Goal: Task Accomplishment & Management: Manage account settings

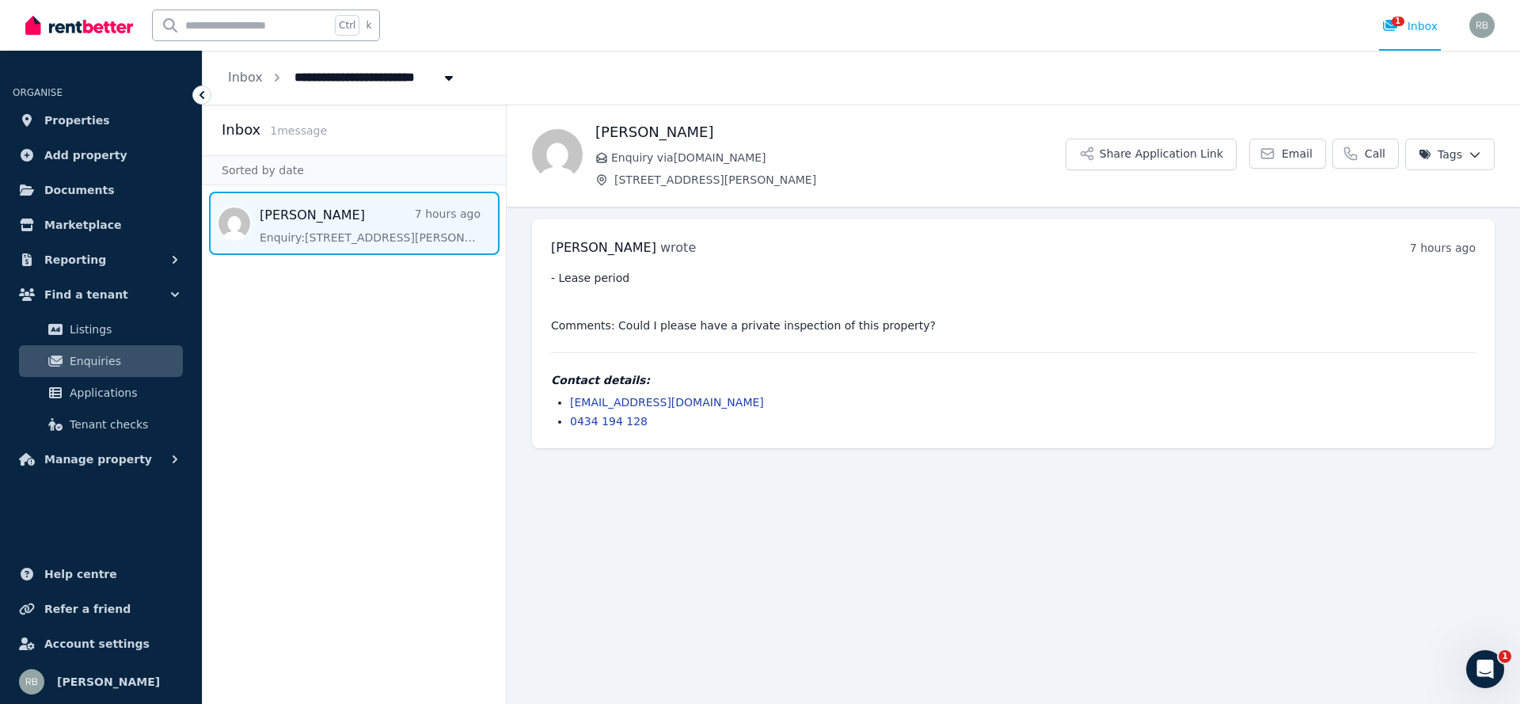
click at [42, 116] on link "Properties" at bounding box center [101, 120] width 176 height 32
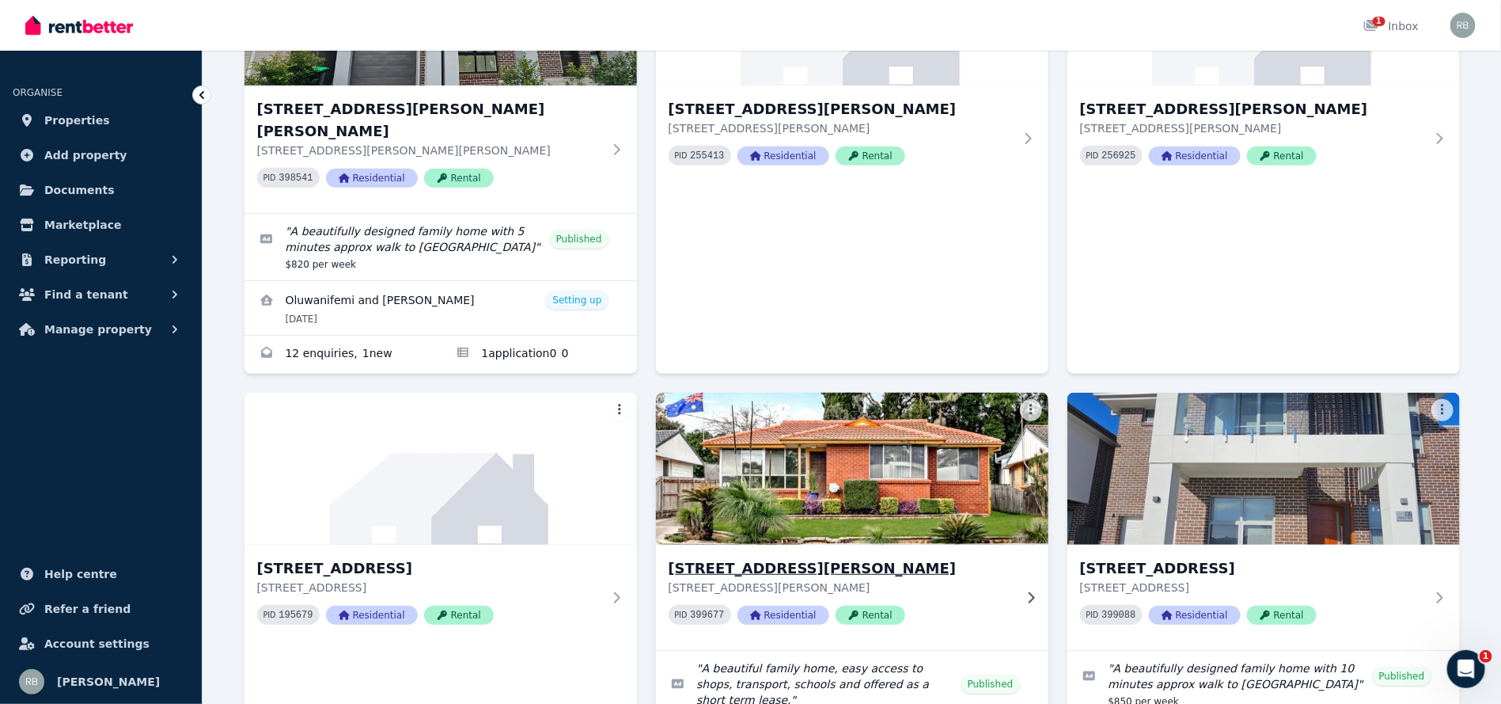
scroll to position [338, 0]
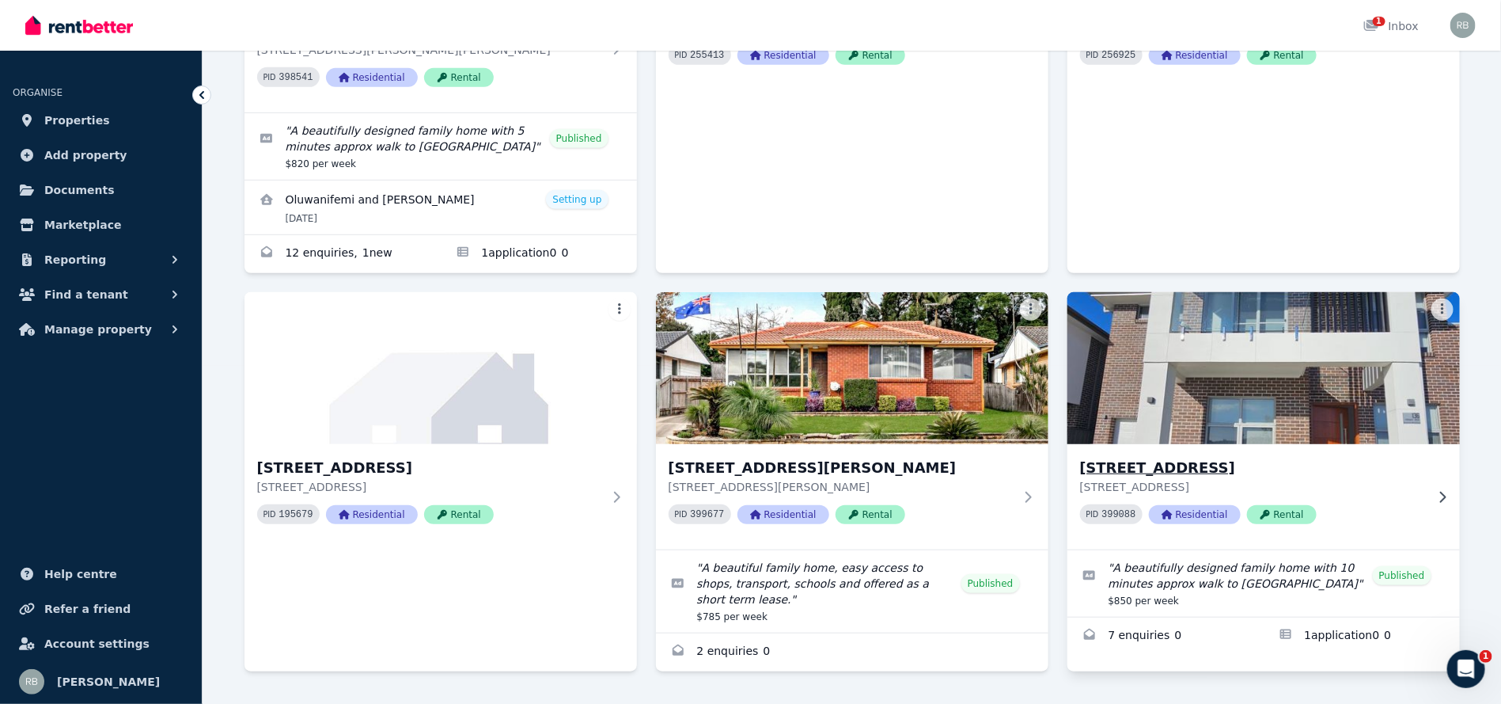
click at [1285, 336] on img at bounding box center [1263, 368] width 412 height 160
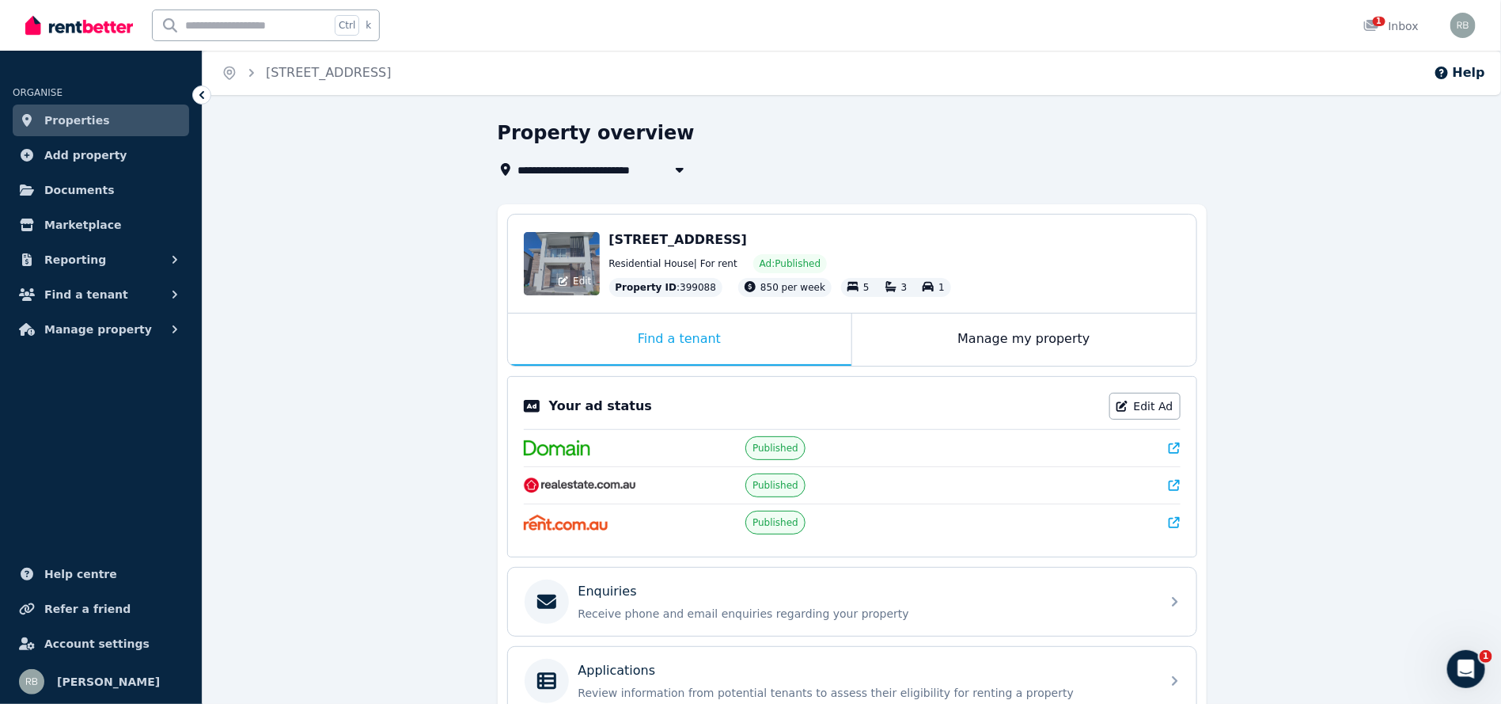
click at [584, 285] on span "Edit" at bounding box center [582, 281] width 18 height 13
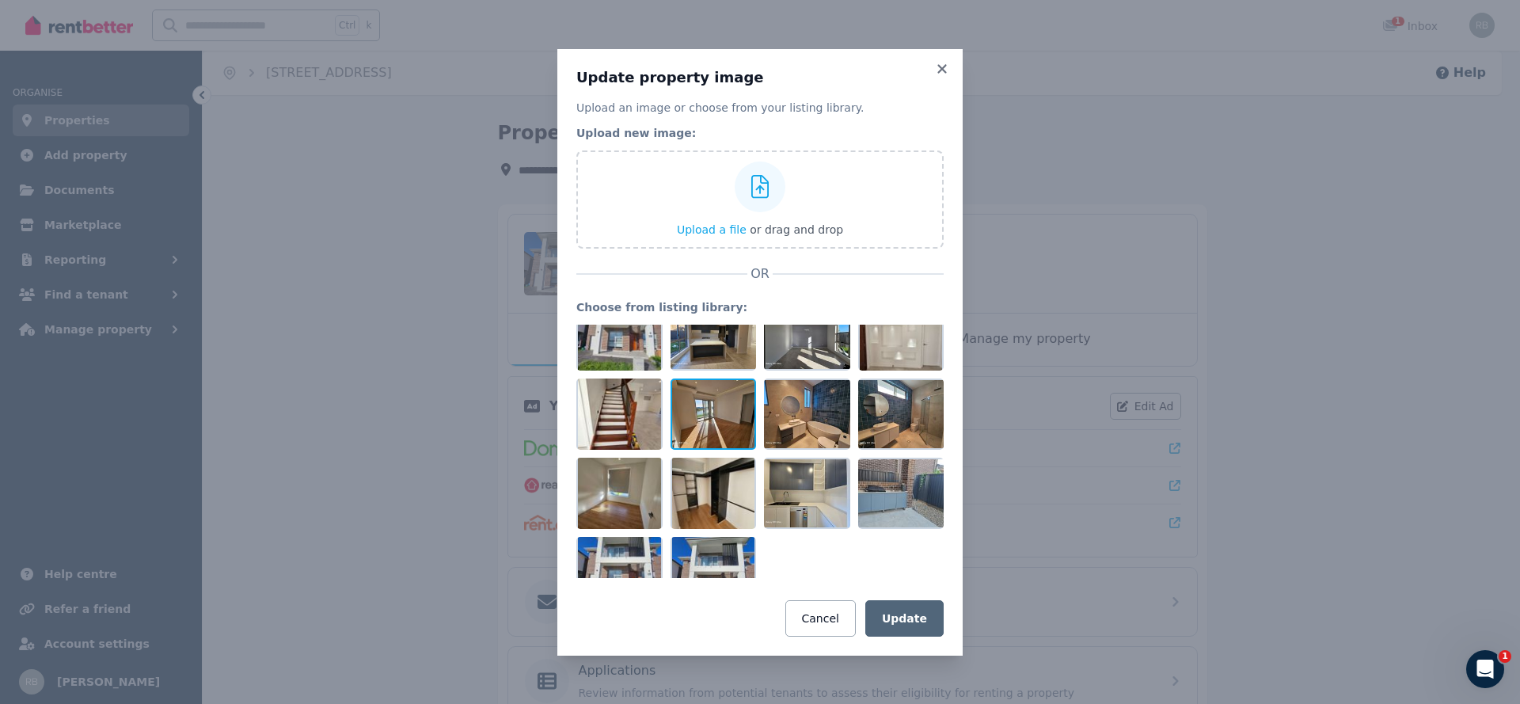
scroll to position [55, 0]
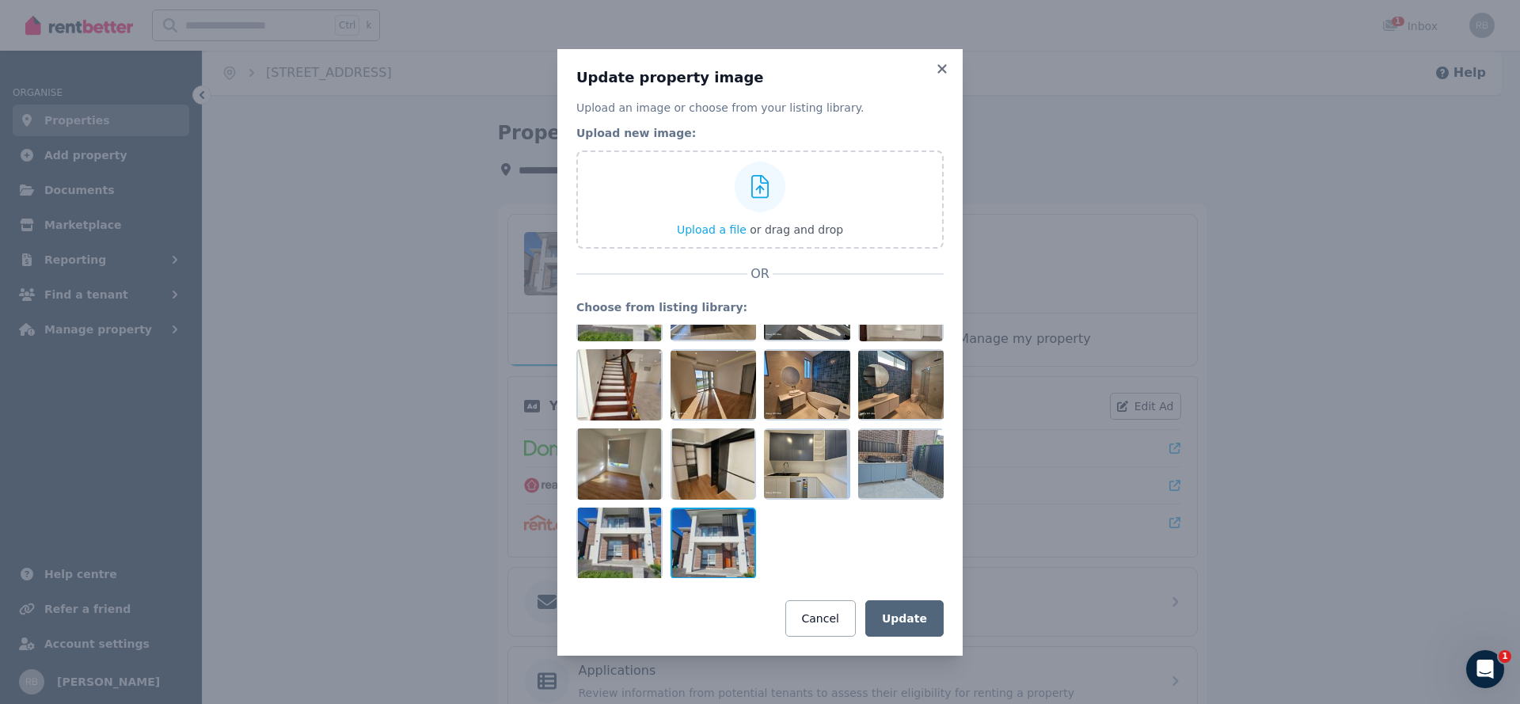
click at [702, 546] on div at bounding box center [713, 542] width 86 height 71
click at [589, 543] on div at bounding box center [619, 542] width 86 height 71
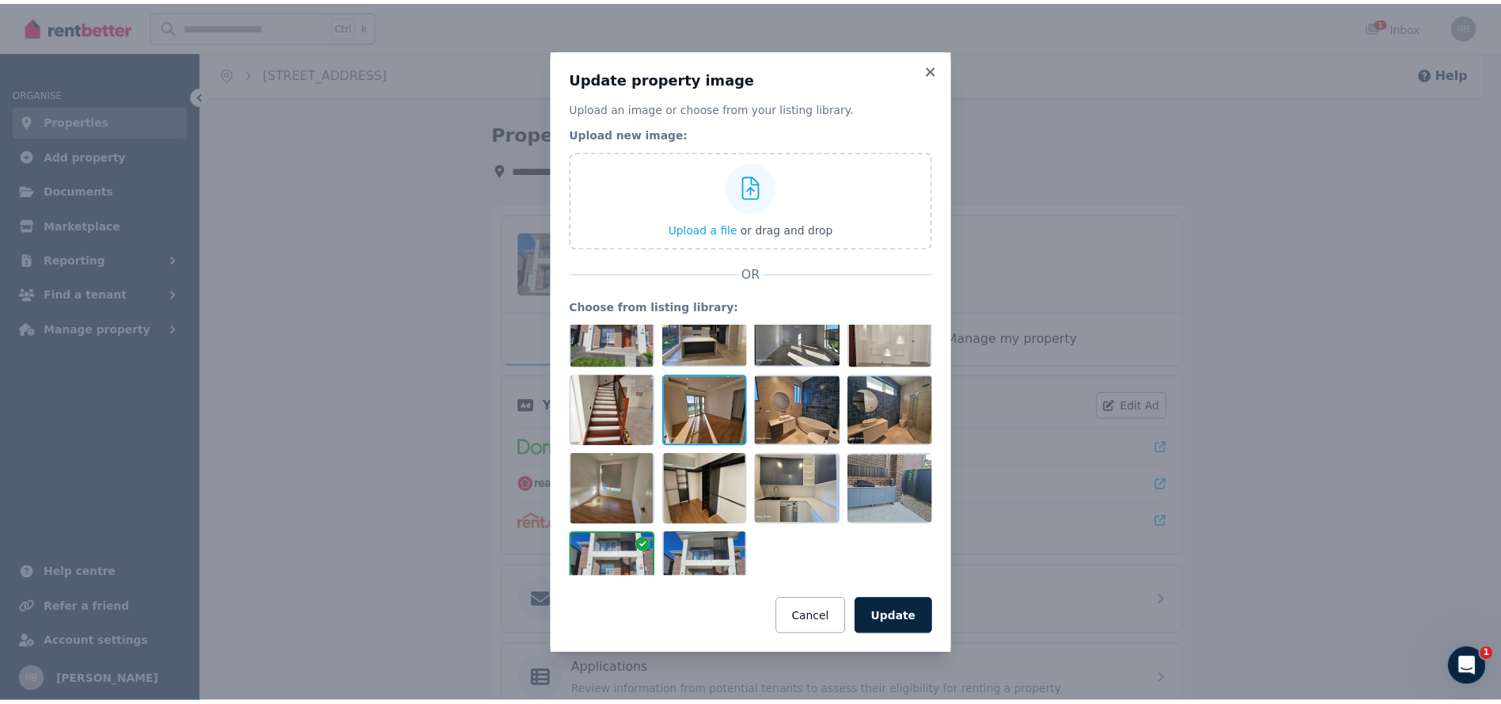
scroll to position [0, 0]
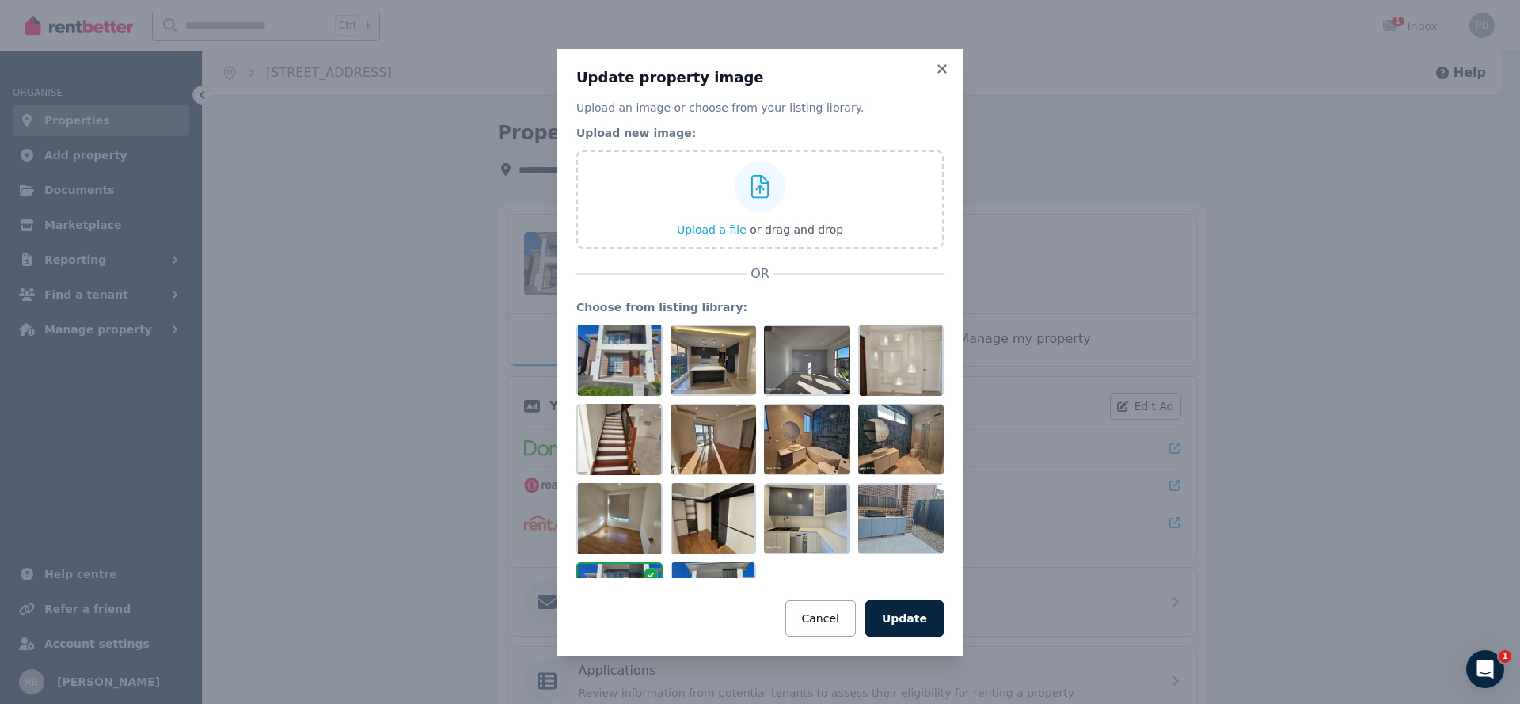
click at [943, 60] on div "Update property image Upload an image or choose from your listing library. Uplo…" at bounding box center [759, 352] width 405 height 606
click at [936, 73] on icon at bounding box center [942, 69] width 16 height 14
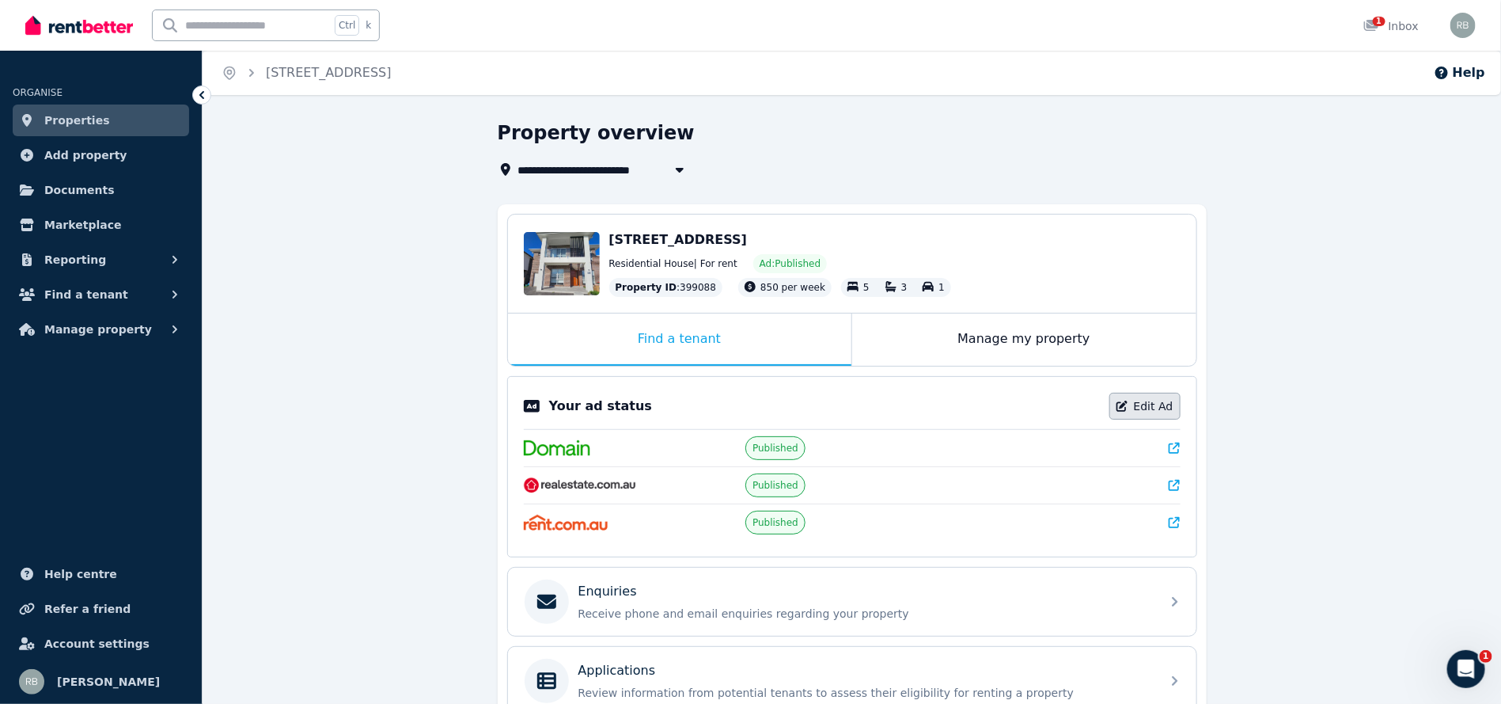
click at [1137, 404] on link "Edit Ad" at bounding box center [1145, 406] width 71 height 27
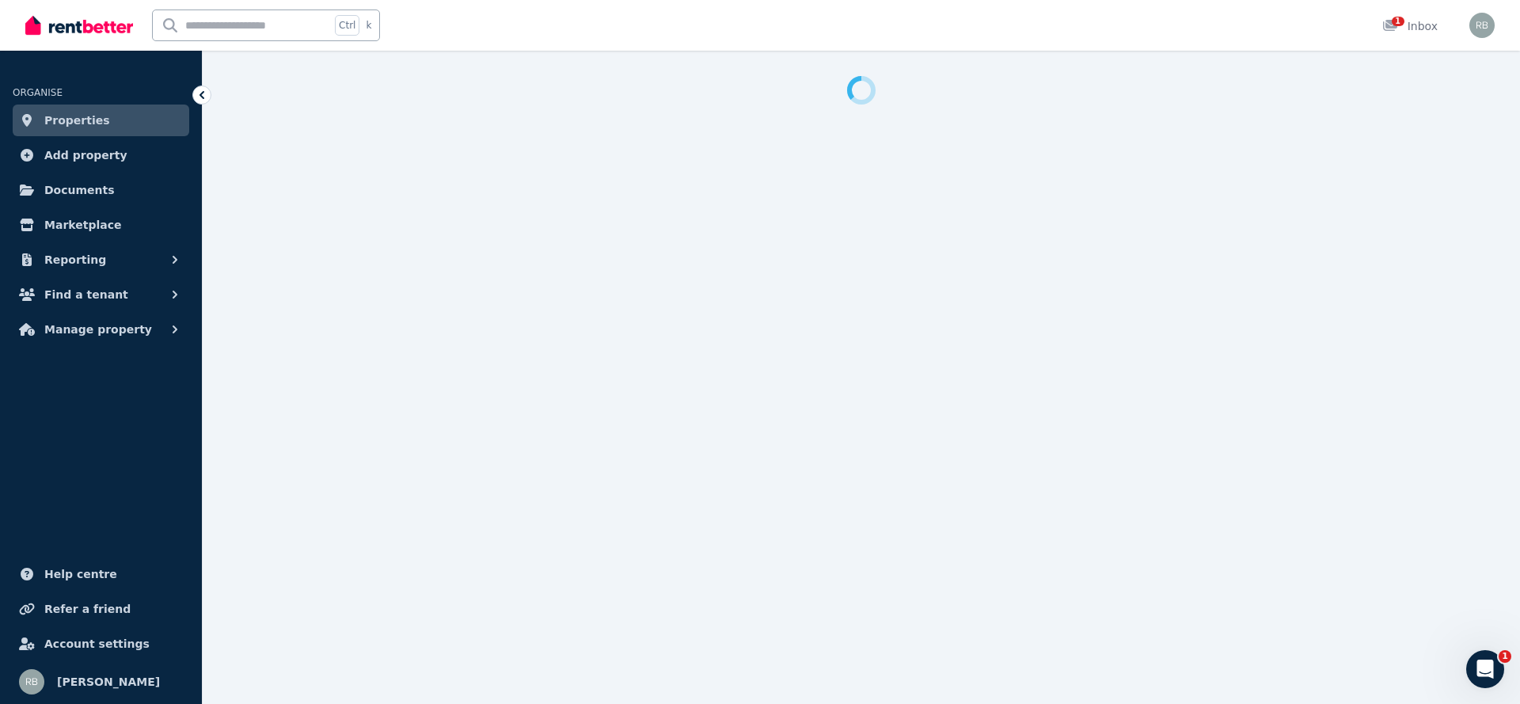
select select "**********"
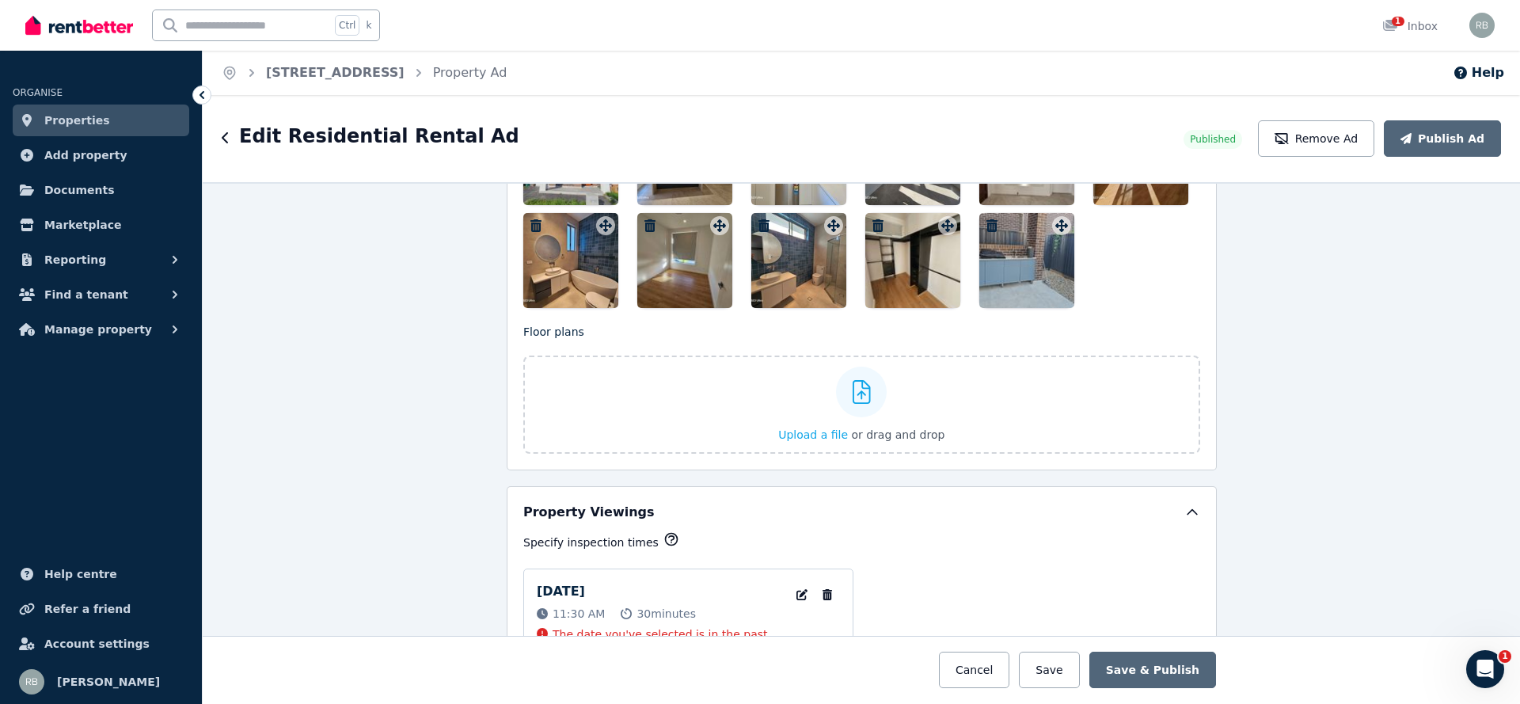
scroll to position [1900, 0]
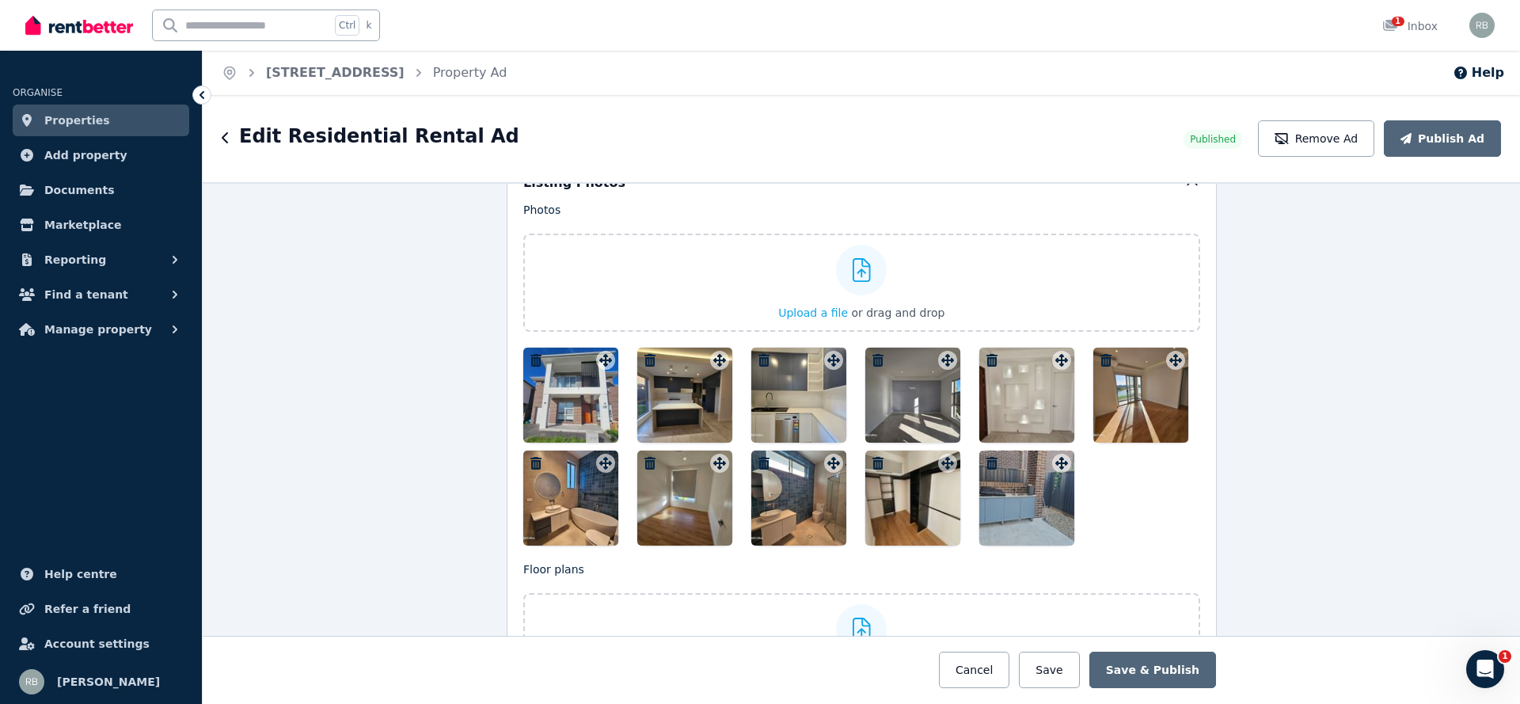
drag, startPoint x: 1380, startPoint y: 464, endPoint x: 1356, endPoint y: 455, distance: 25.3
click at [1380, 461] on div "**********" at bounding box center [861, 443] width 1317 height 522
click at [530, 354] on icon "button" at bounding box center [536, 360] width 16 height 13
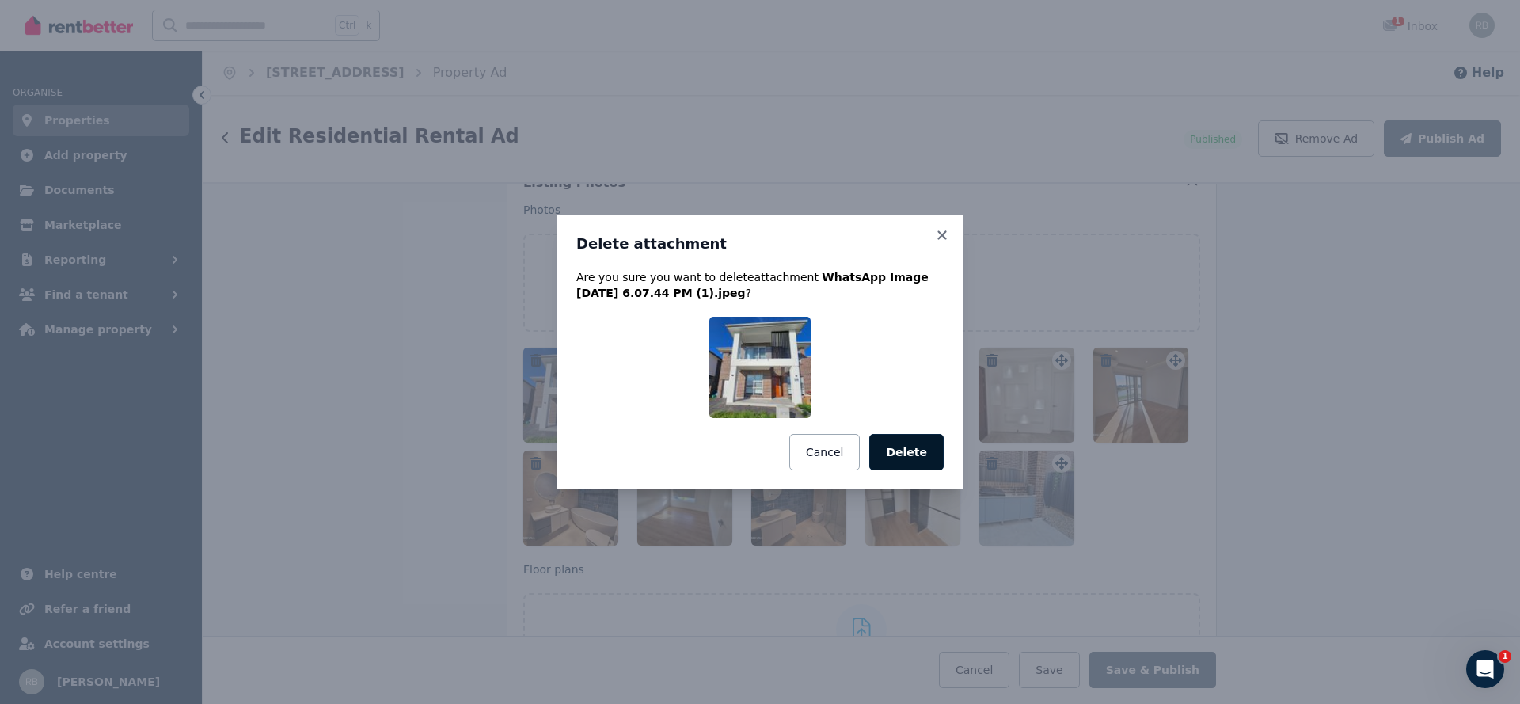
click at [882, 457] on button "Delete" at bounding box center [906, 452] width 74 height 36
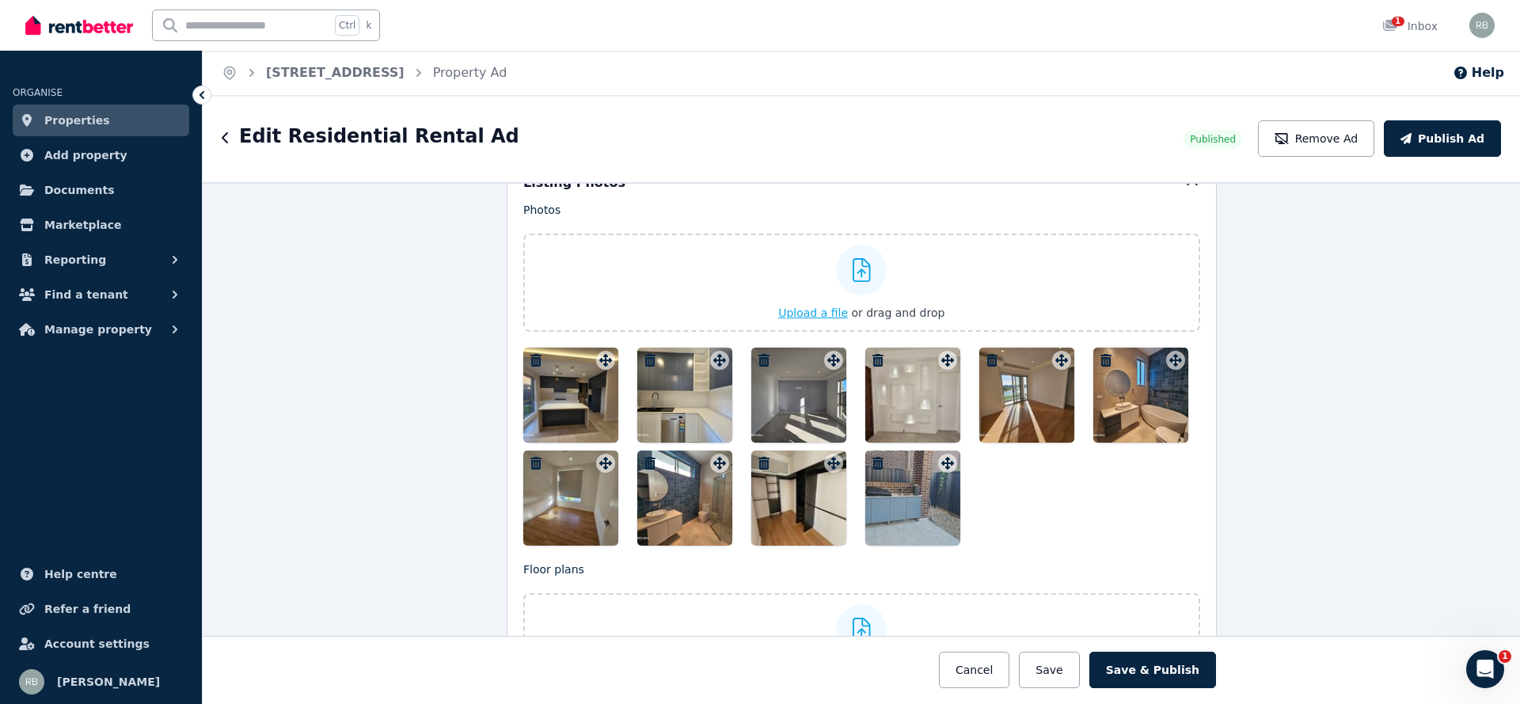
click at [935, 287] on label "Upload a file or drag and drop" at bounding box center [861, 282] width 677 height 98
click at [0, 0] on input "Upload a file or drag and drop" at bounding box center [0, 0] width 0 height 0
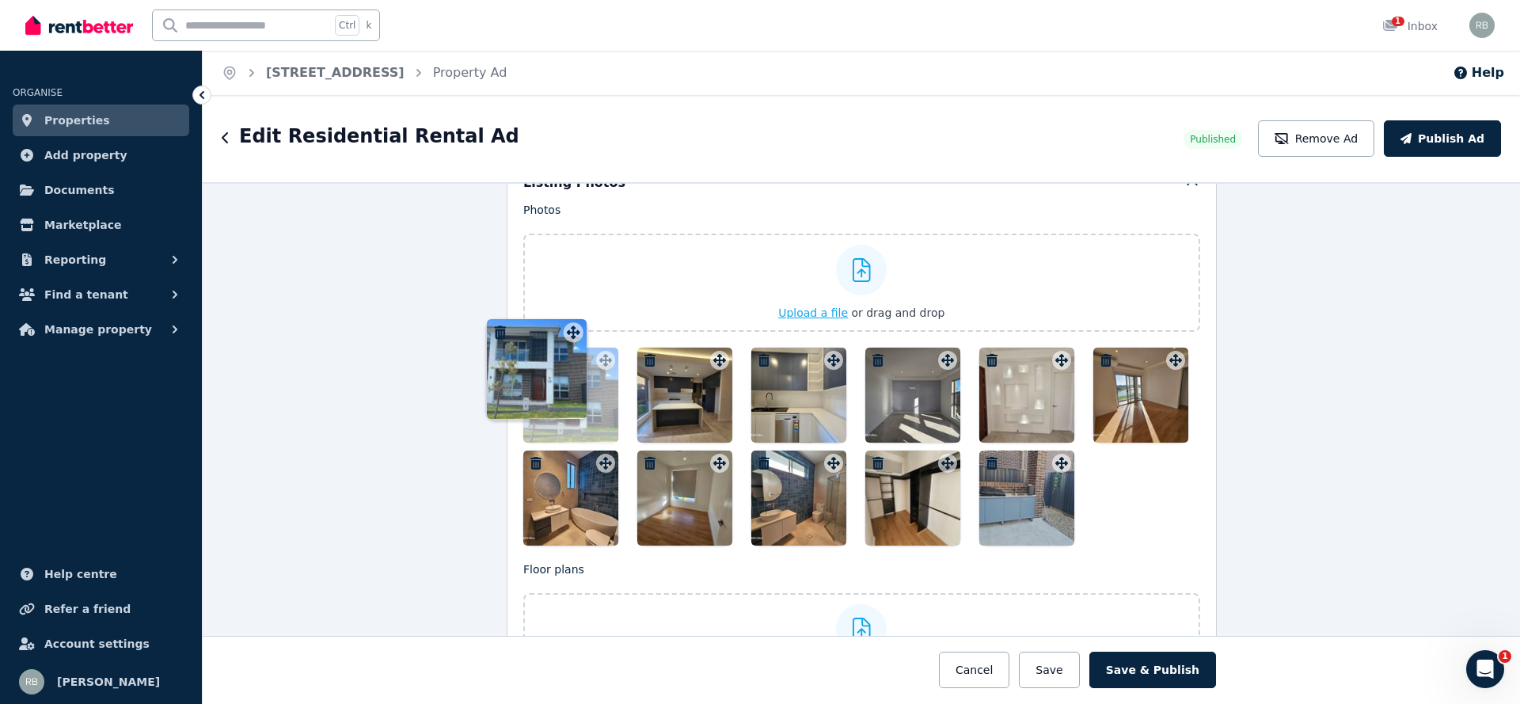
drag, startPoint x: 1051, startPoint y: 491, endPoint x: 571, endPoint y: 318, distance: 510.5
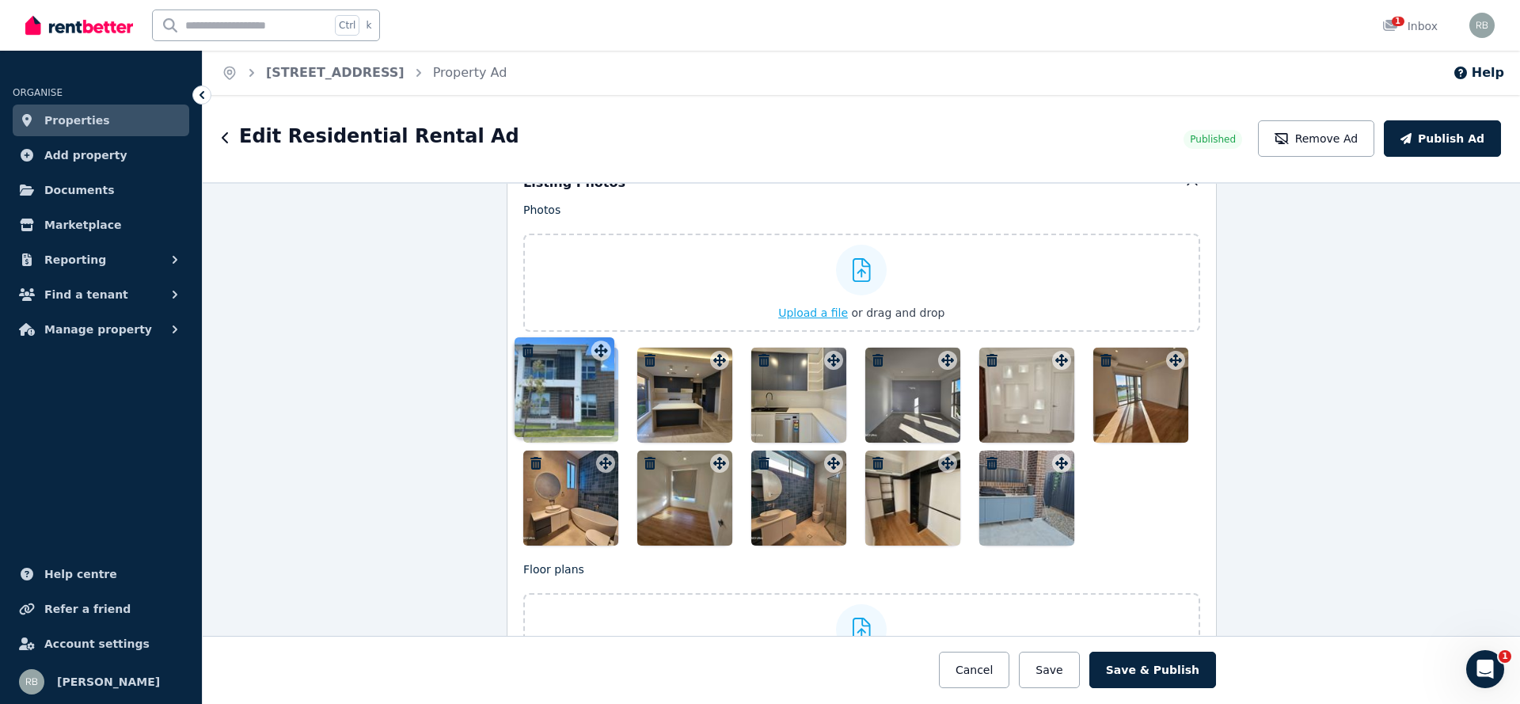
click at [571, 318] on div "Photos Upload a file or drag and drop Uploaded " WhatsApp Image 2025-08-30 at 1…" at bounding box center [861, 373] width 677 height 343
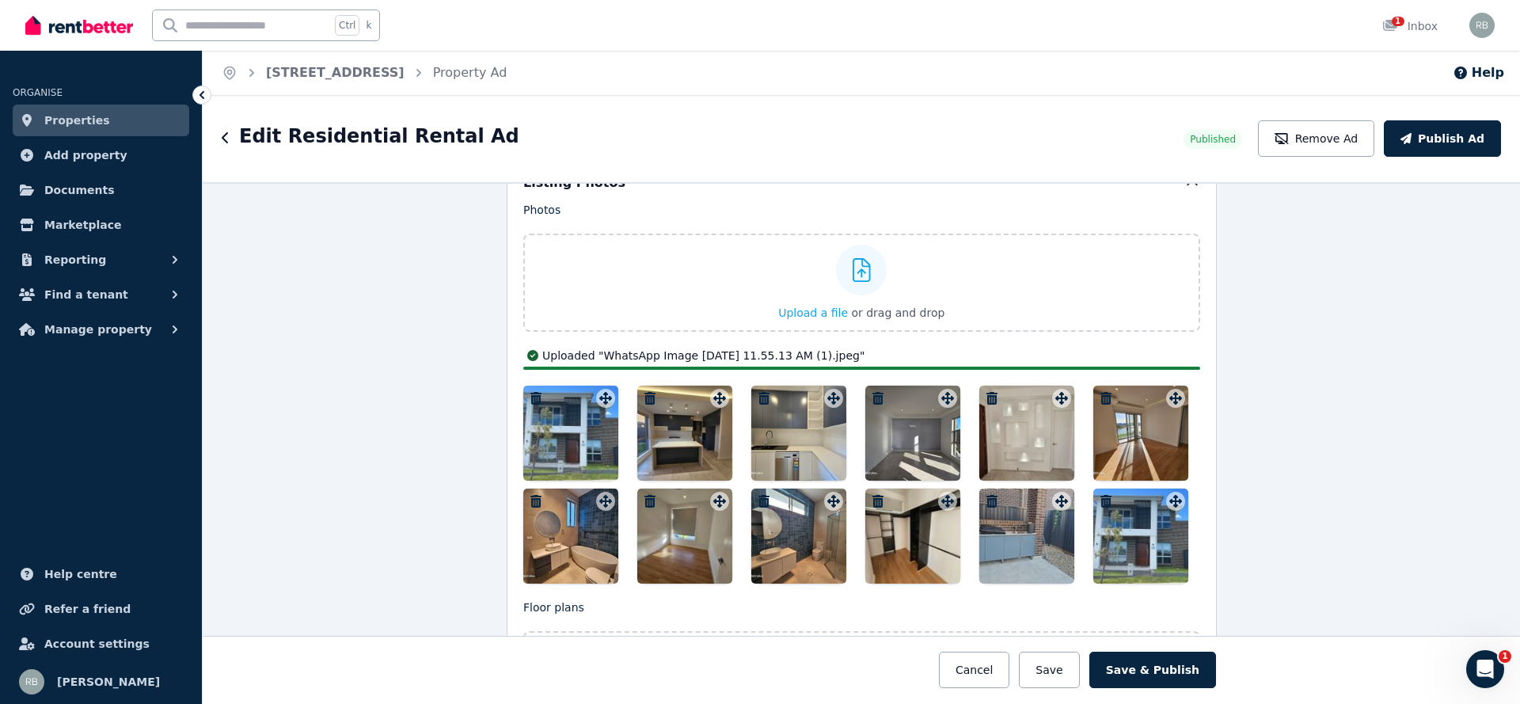
click at [549, 701] on div at bounding box center [861, 670] width 2137 height 68
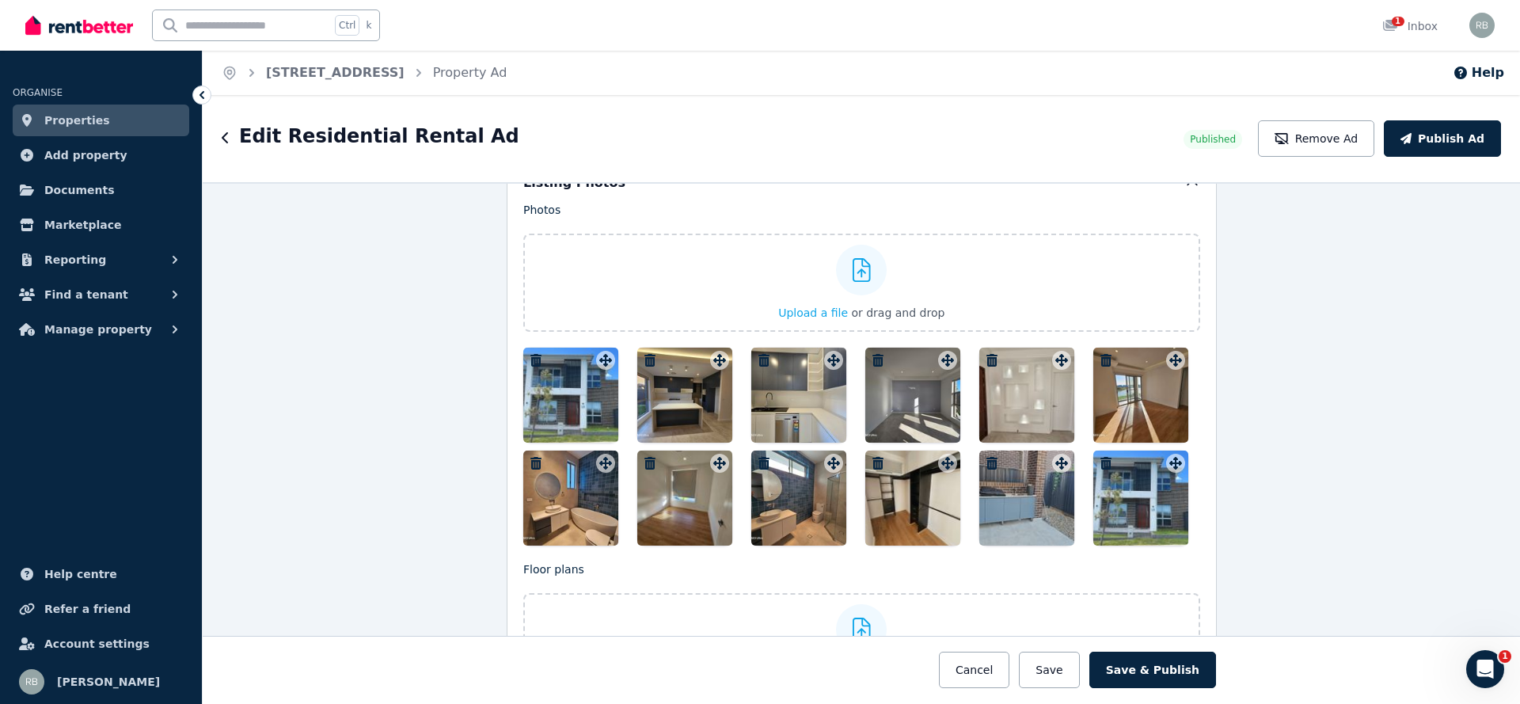
drag, startPoint x: 1475, startPoint y: 347, endPoint x: 311, endPoint y: 361, distance: 1163.6
click at [259, 376] on div "**********" at bounding box center [861, 443] width 1317 height 522
click at [530, 354] on icon "button" at bounding box center [535, 360] width 11 height 13
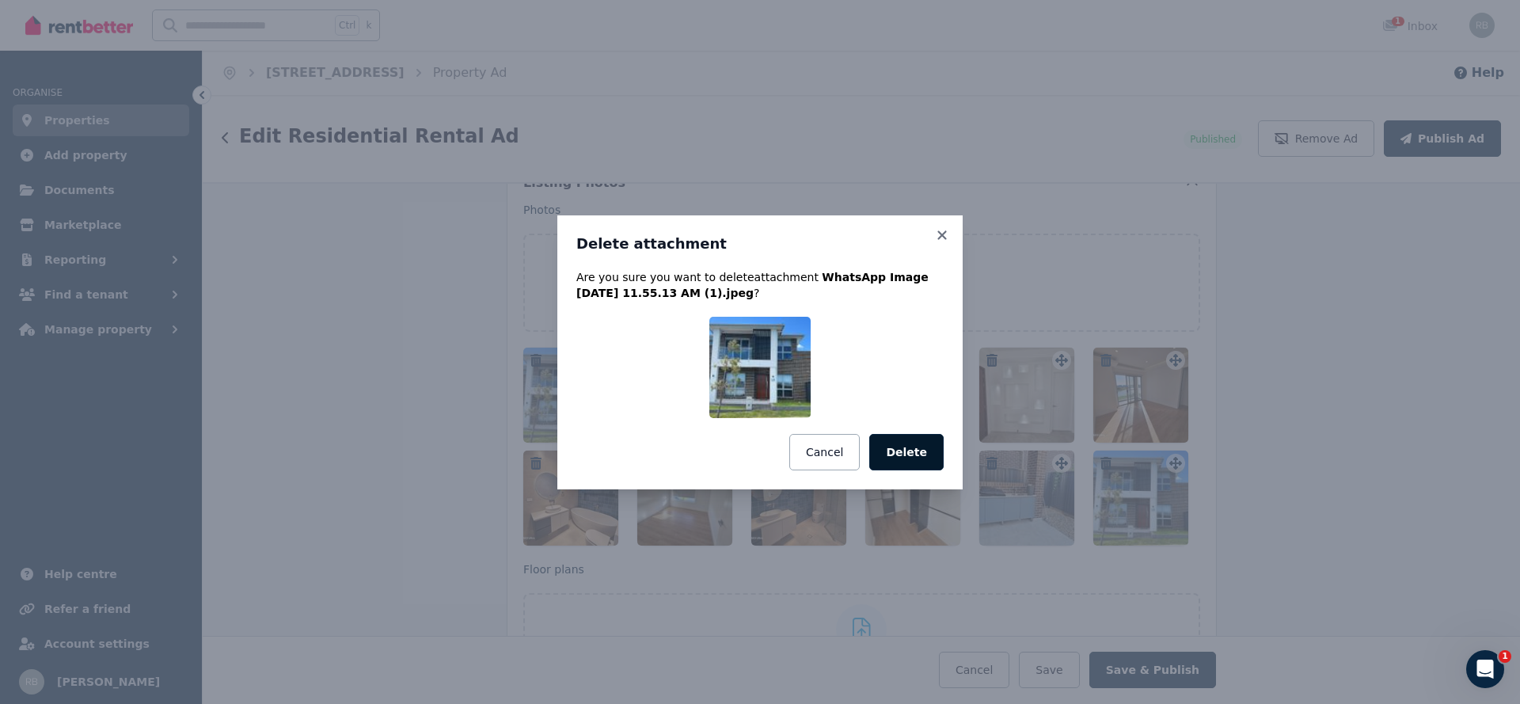
click at [888, 450] on button "Delete" at bounding box center [906, 452] width 74 height 36
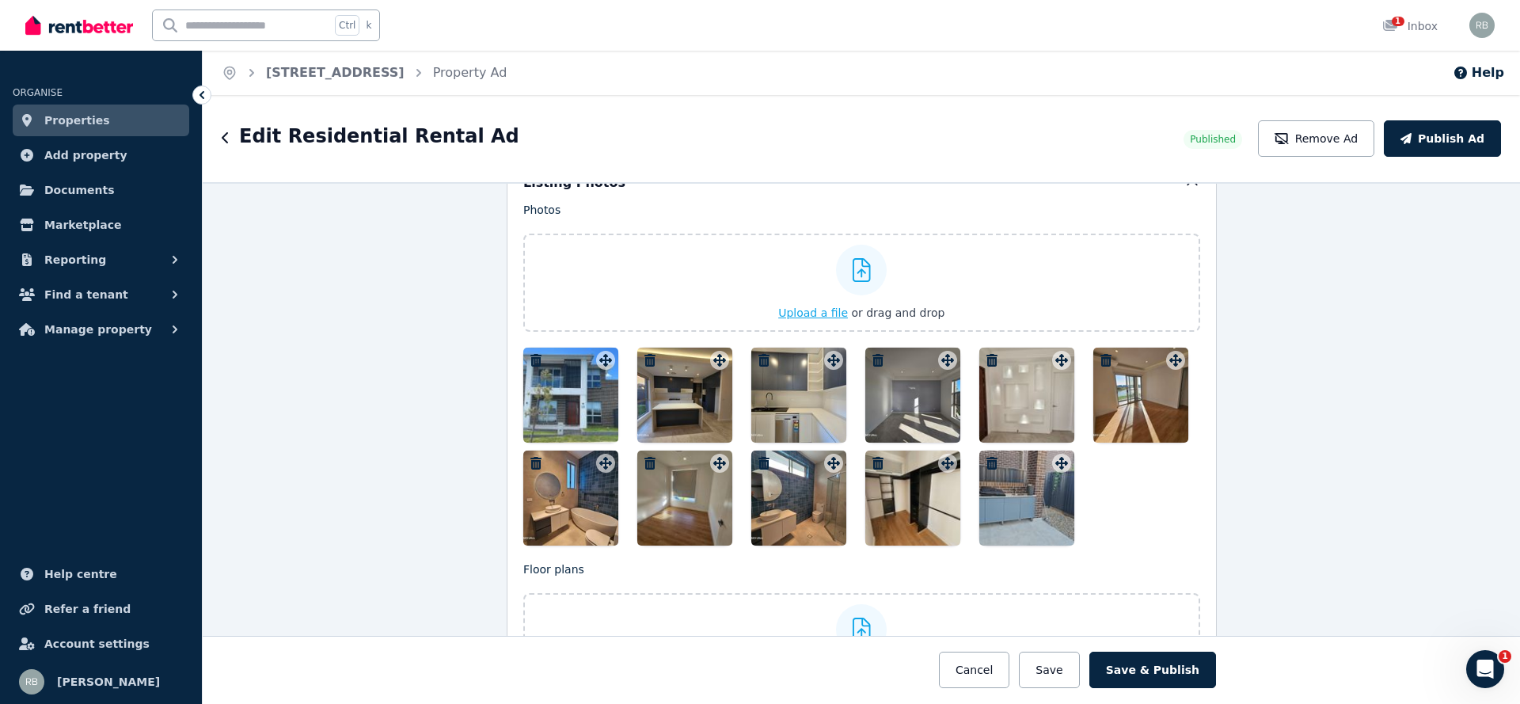
click at [875, 256] on div at bounding box center [861, 270] width 51 height 51
click at [0, 0] on input "Upload a file or drag and drop" at bounding box center [0, 0] width 0 height 0
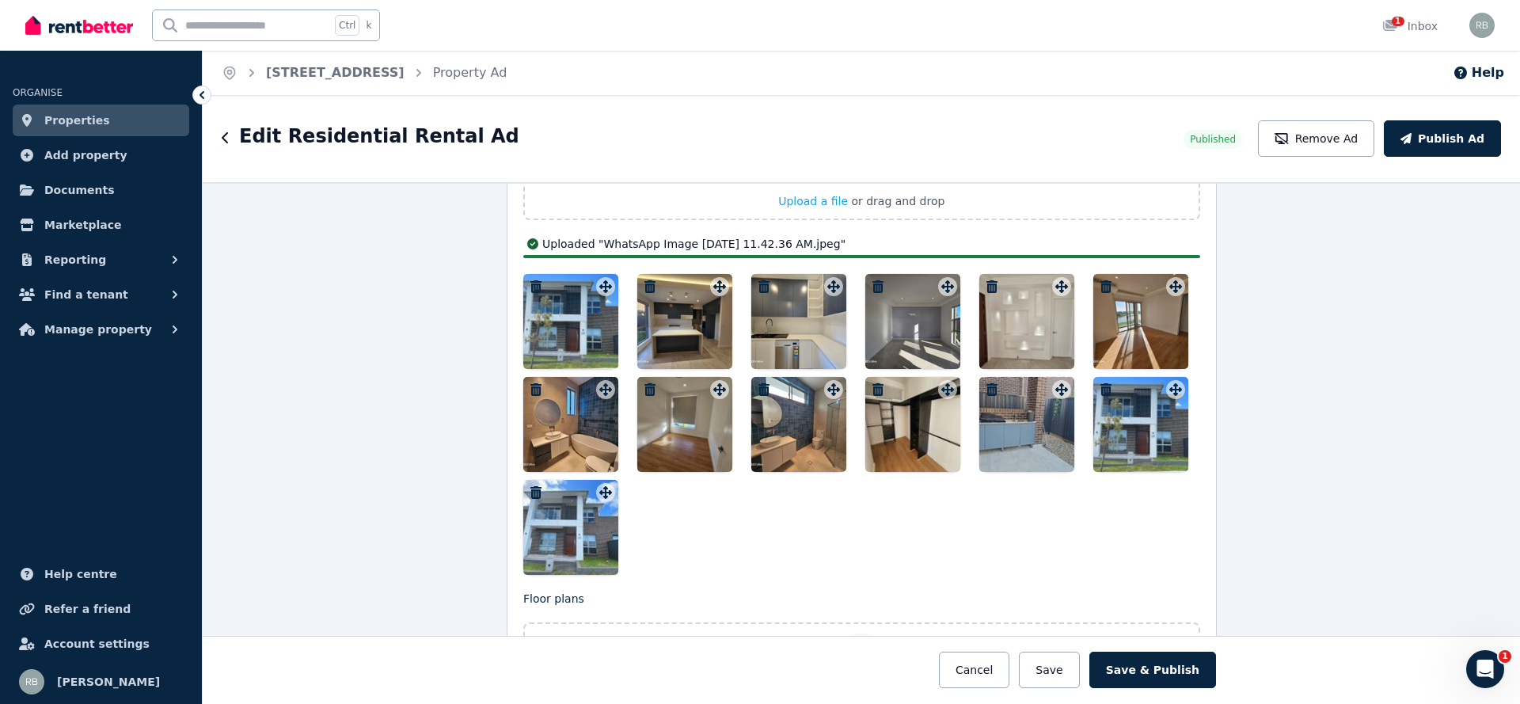
scroll to position [2137, 0]
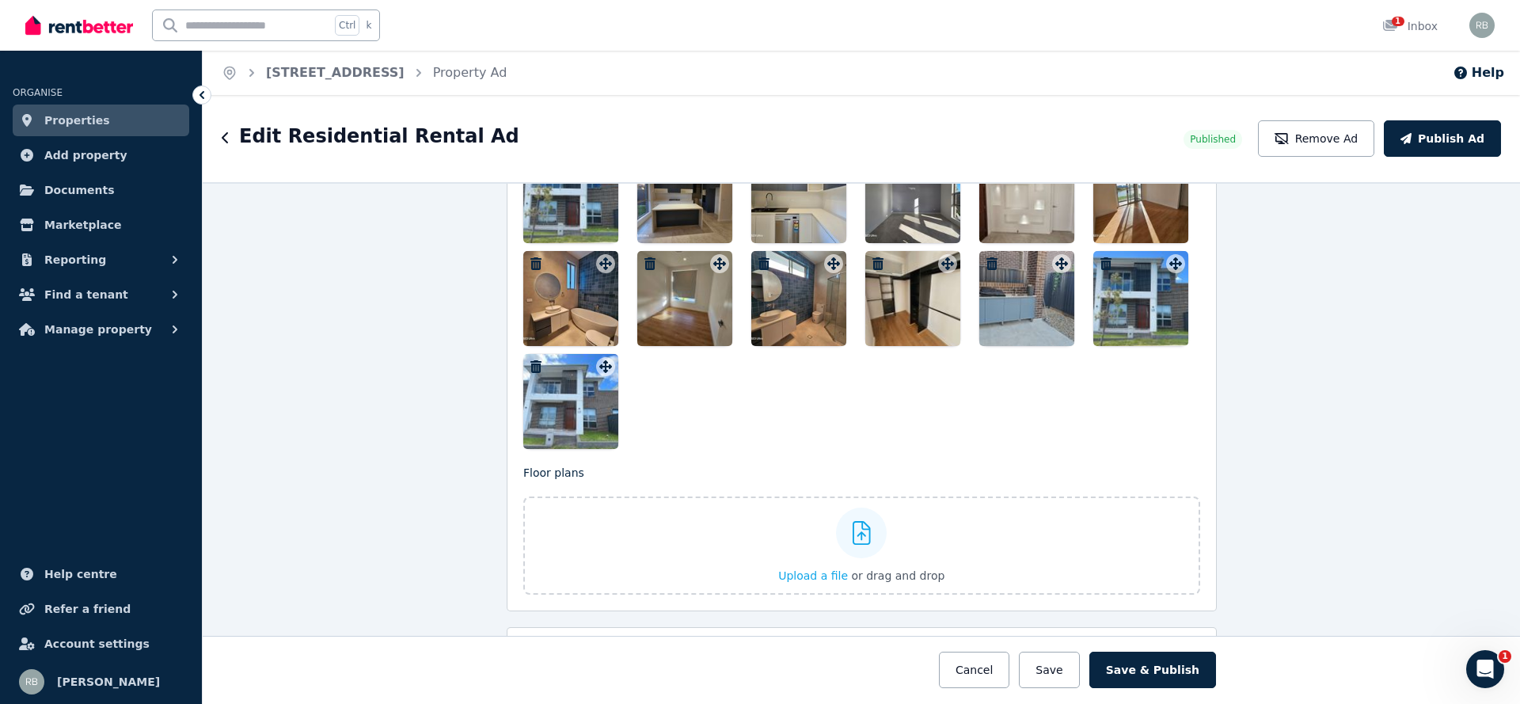
click at [599, 360] on icon at bounding box center [605, 366] width 13 height 13
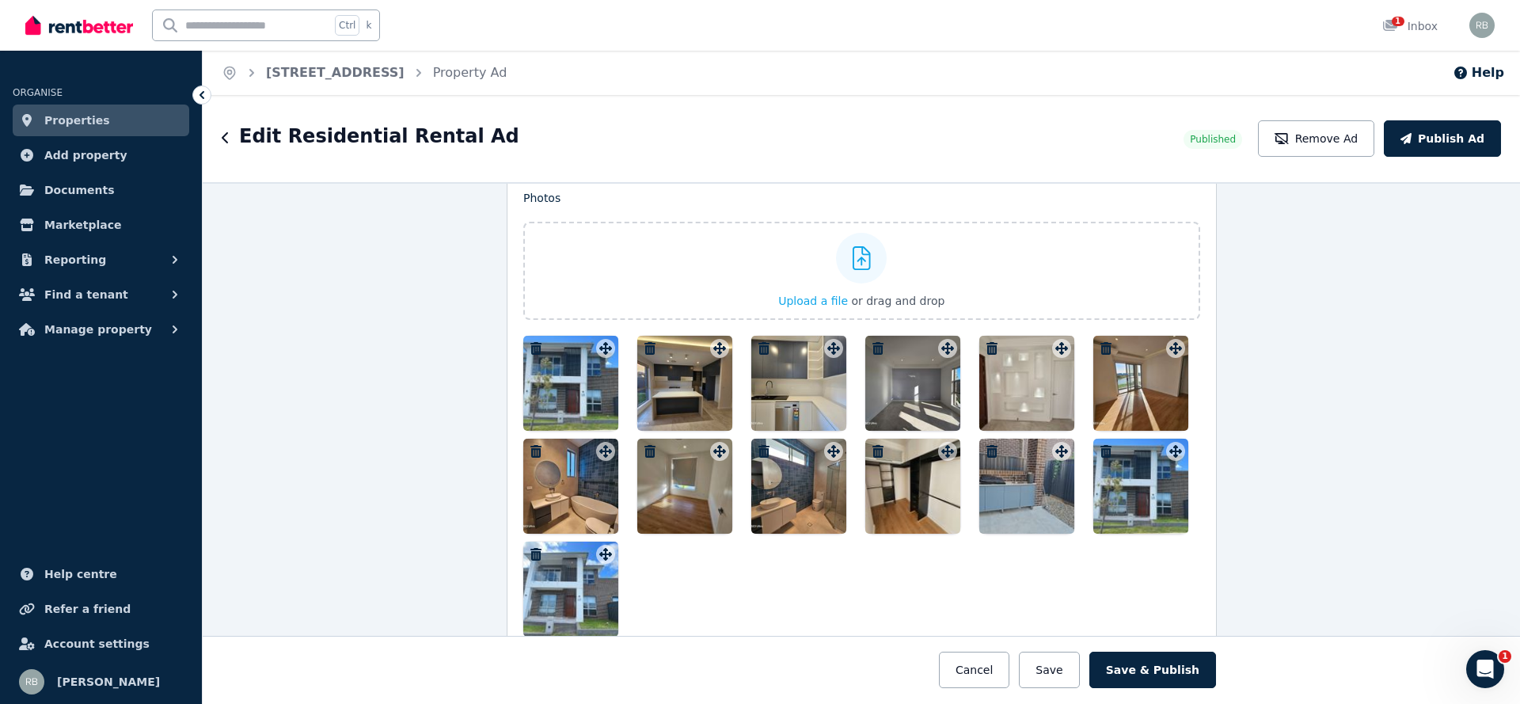
scroll to position [1862, 0]
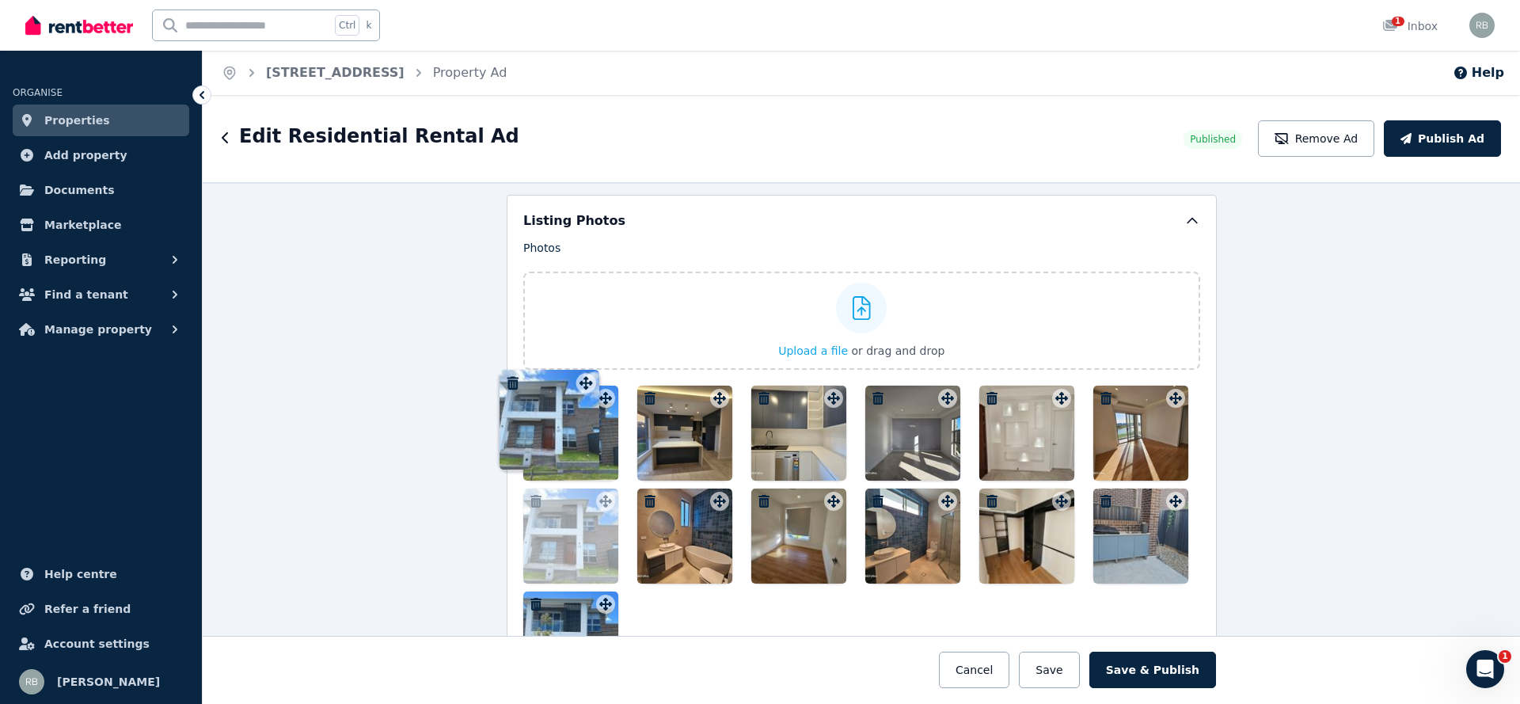
drag, startPoint x: 595, startPoint y: 586, endPoint x: 583, endPoint y: 361, distance: 225.1
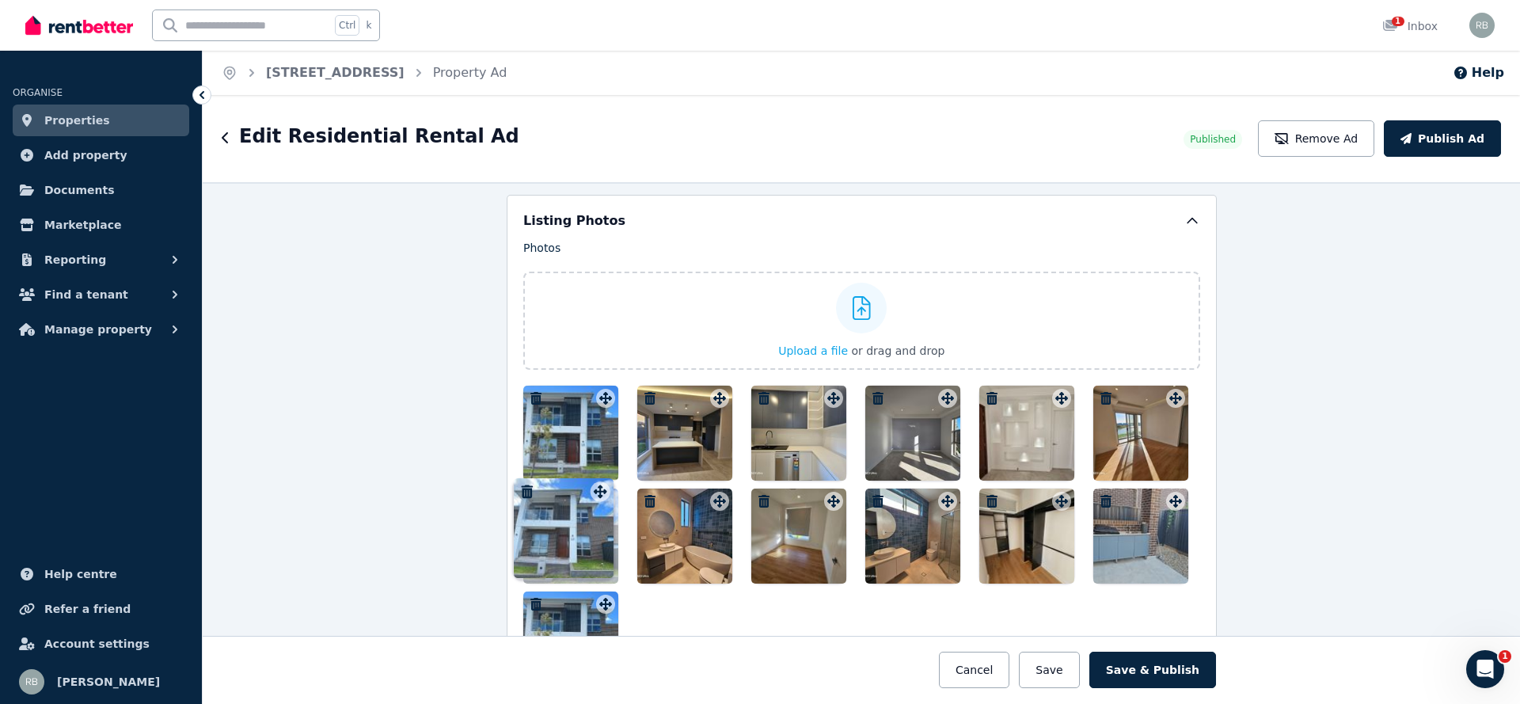
click at [583, 361] on div "Photos Upload a file or drag and drop Uploaded " WhatsApp Image 2025-08-30 at 1…" at bounding box center [861, 463] width 677 height 446
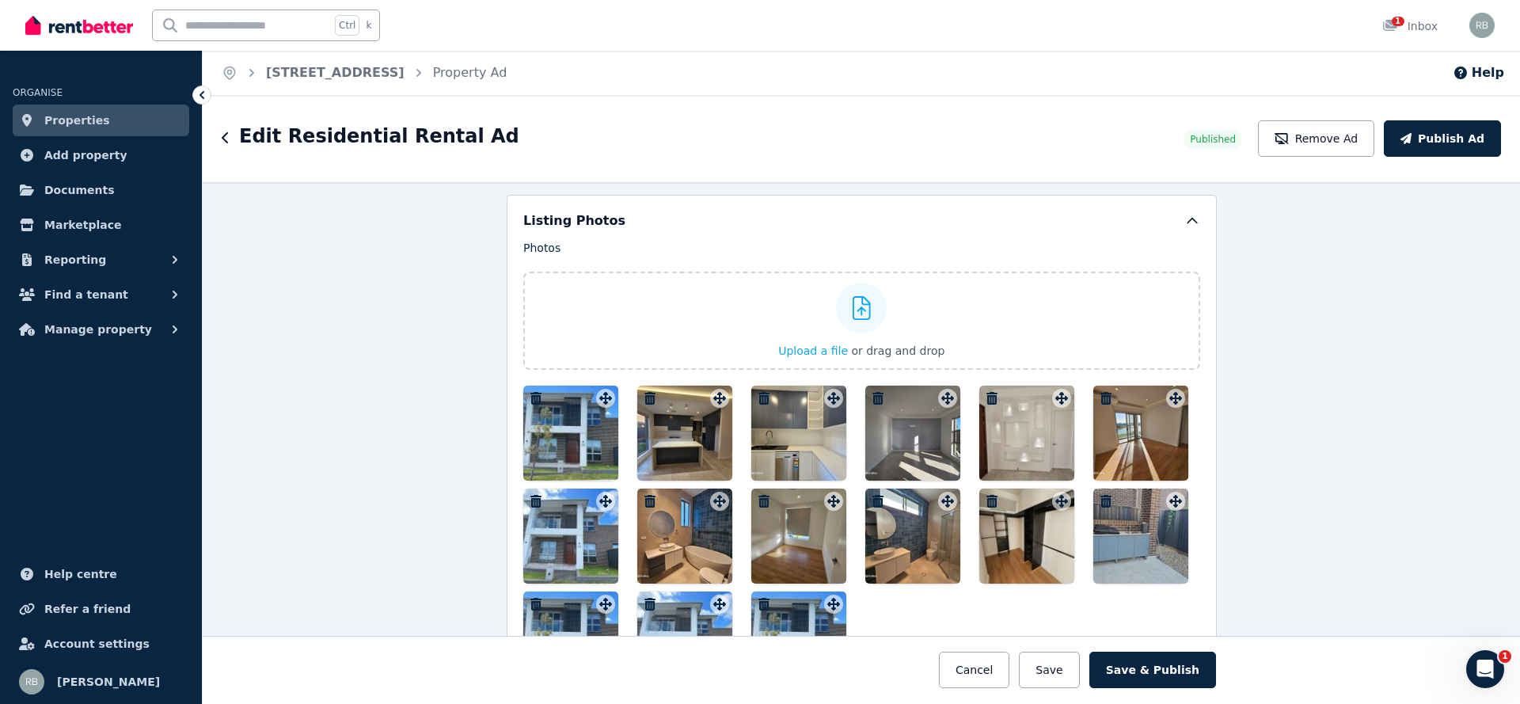
drag, startPoint x: 1296, startPoint y: 336, endPoint x: 1290, endPoint y: 342, distance: 9.0
click at [1296, 336] on div "**********" at bounding box center [861, 443] width 1317 height 522
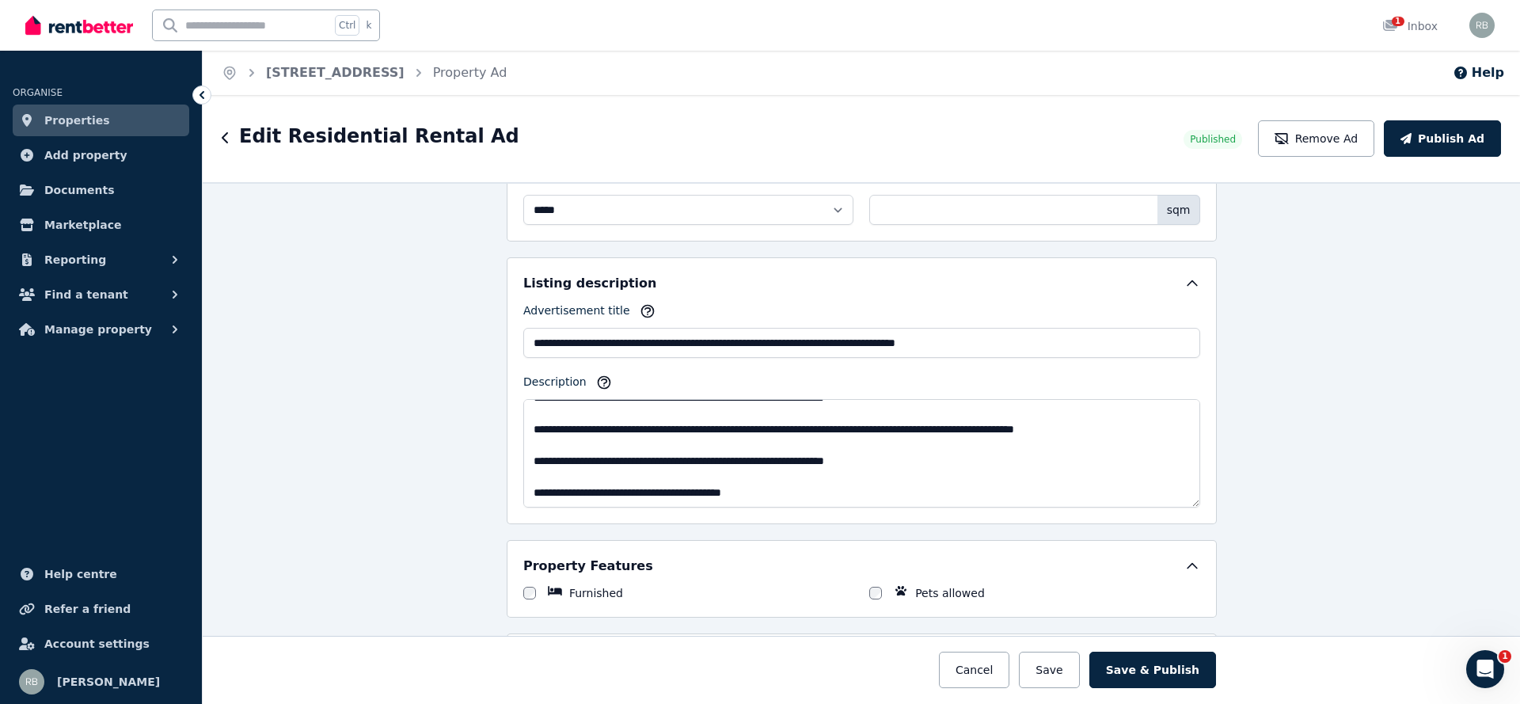
scroll to position [712, 0]
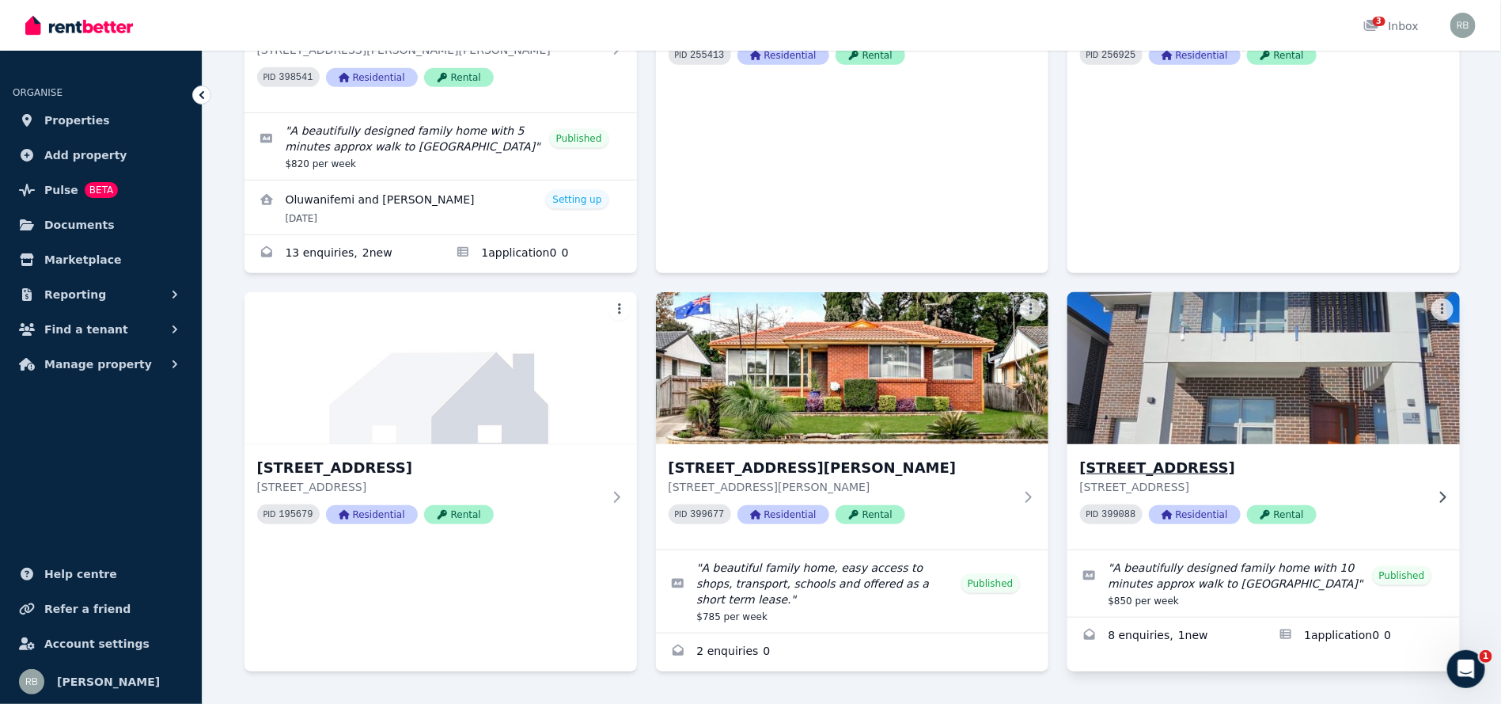
click at [1278, 333] on img at bounding box center [1263, 368] width 412 height 160
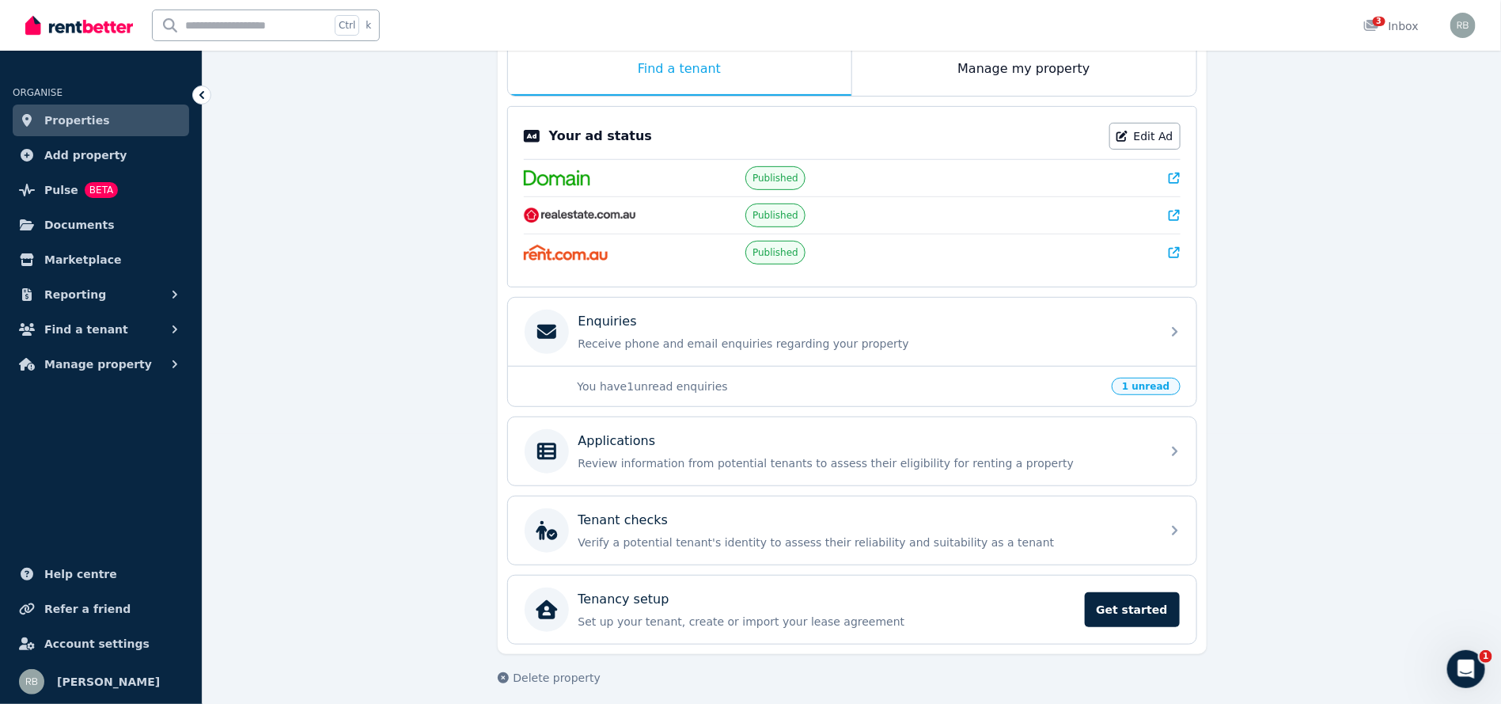
scroll to position [272, 0]
click at [1103, 376] on p "You have 1 unread enquiries" at bounding box center [841, 384] width 526 height 16
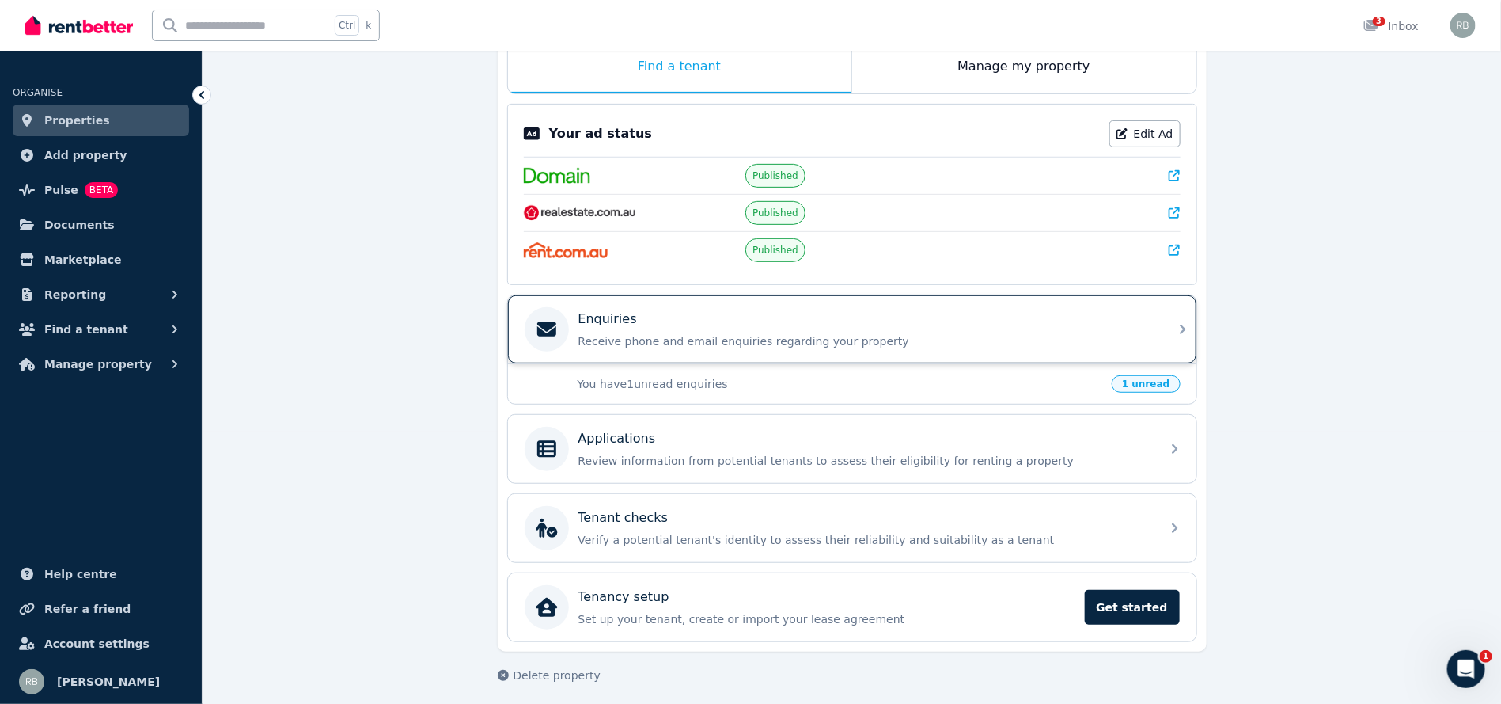
click at [1171, 321] on div "Enquiries Receive phone and email enquiries regarding your property" at bounding box center [852, 329] width 689 height 68
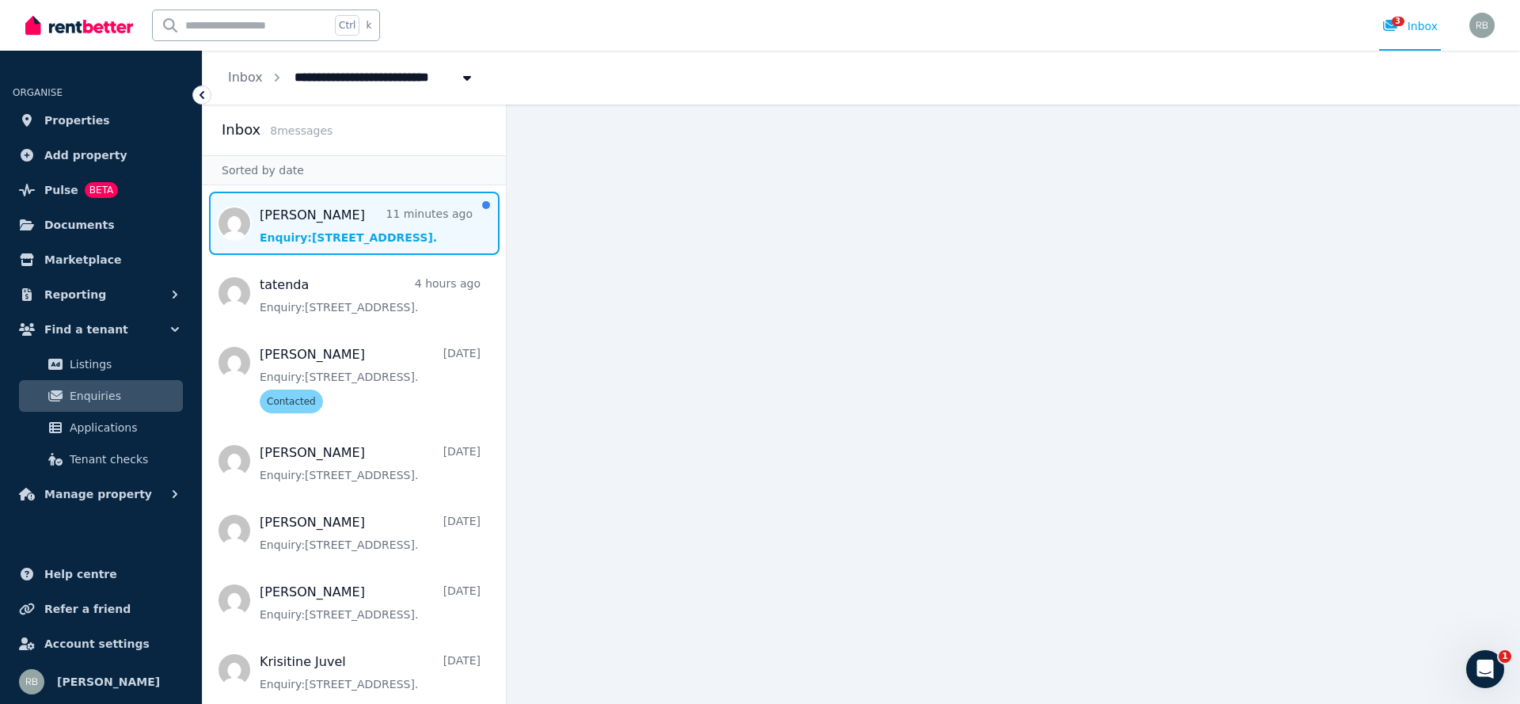
click at [350, 223] on span "Message list" at bounding box center [354, 223] width 303 height 63
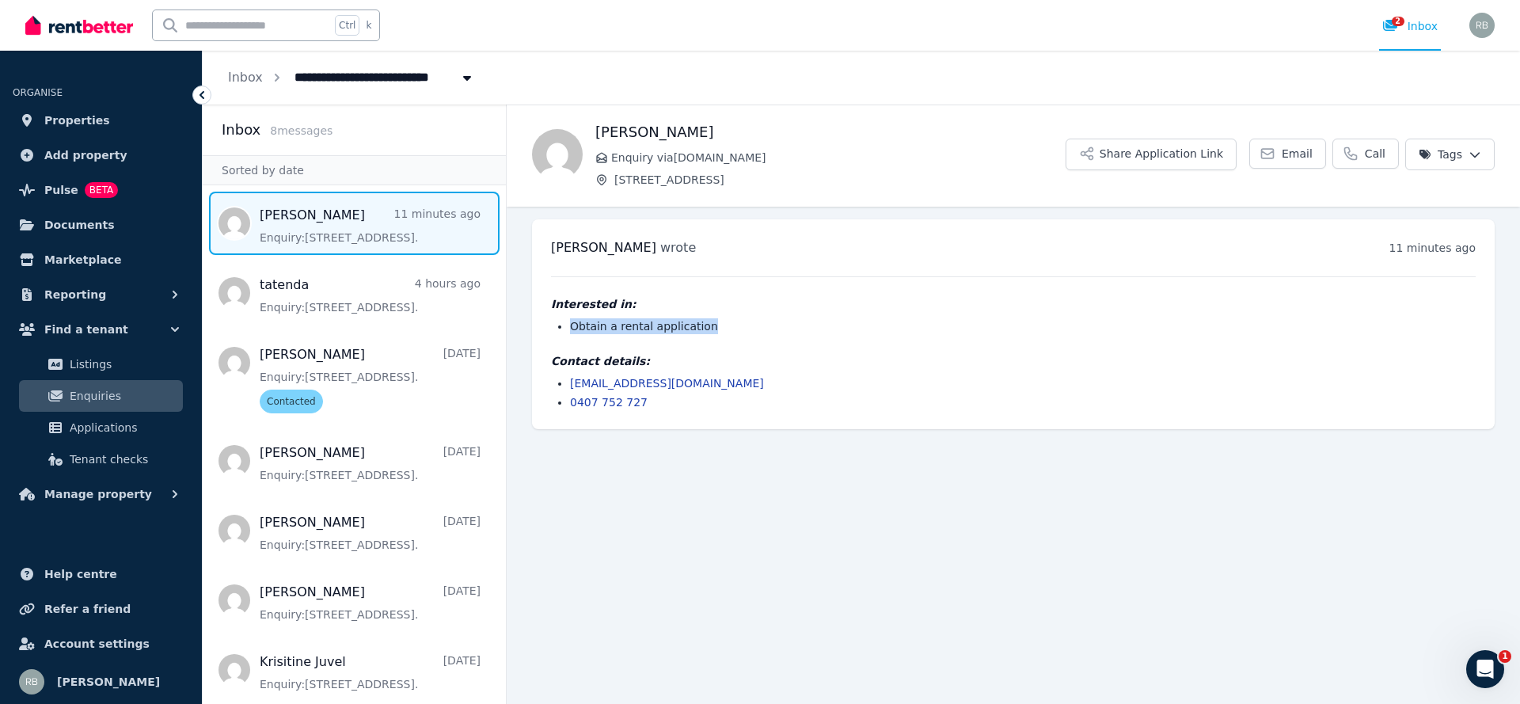
drag, startPoint x: 716, startPoint y: 323, endPoint x: 543, endPoint y: 332, distance: 173.6
click at [543, 332] on div "gabrielle wrote 11 minutes ago 1:06 pm on Wed, 3 Sep 2025 Interested in: Obtain…" at bounding box center [1013, 324] width 962 height 210
click at [543, 328] on div "gabrielle wrote 11 minutes ago 1:06 pm on Wed, 3 Sep 2025 Interested in: Obtain…" at bounding box center [1013, 324] width 962 height 210
drag, startPoint x: 572, startPoint y: 322, endPoint x: 718, endPoint y: 325, distance: 145.7
click at [718, 325] on li "Obtain a rental application" at bounding box center [1022, 326] width 905 height 16
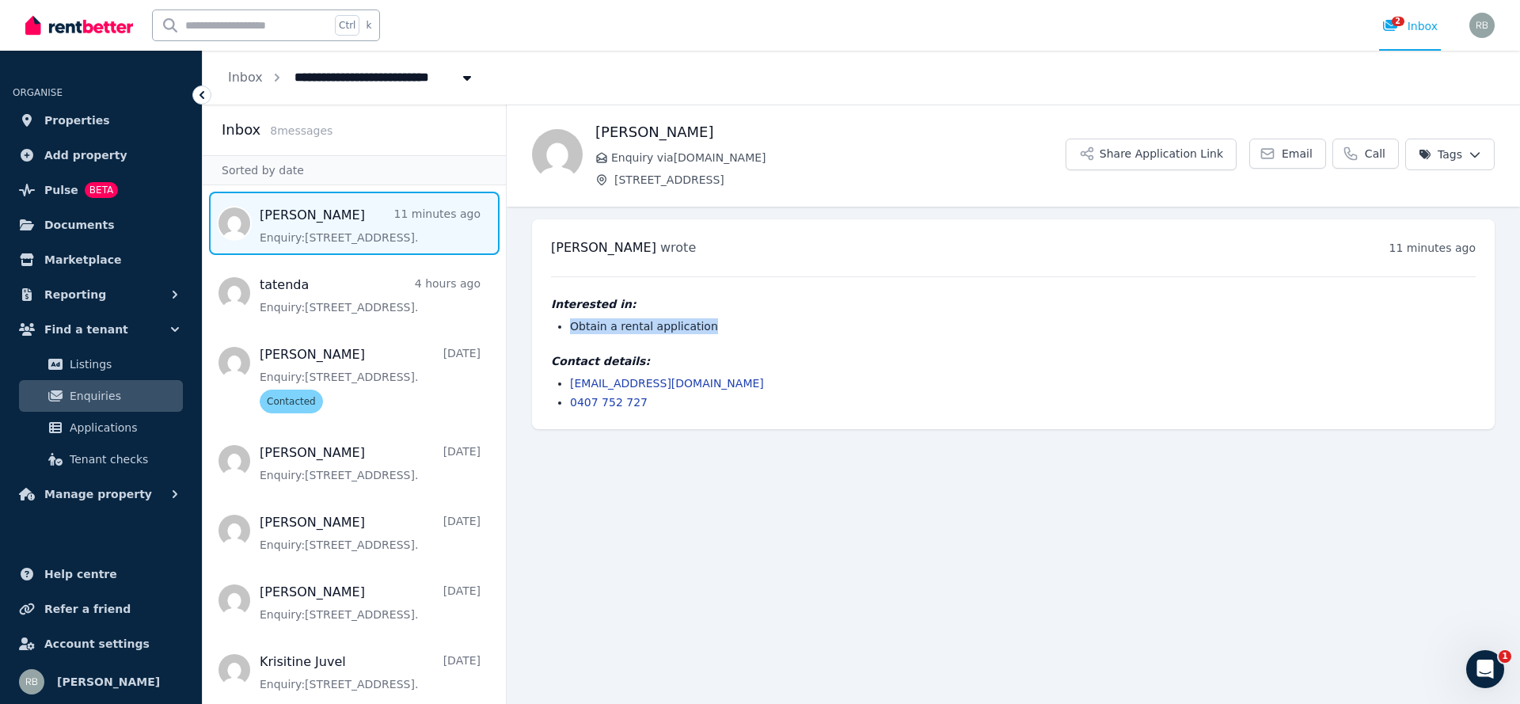
click at [718, 325] on li "Obtain a rental application" at bounding box center [1022, 326] width 905 height 16
drag, startPoint x: 715, startPoint y: 318, endPoint x: 558, endPoint y: 317, distance: 156.7
click at [570, 318] on li "Obtain a rental application" at bounding box center [1022, 326] width 905 height 16
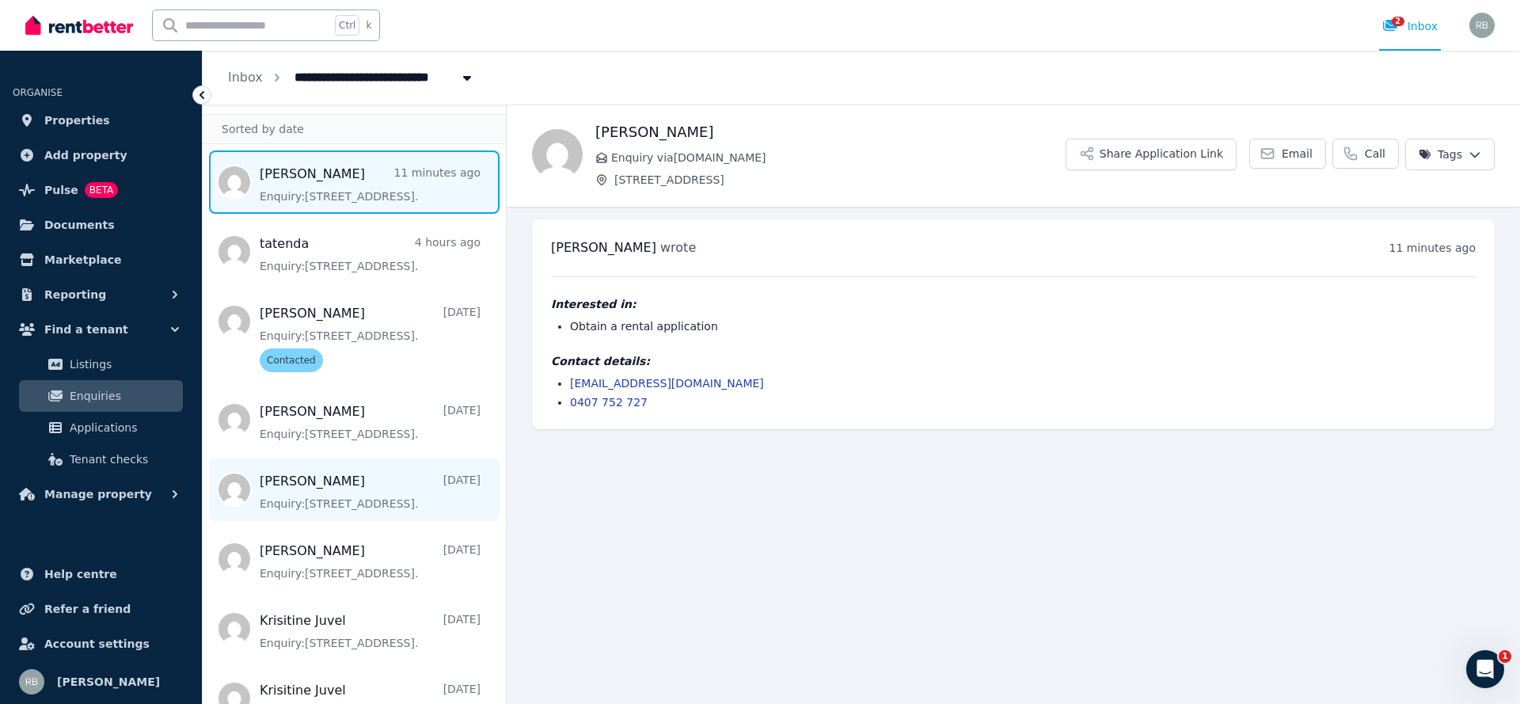
scroll to position [72, 0]
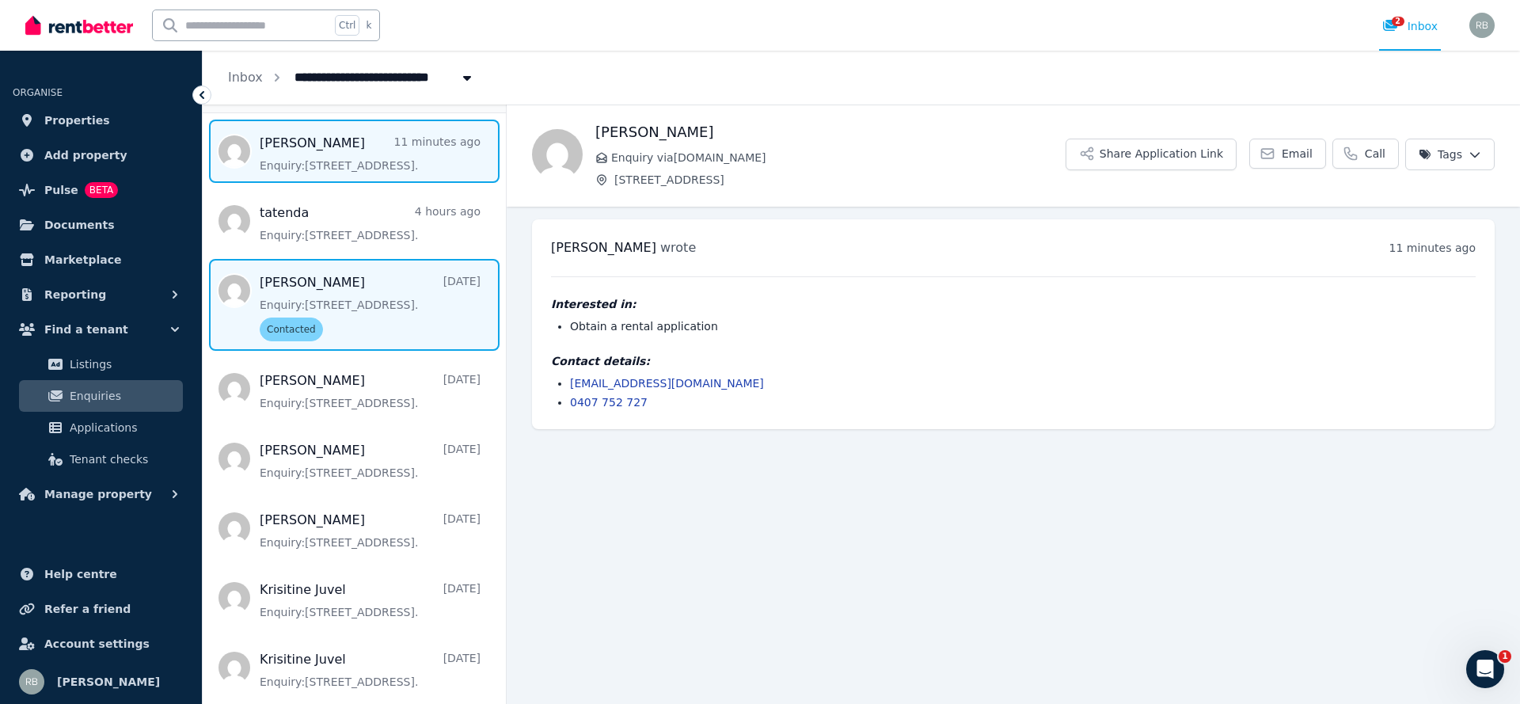
click at [385, 313] on span "Message list" at bounding box center [354, 305] width 303 height 92
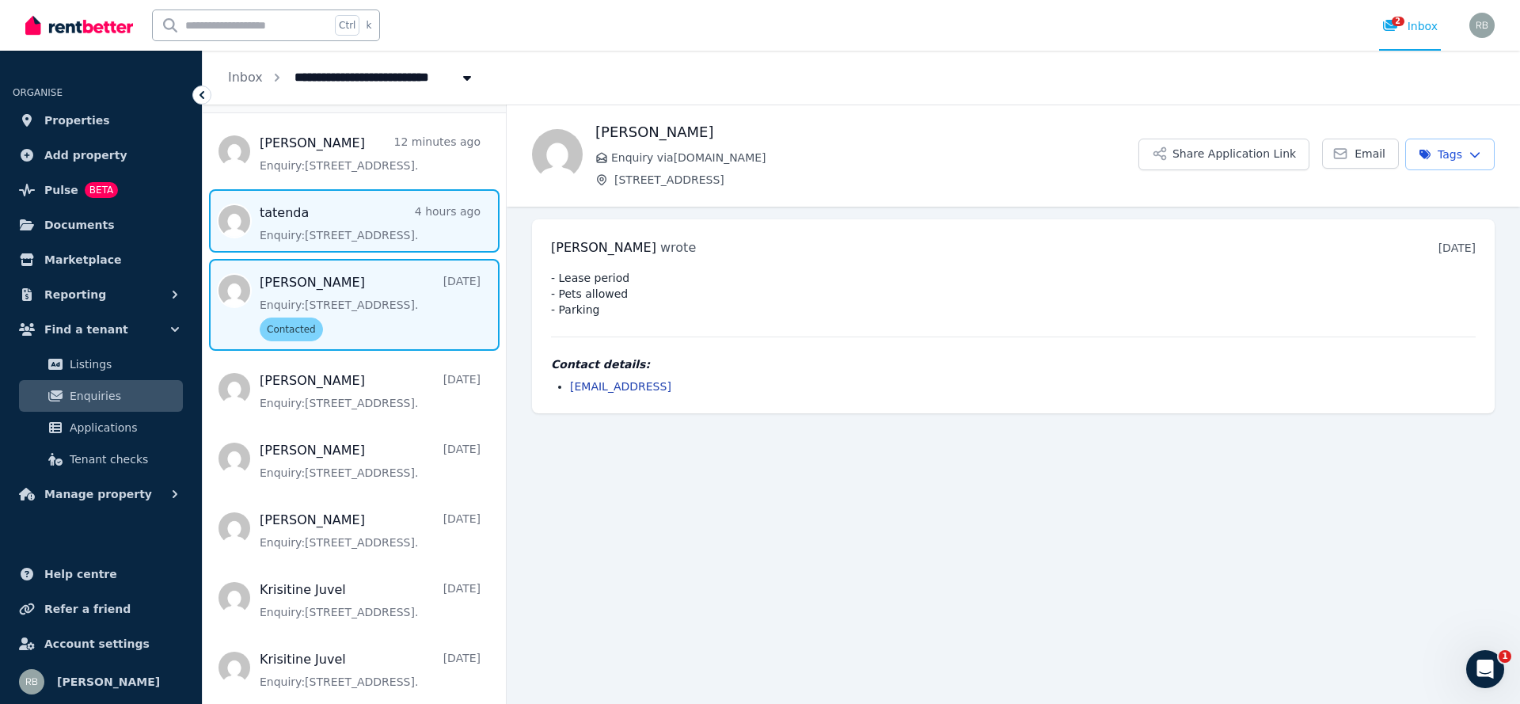
click at [368, 242] on span "Message list" at bounding box center [354, 220] width 303 height 63
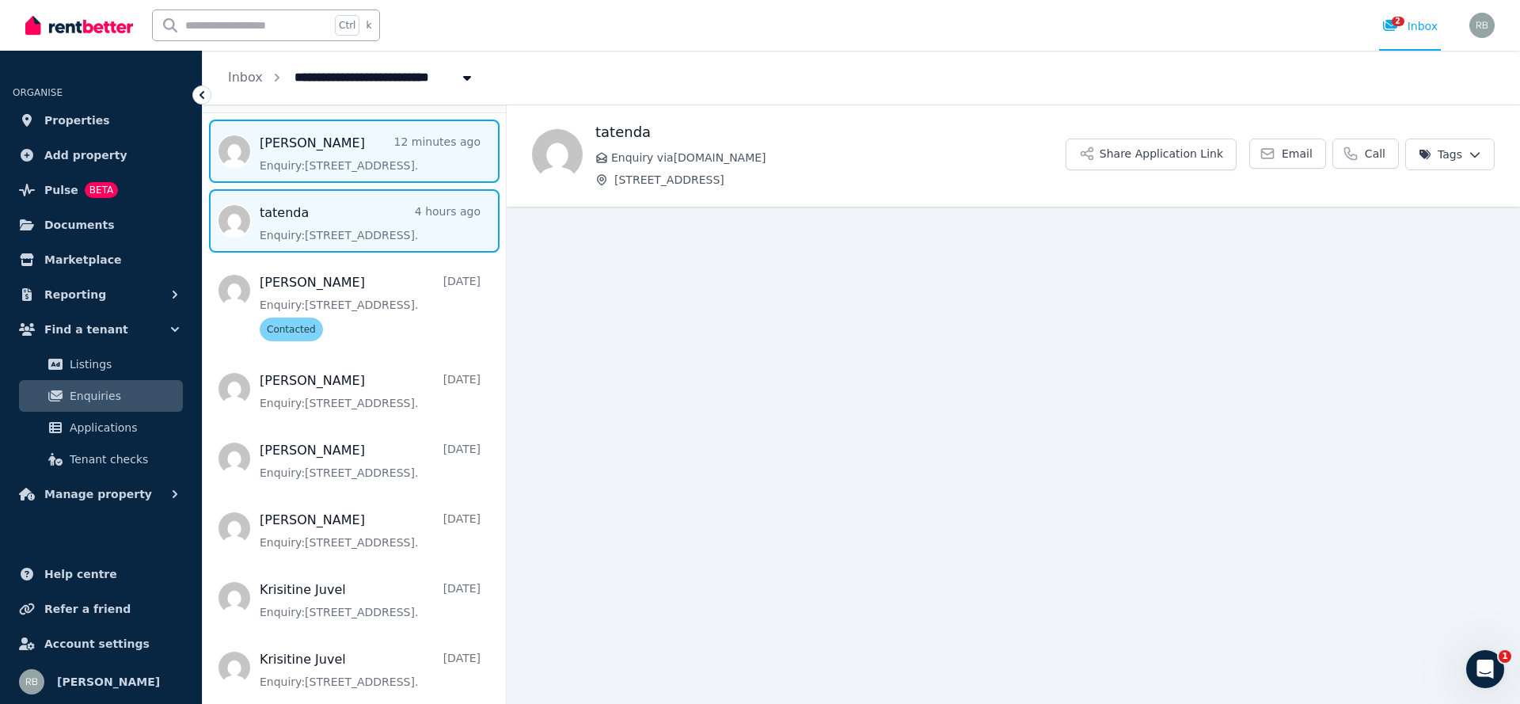
click at [394, 172] on span "Message list" at bounding box center [354, 151] width 303 height 63
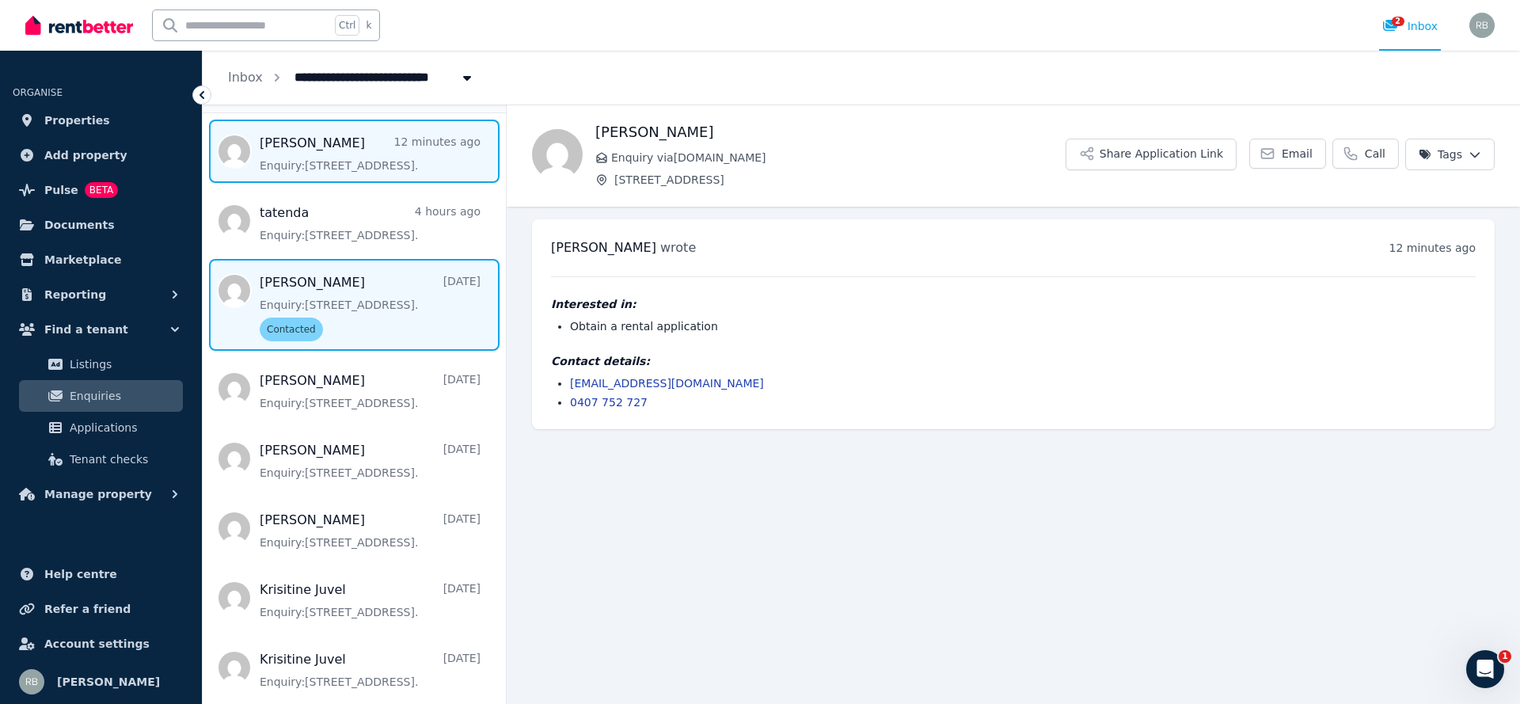
click at [360, 294] on span "Message list" at bounding box center [354, 305] width 303 height 92
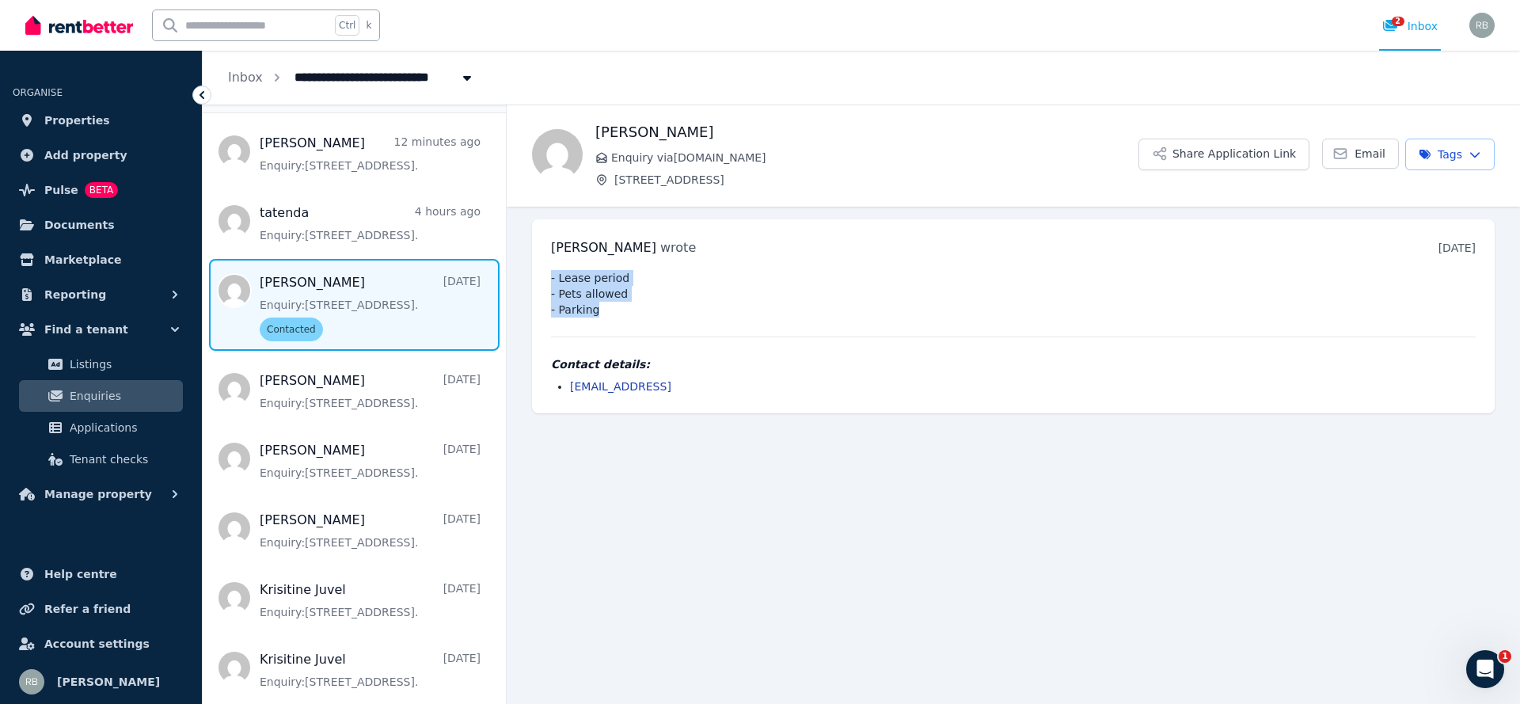
drag, startPoint x: 597, startPoint y: 306, endPoint x: 536, endPoint y: 266, distance: 73.1
click at [536, 266] on div "Susana wrote 2 days ago 5:44 pm on Mon, 1 Sep 2025 - Lease period - Pets allowe…" at bounding box center [1013, 316] width 962 height 194
click at [624, 309] on pre "- Lease period - Pets allowed - Parking" at bounding box center [1013, 293] width 924 height 47
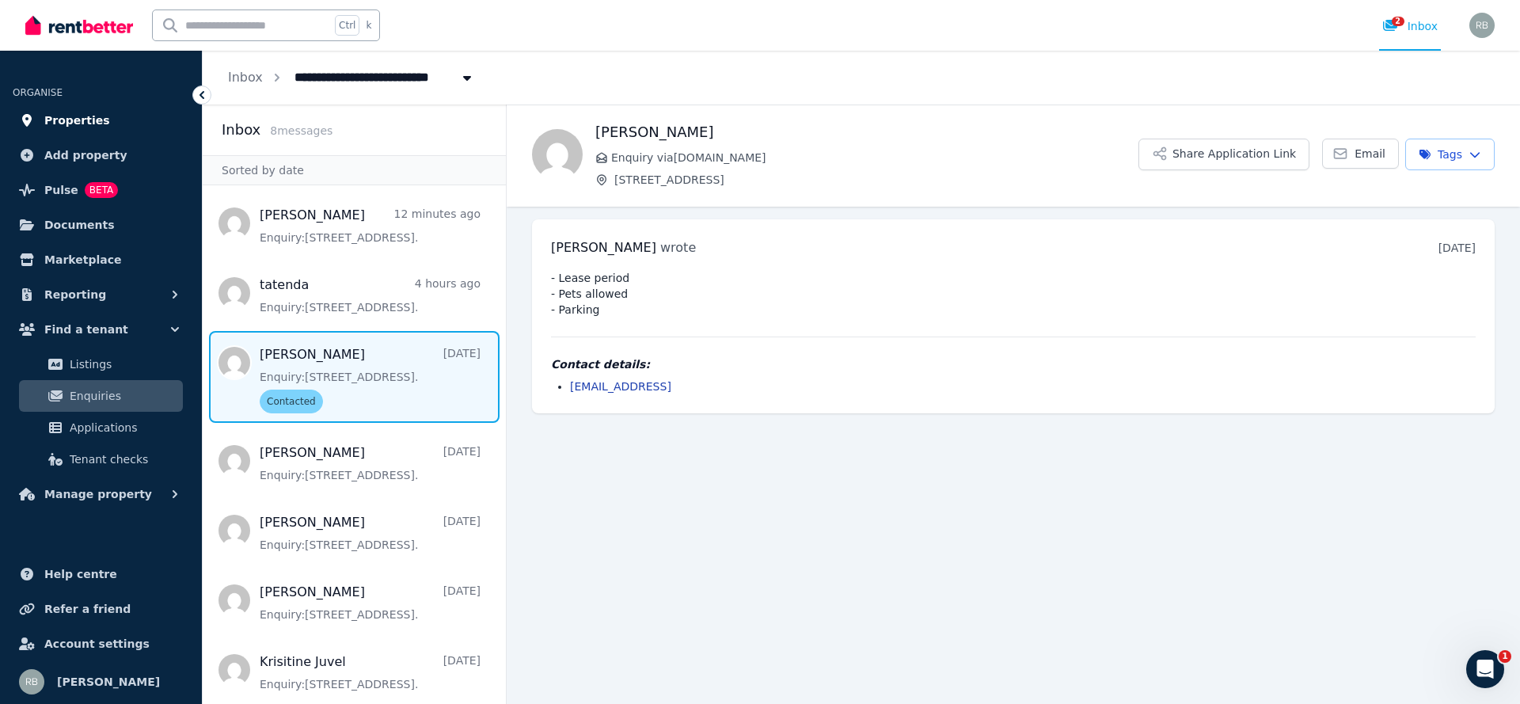
click at [85, 104] on link "Properties" at bounding box center [101, 120] width 176 height 32
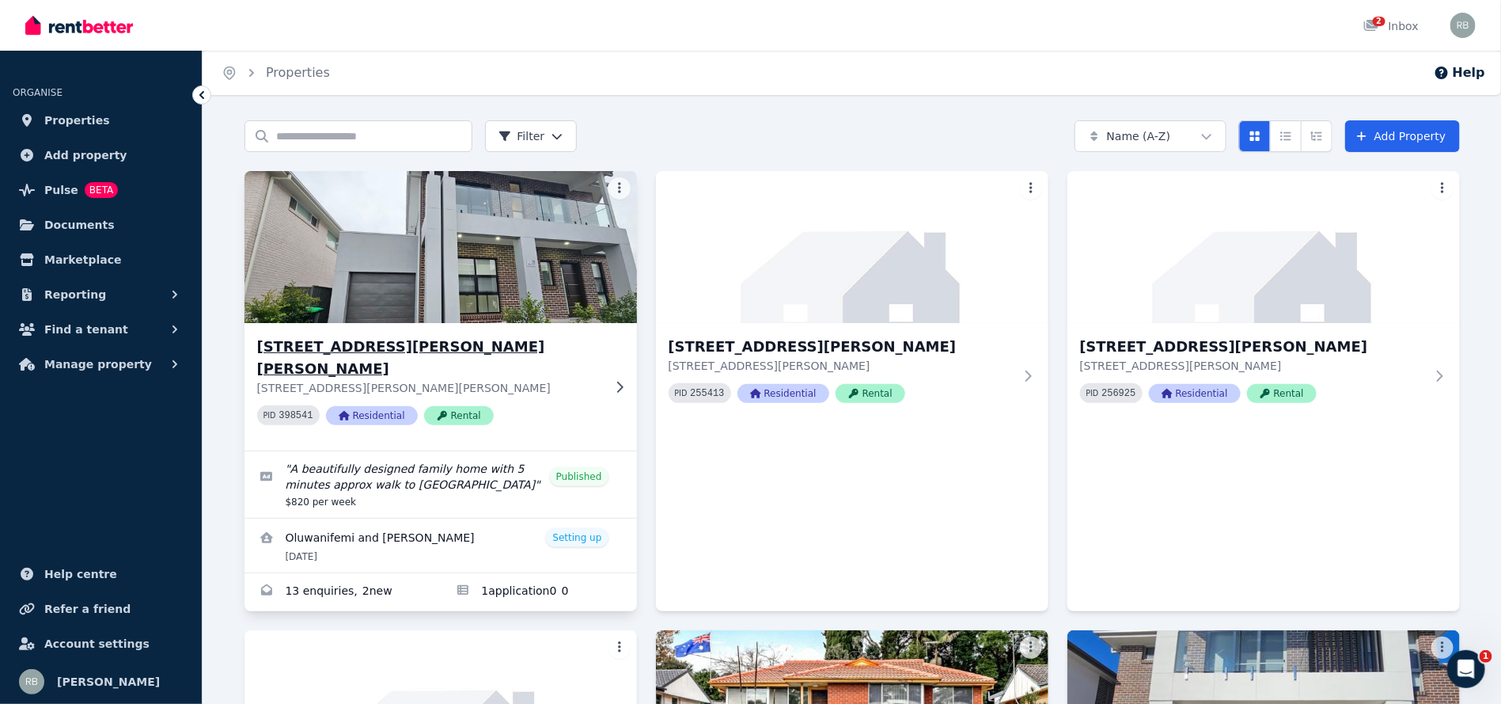
click at [578, 254] on img at bounding box center [440, 247] width 412 height 160
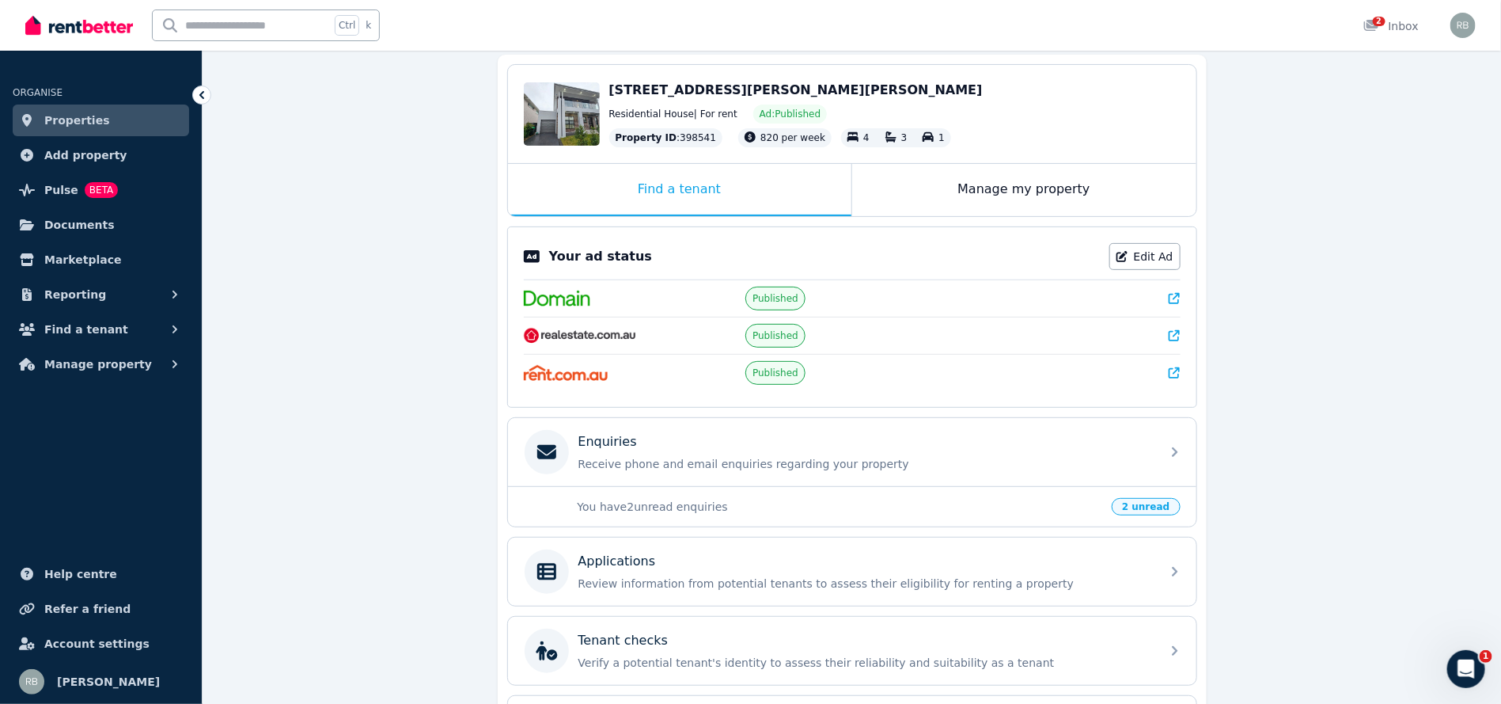
scroll to position [272, 0]
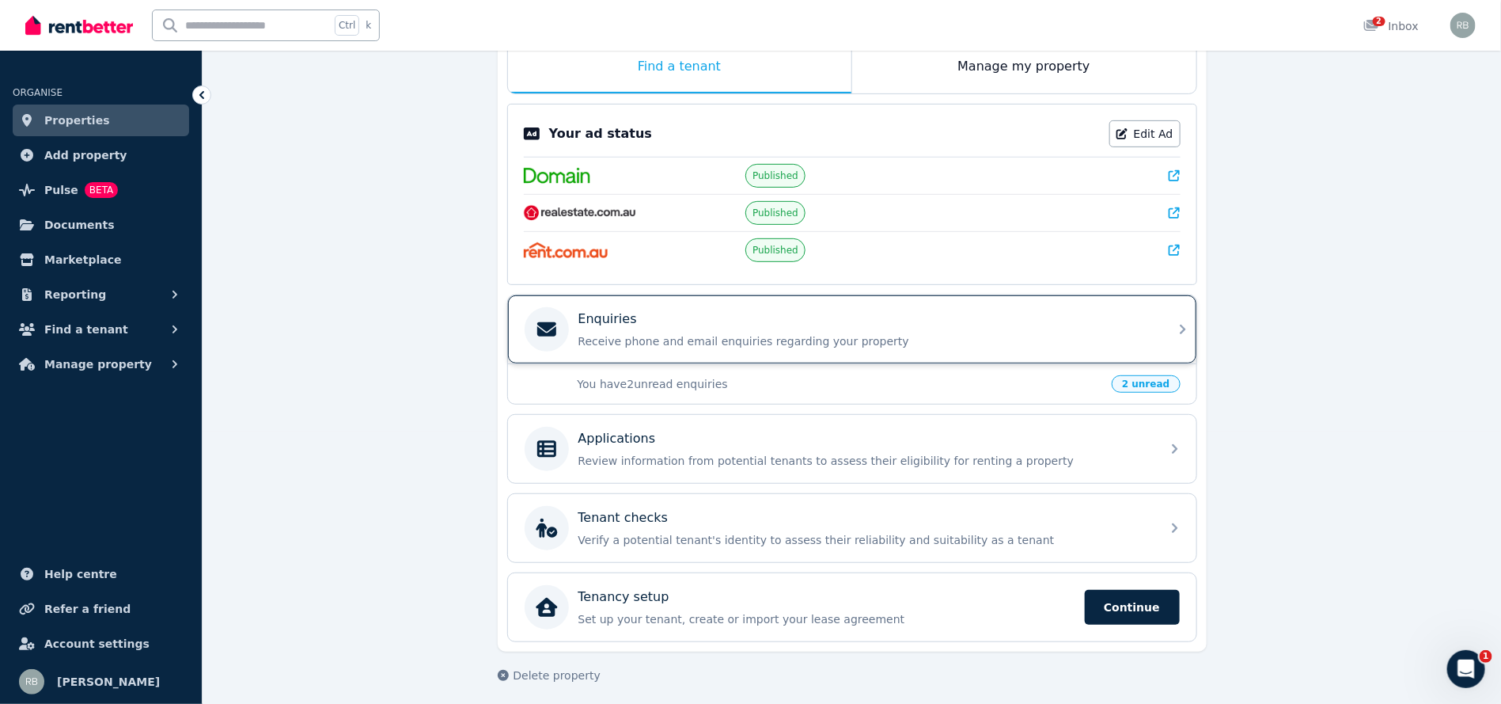
click at [760, 335] on p "Receive phone and email enquiries regarding your property" at bounding box center [865, 341] width 573 height 16
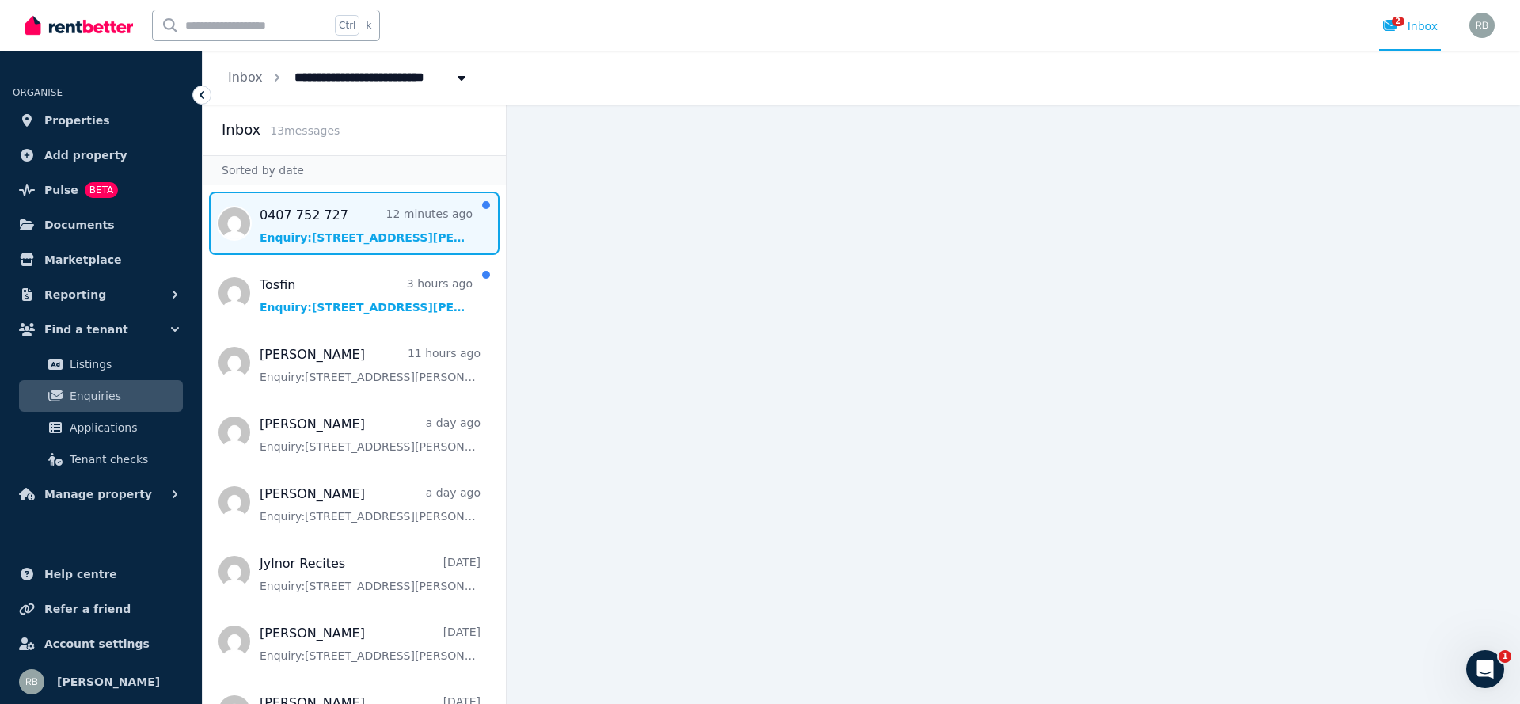
click at [382, 233] on span "Message list" at bounding box center [354, 223] width 303 height 63
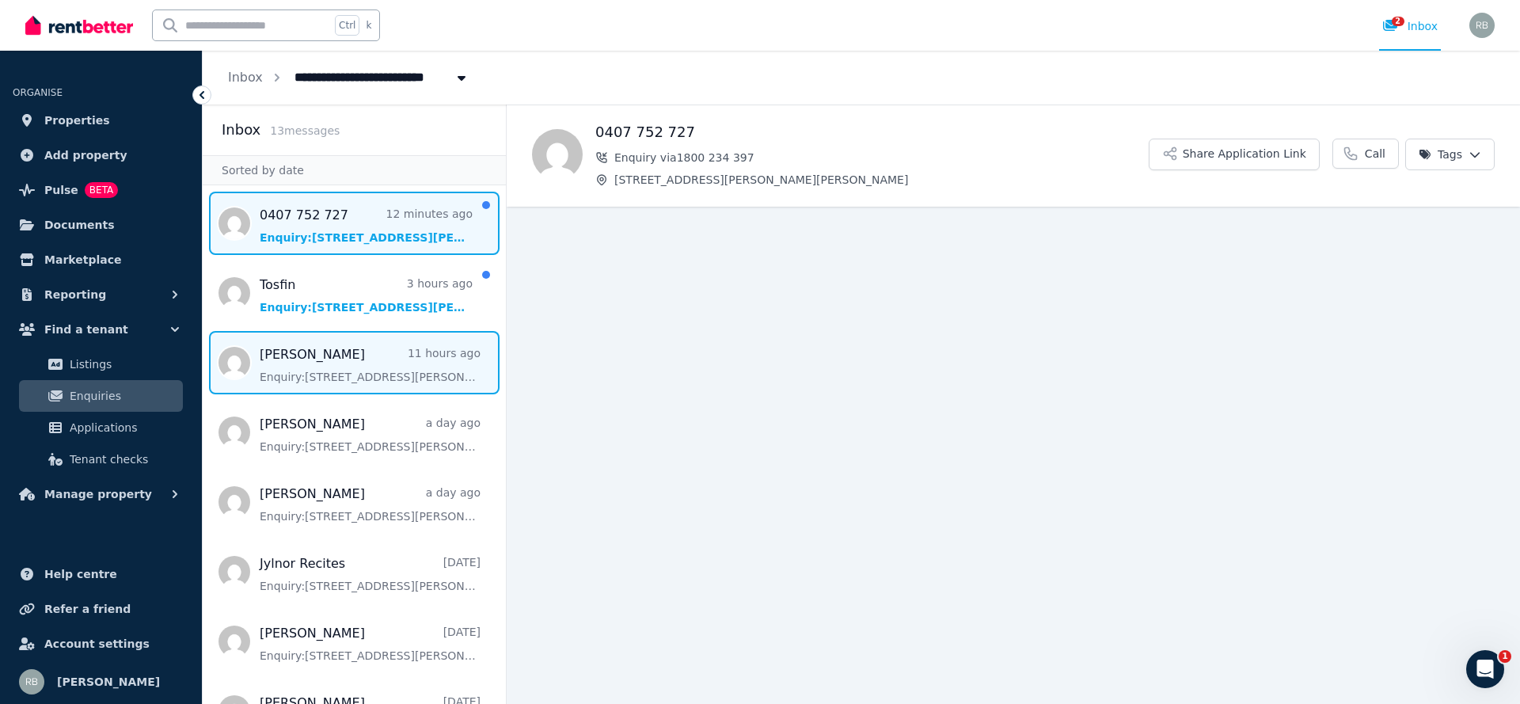
click at [310, 374] on span "Message list" at bounding box center [354, 362] width 303 height 63
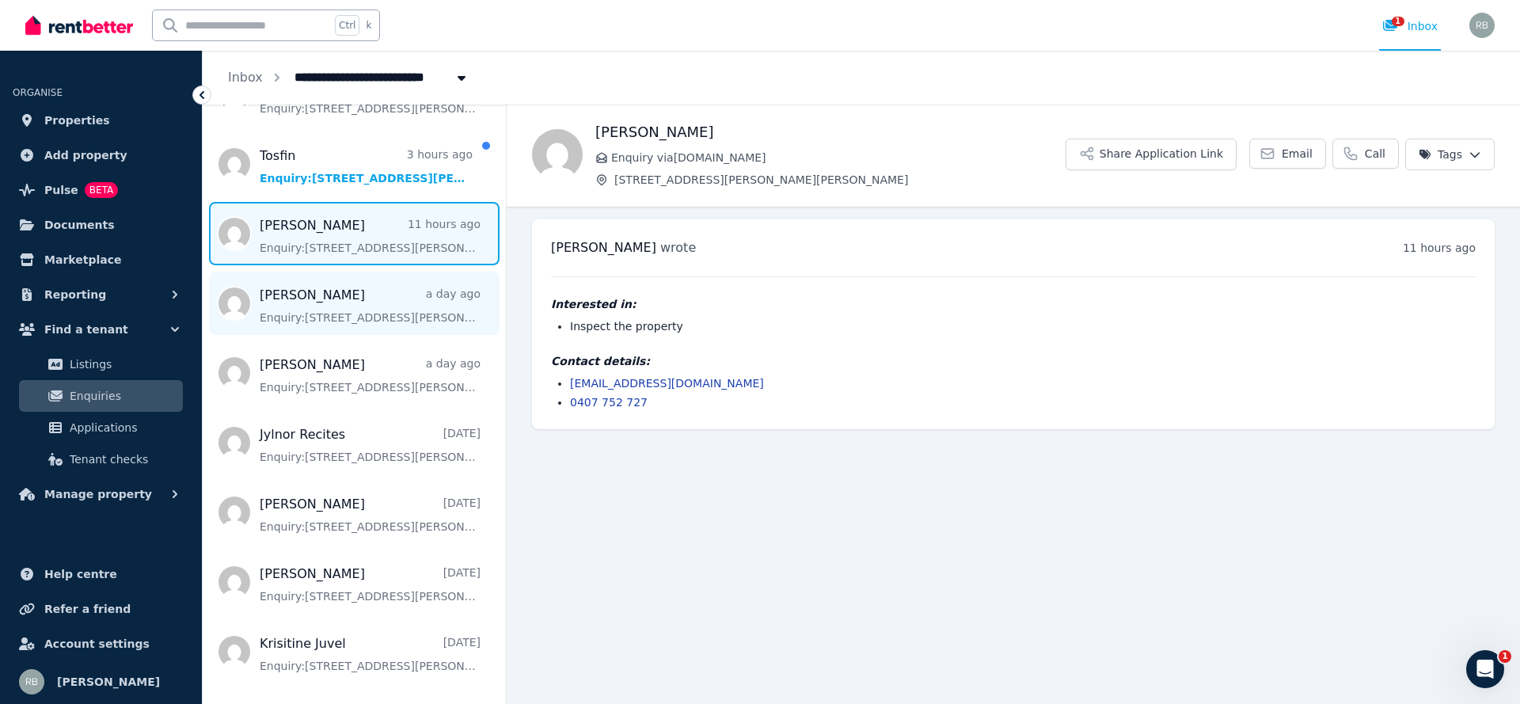
scroll to position [119, 0]
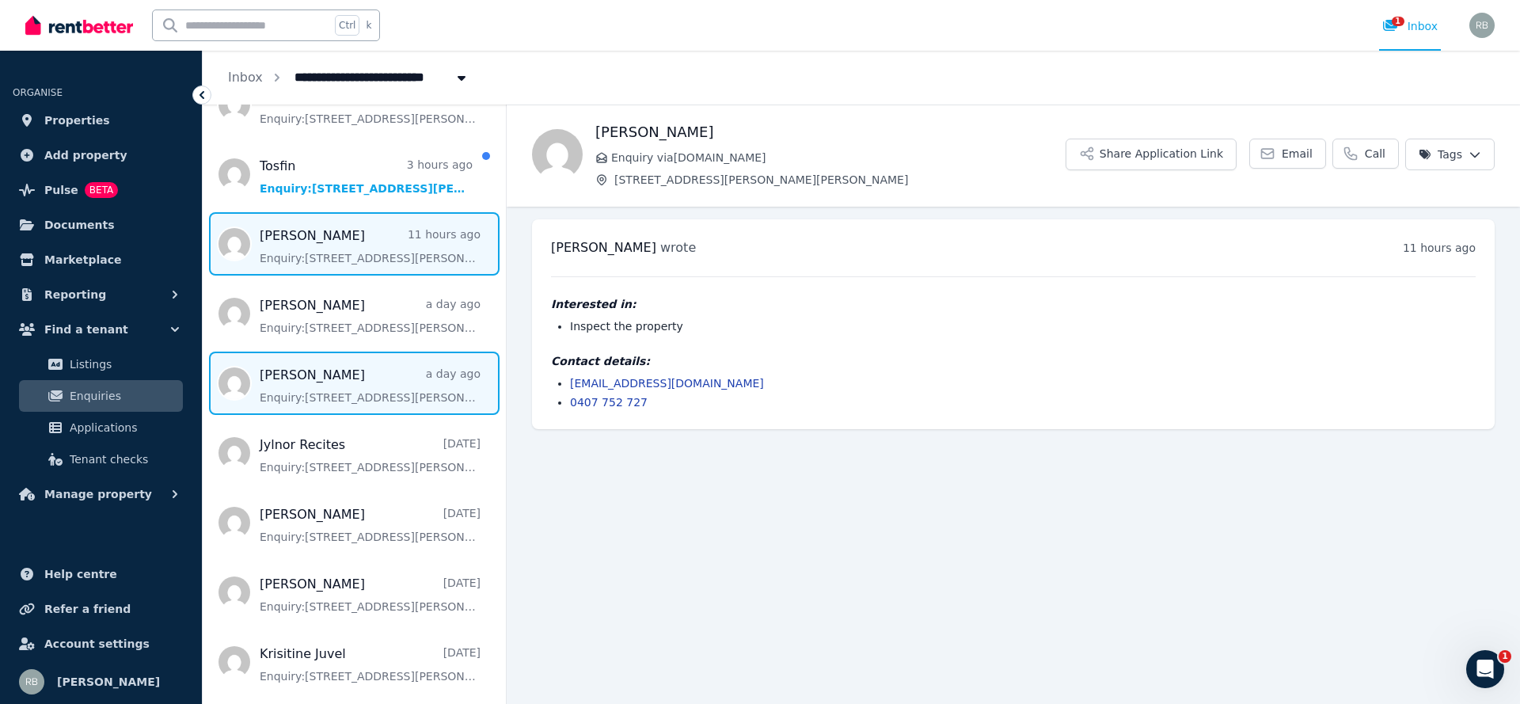
click at [354, 378] on span "Message list" at bounding box center [354, 382] width 303 height 63
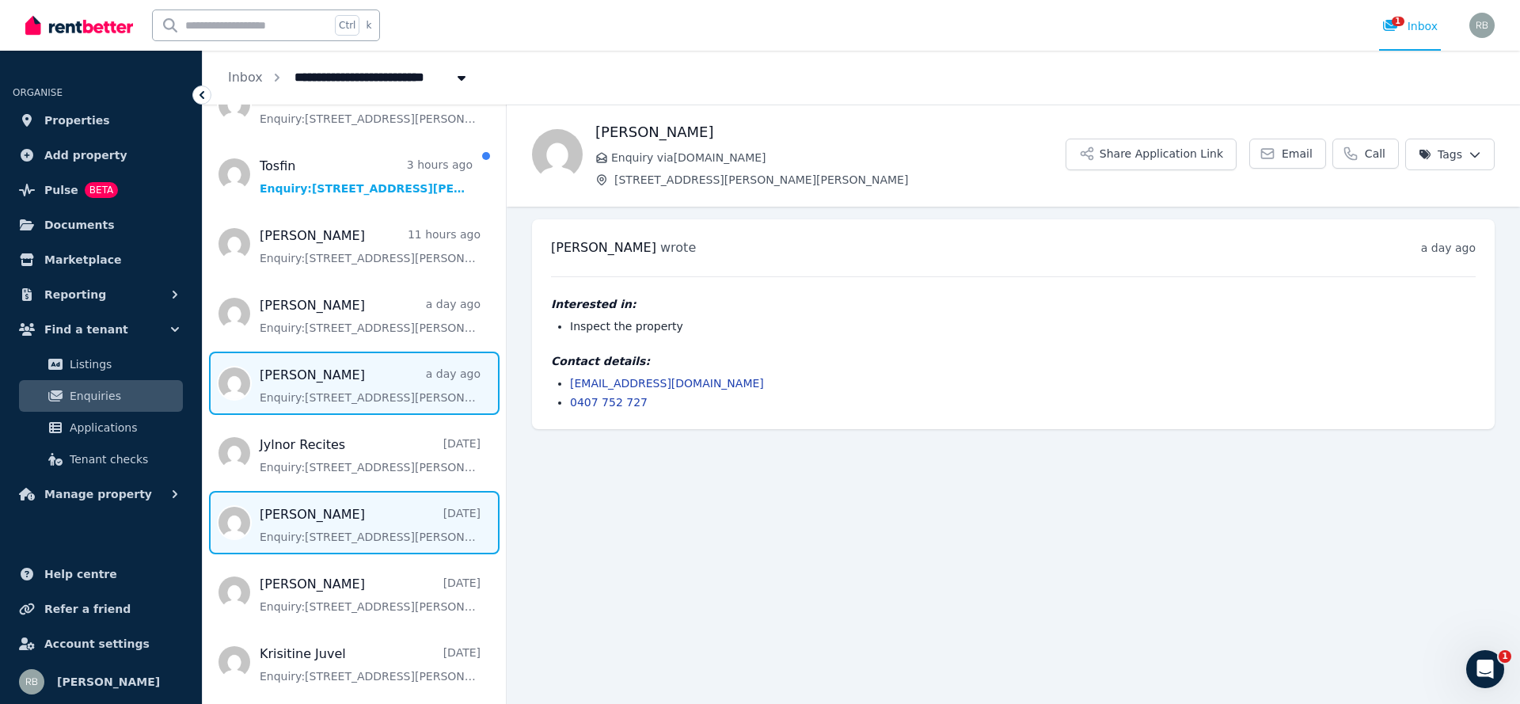
click at [306, 516] on span "Message list" at bounding box center [354, 522] width 303 height 63
click at [350, 396] on span "Message list" at bounding box center [354, 382] width 303 height 63
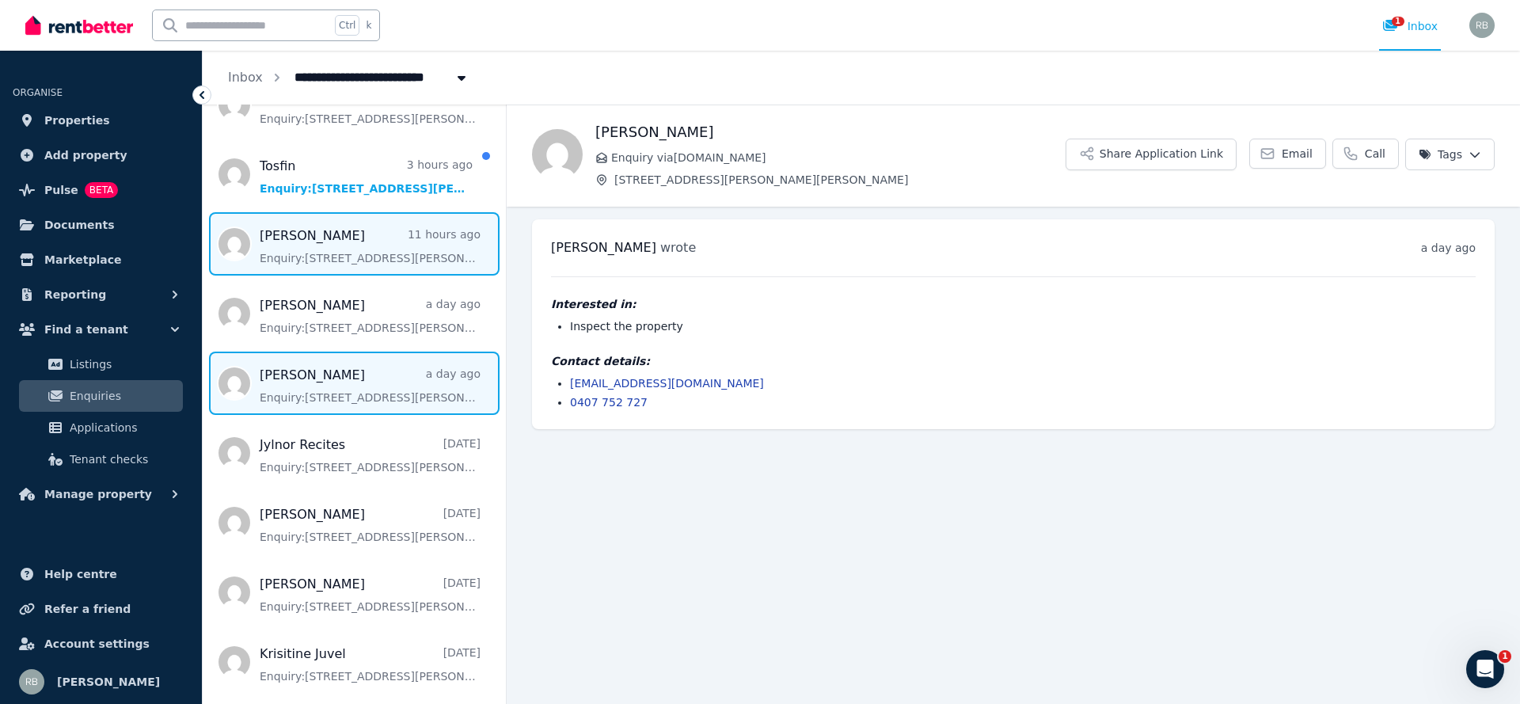
click at [375, 257] on span "Message list" at bounding box center [354, 243] width 303 height 63
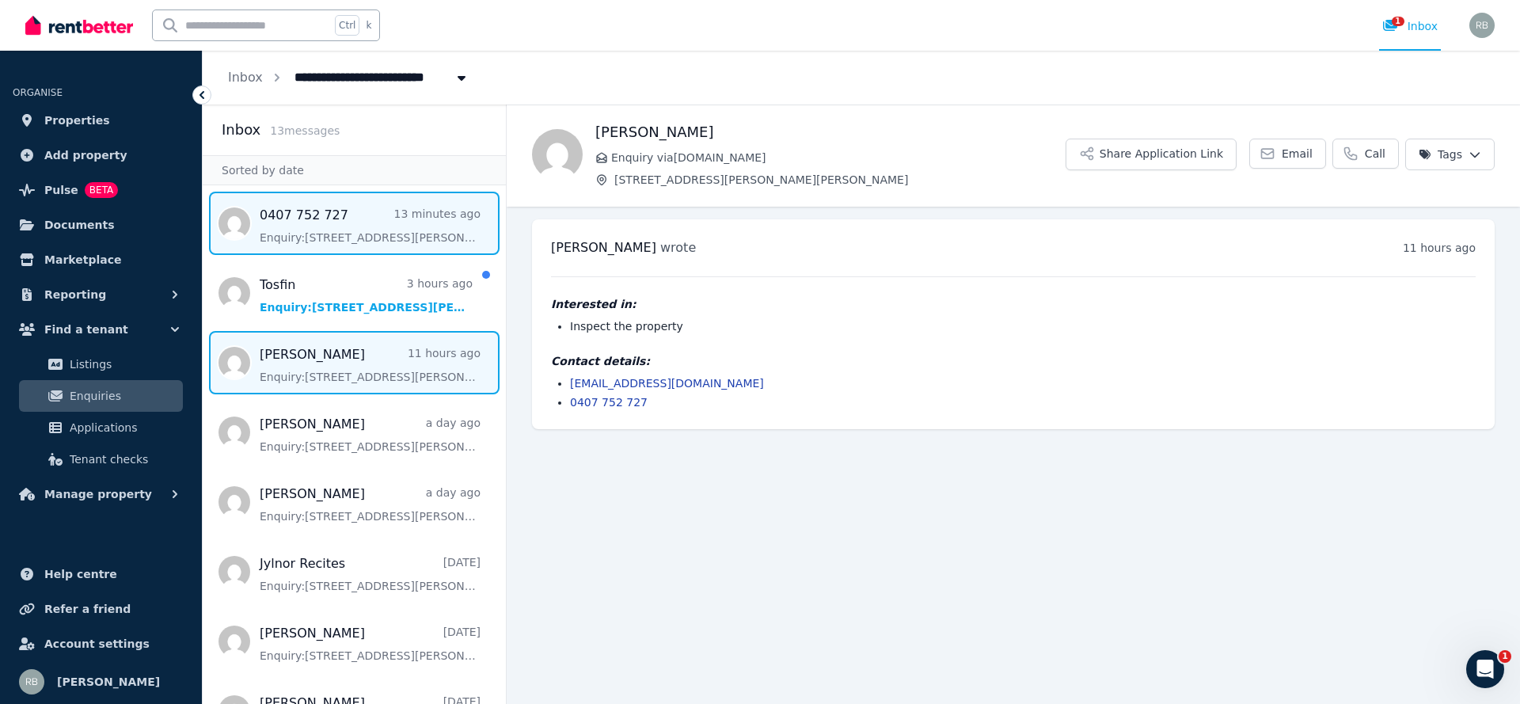
click at [349, 246] on span "Message list" at bounding box center [354, 223] width 303 height 63
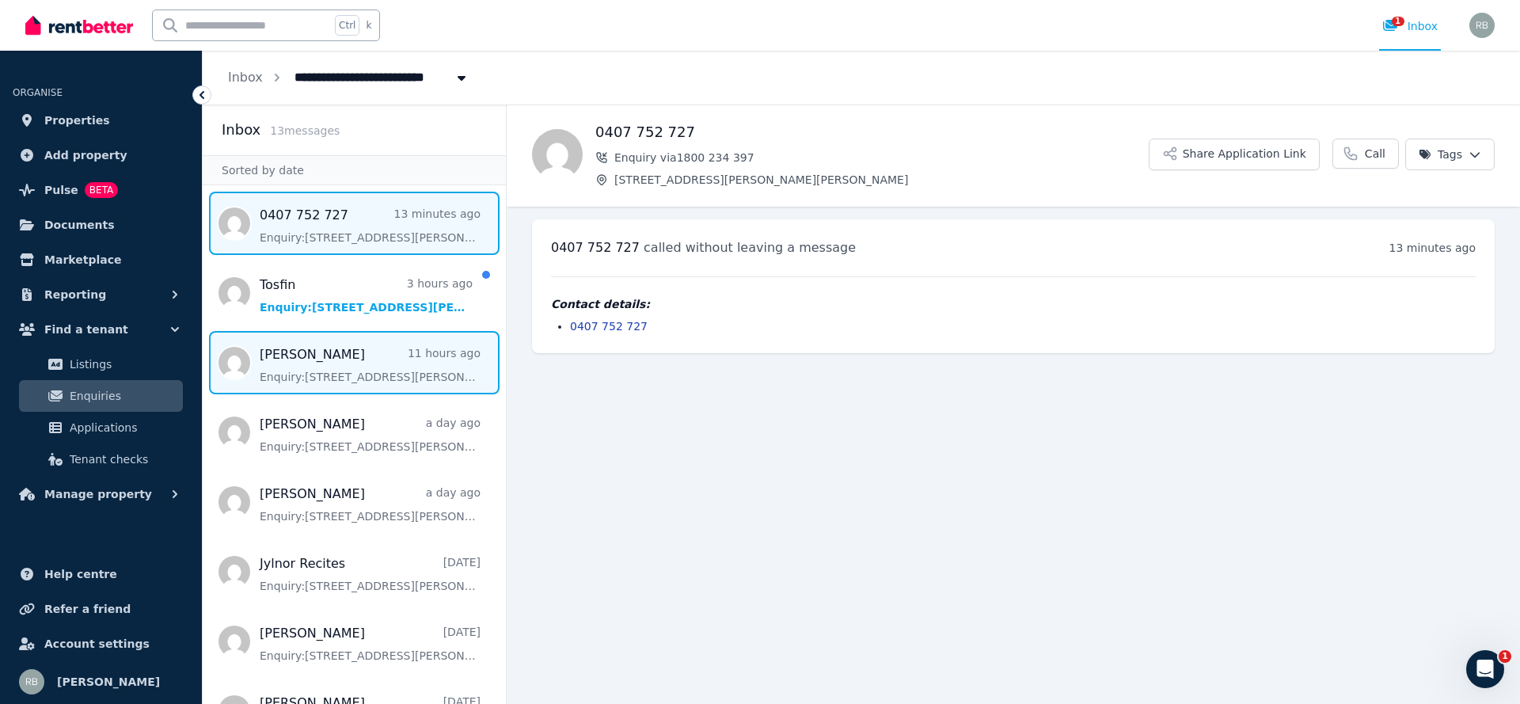
click at [300, 354] on span "Message list" at bounding box center [354, 362] width 303 height 63
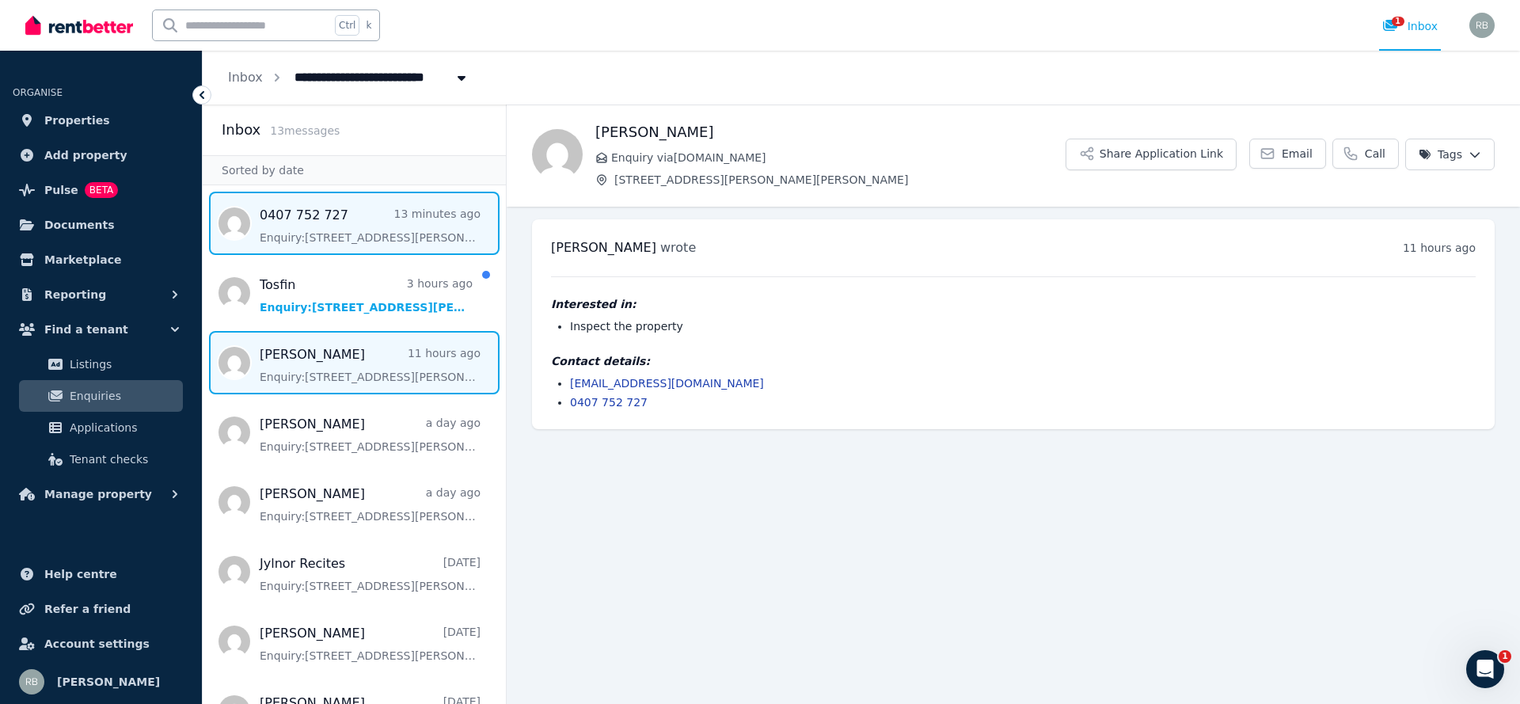
click at [363, 231] on span "Message list" at bounding box center [354, 223] width 303 height 63
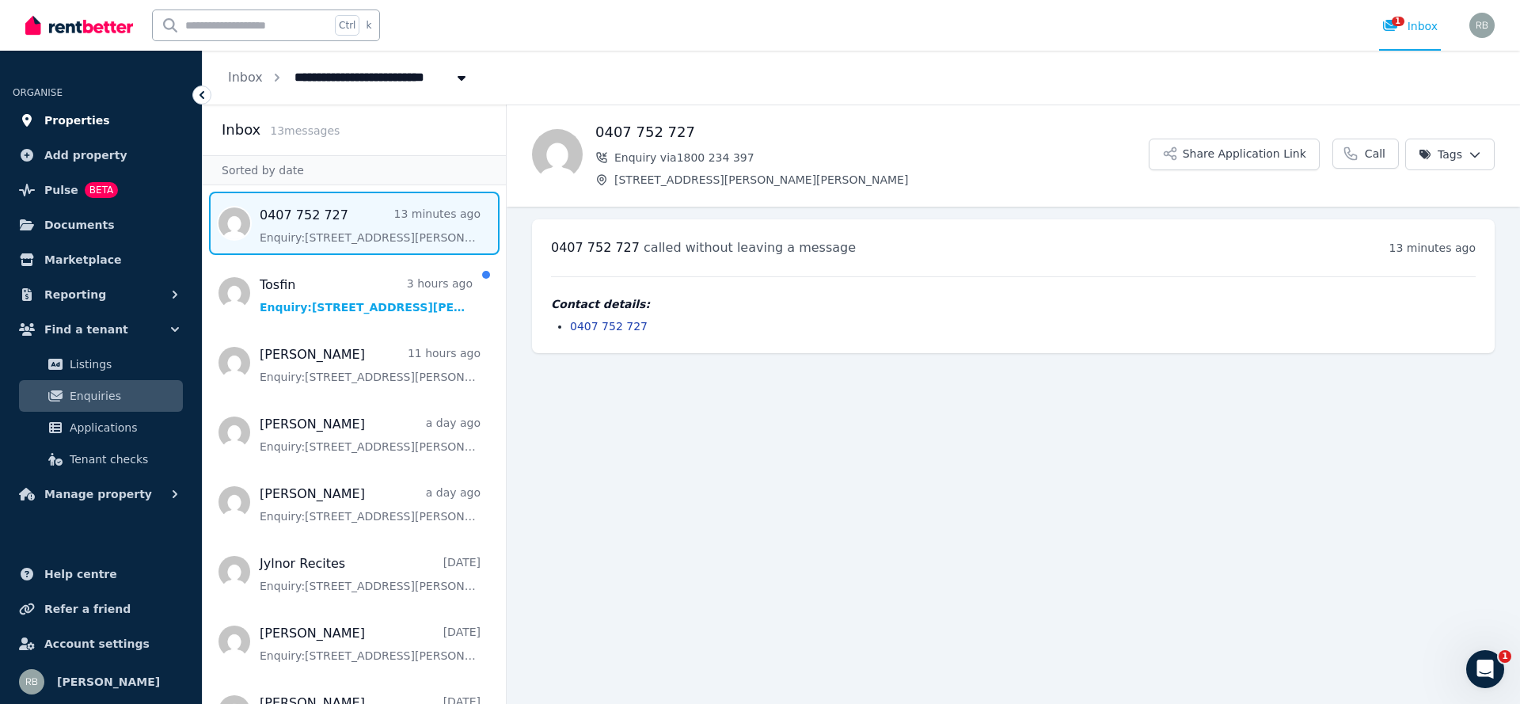
click at [82, 124] on span "Properties" at bounding box center [77, 120] width 66 height 19
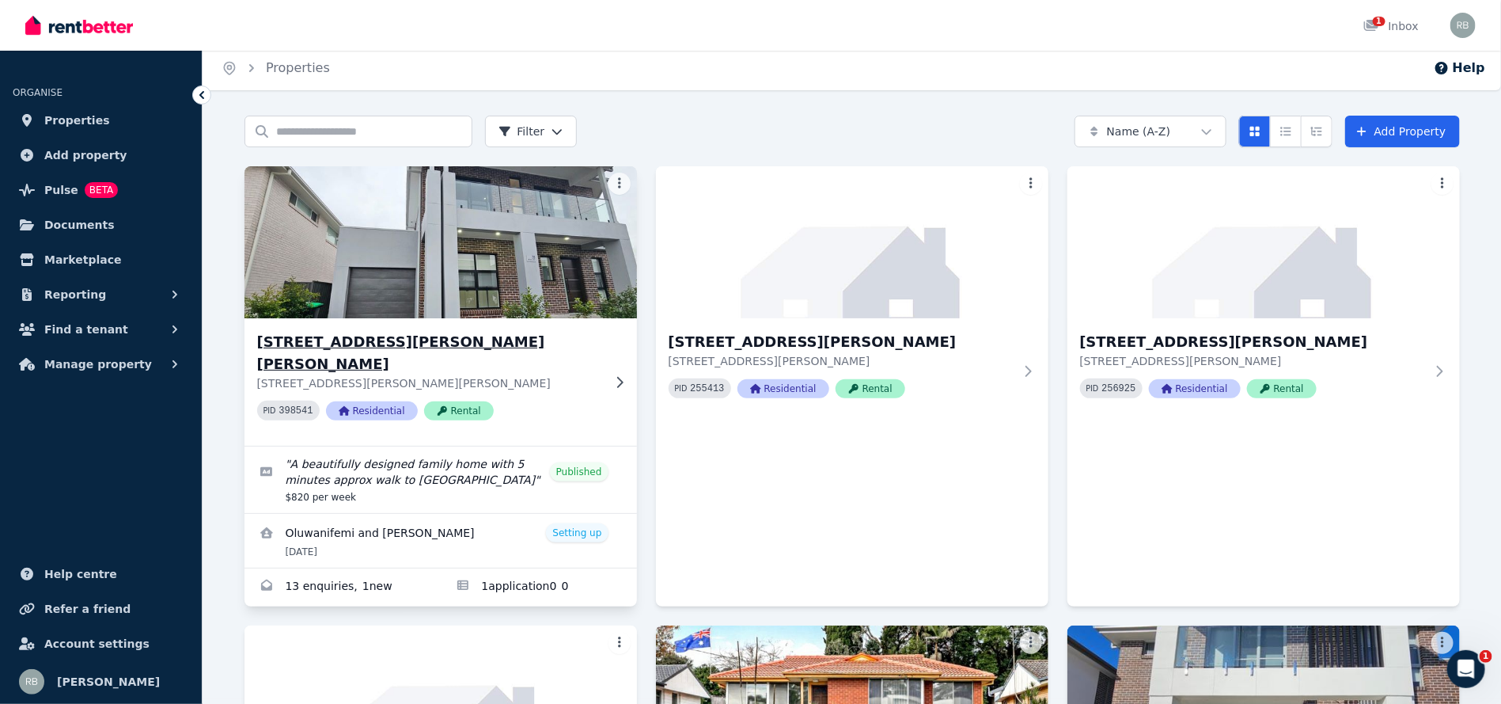
scroll to position [338, 0]
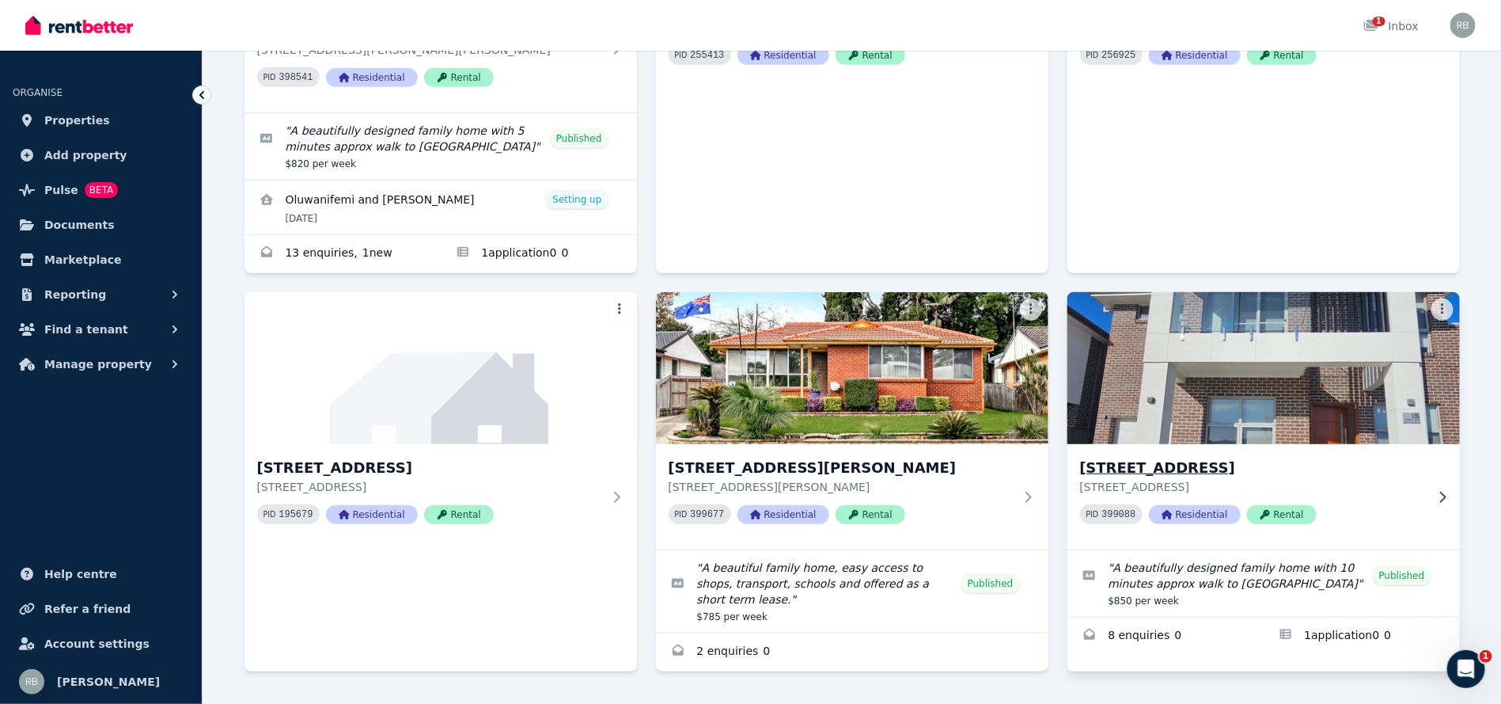
click at [1226, 360] on img at bounding box center [1263, 368] width 412 height 160
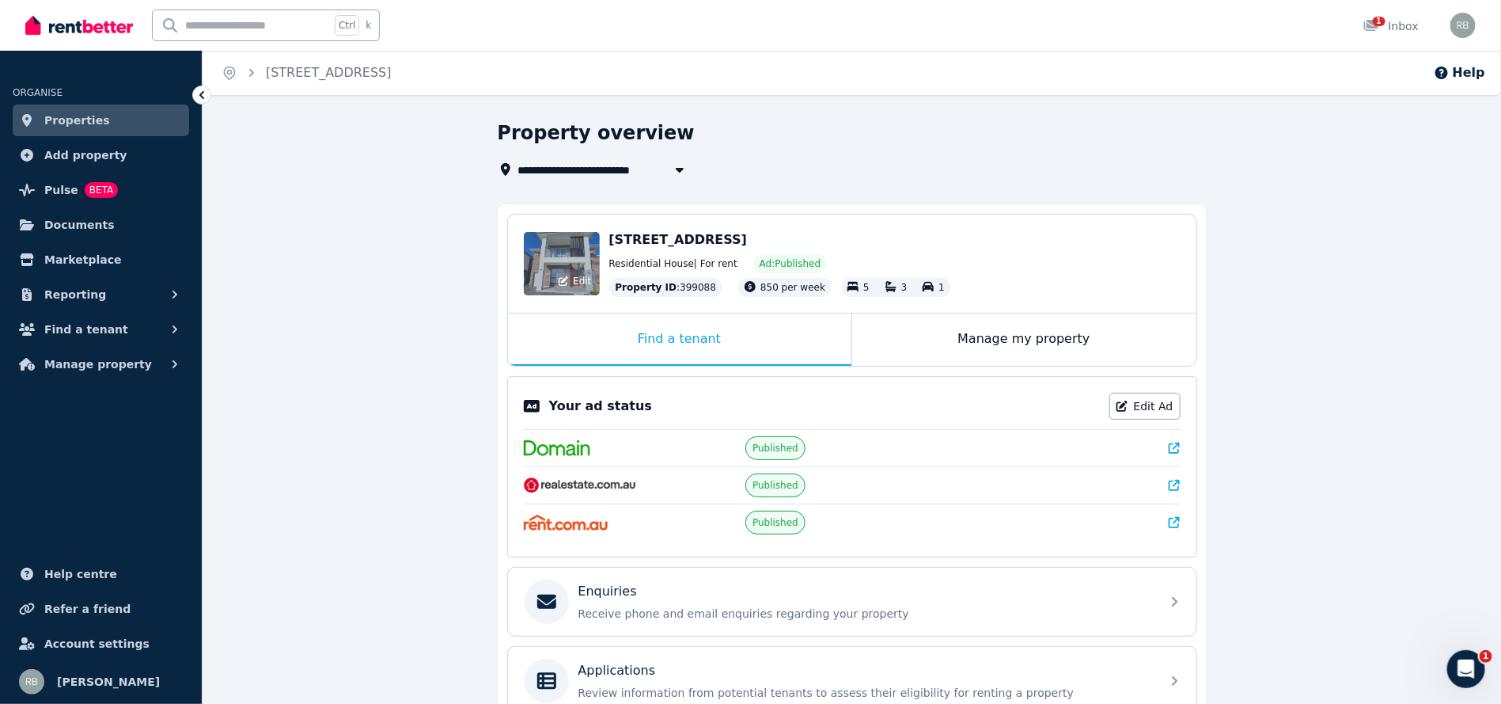
click at [537, 258] on div "Edit" at bounding box center [562, 263] width 76 height 63
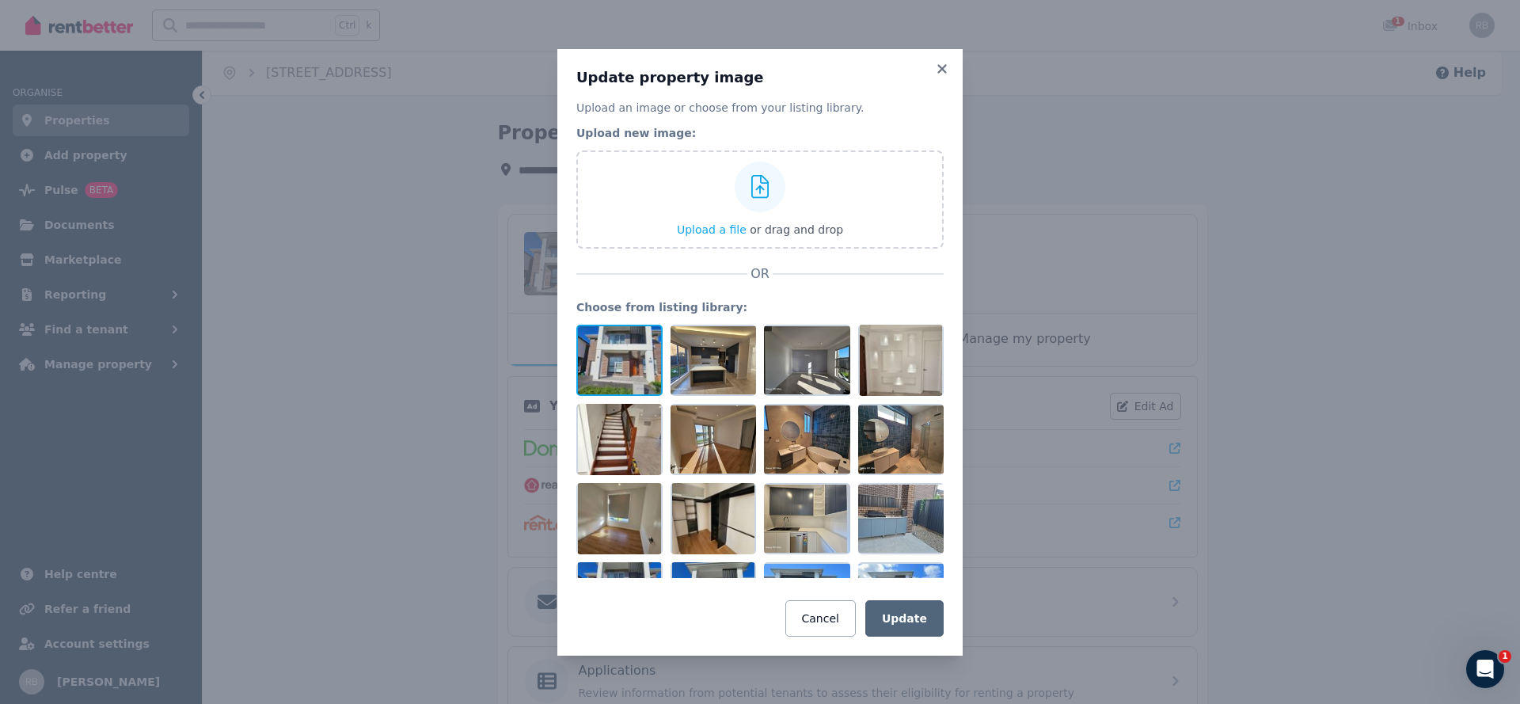
click at [623, 339] on div at bounding box center [619, 360] width 86 height 71
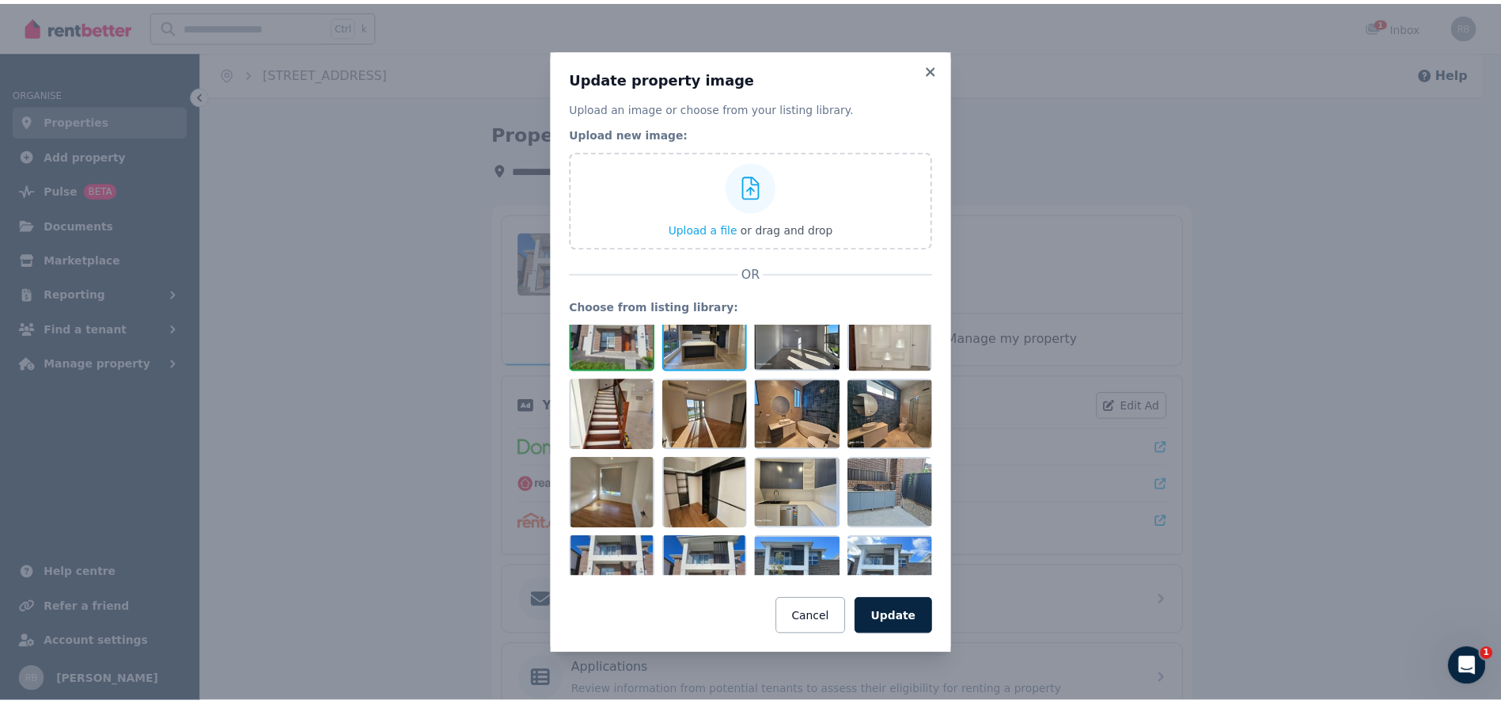
scroll to position [55, 0]
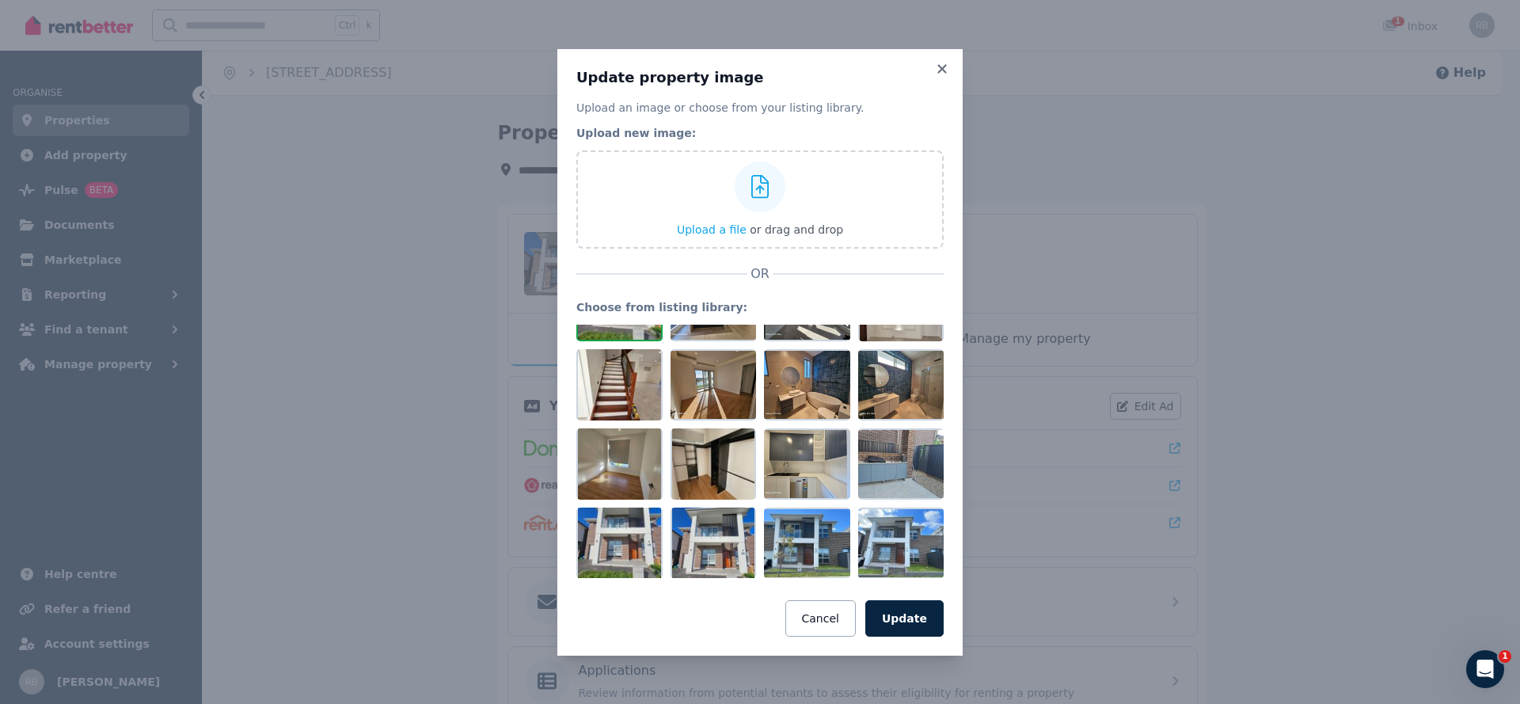
click at [932, 76] on h3 "Update property image" at bounding box center [759, 77] width 367 height 19
click at [939, 74] on icon at bounding box center [942, 69] width 16 height 14
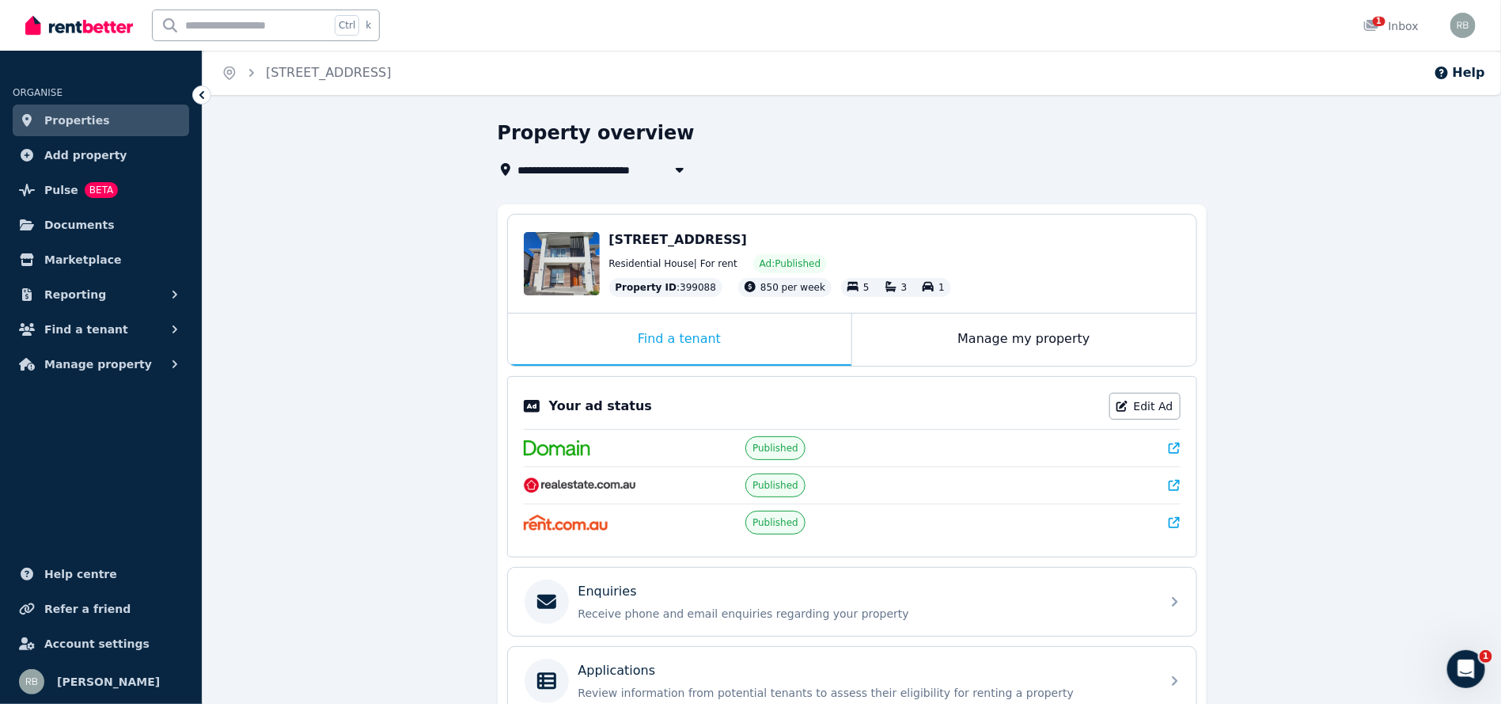
click at [1377, 266] on div "**********" at bounding box center [852, 531] width 1299 height 823
click at [576, 280] on span "Edit" at bounding box center [582, 281] width 18 height 13
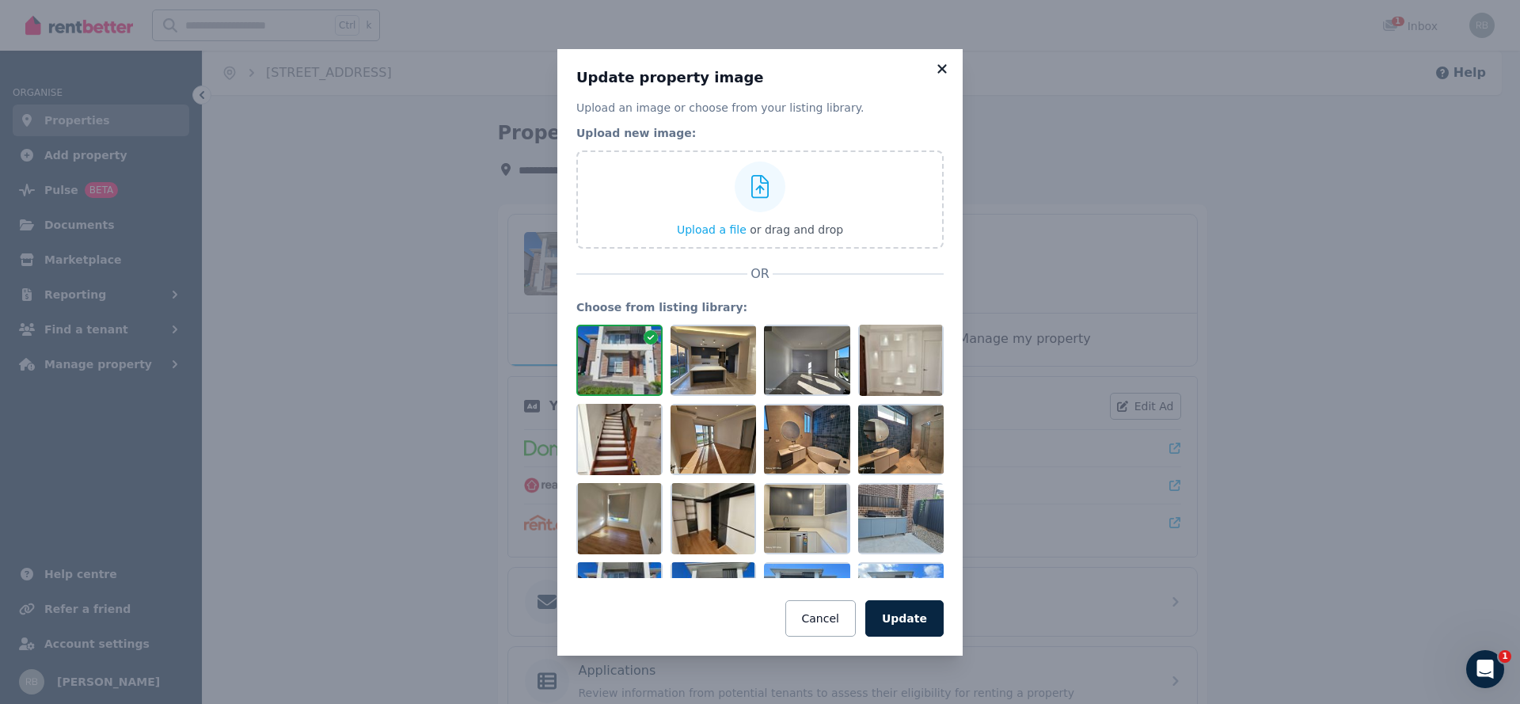
click at [939, 62] on icon at bounding box center [942, 69] width 16 height 14
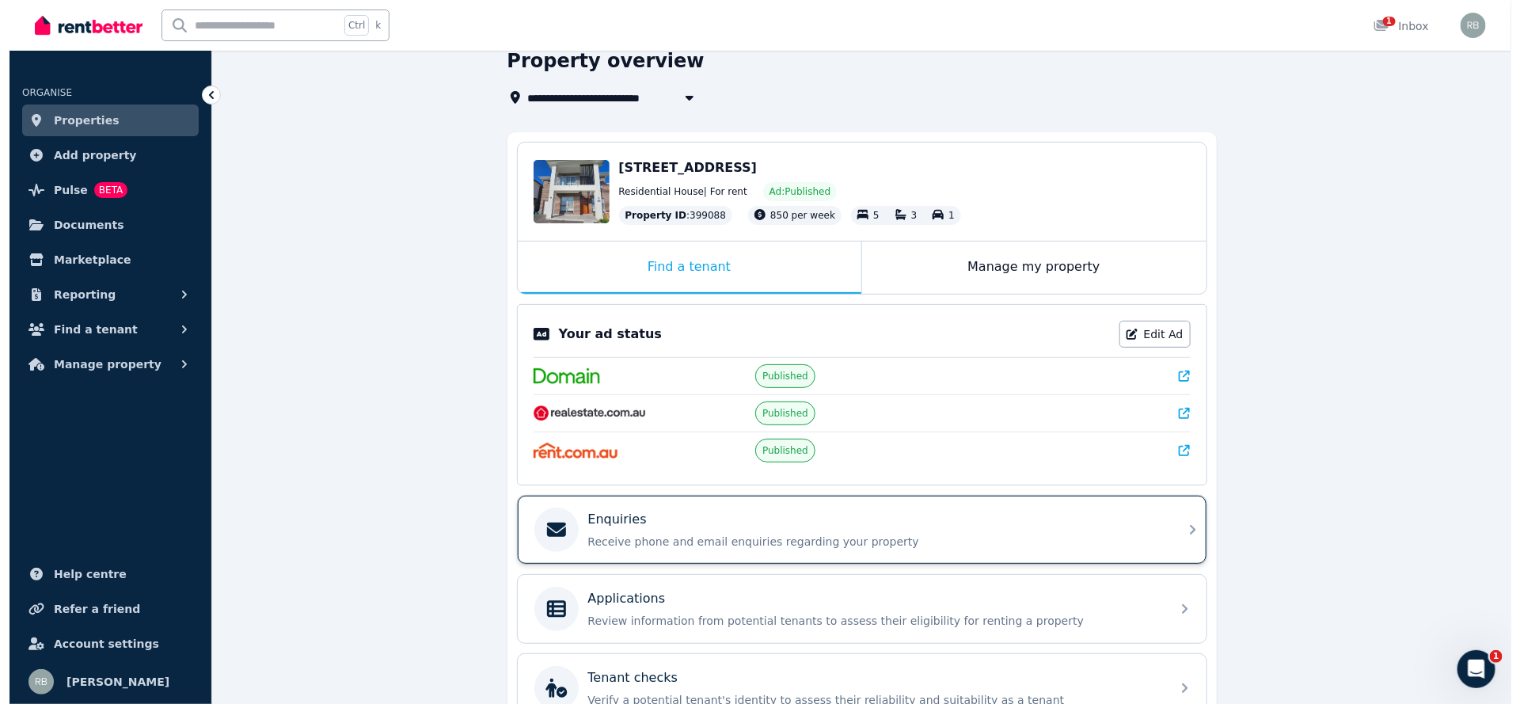
scroll to position [0, 0]
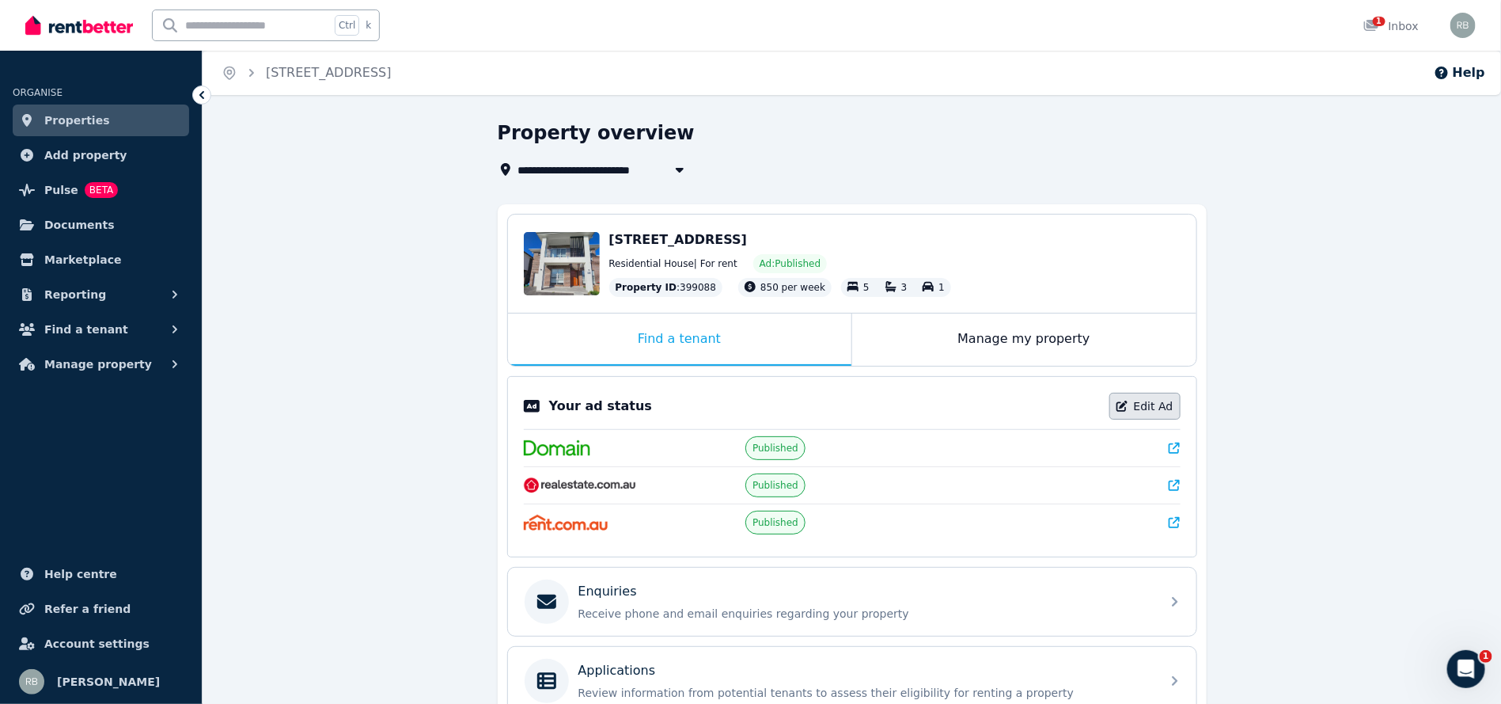
click at [1155, 399] on link "Edit Ad" at bounding box center [1145, 406] width 71 height 27
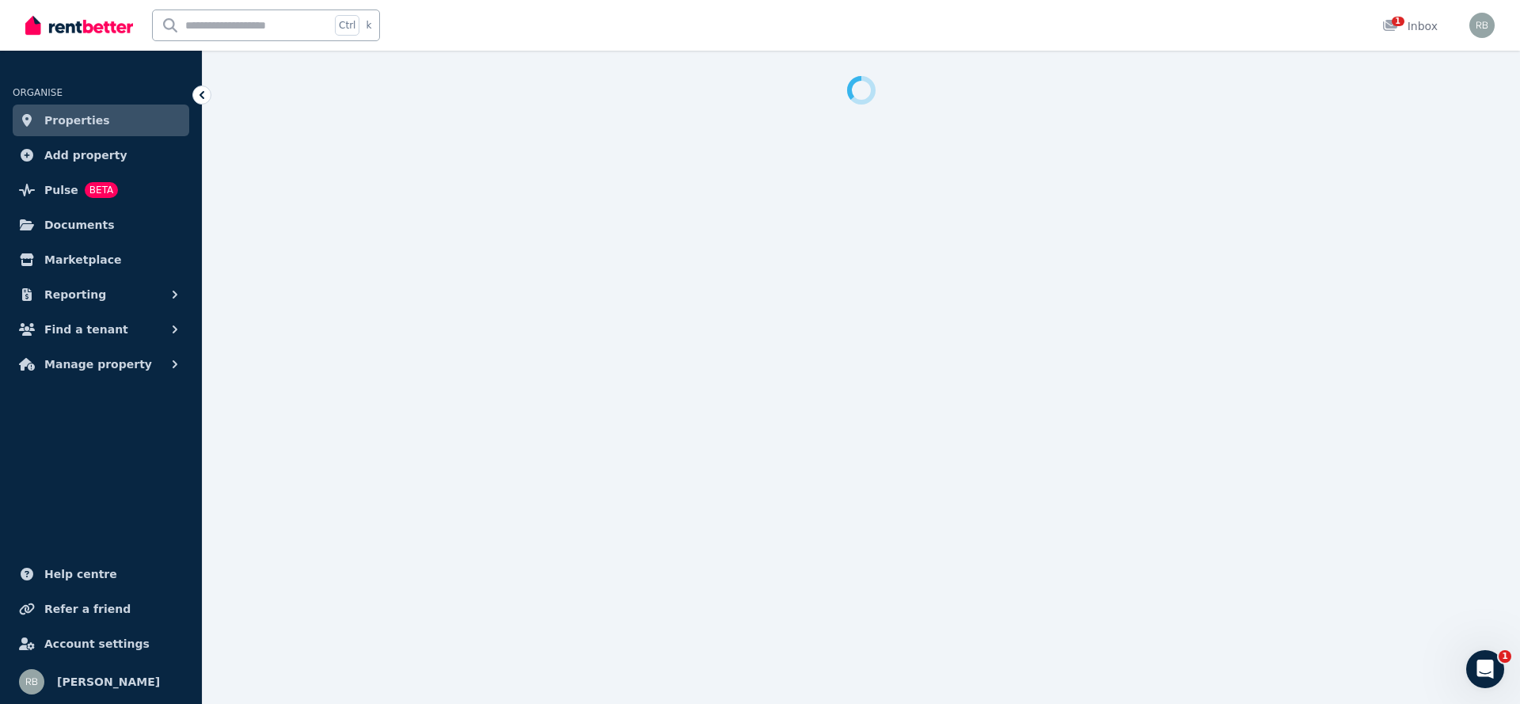
select select "**********"
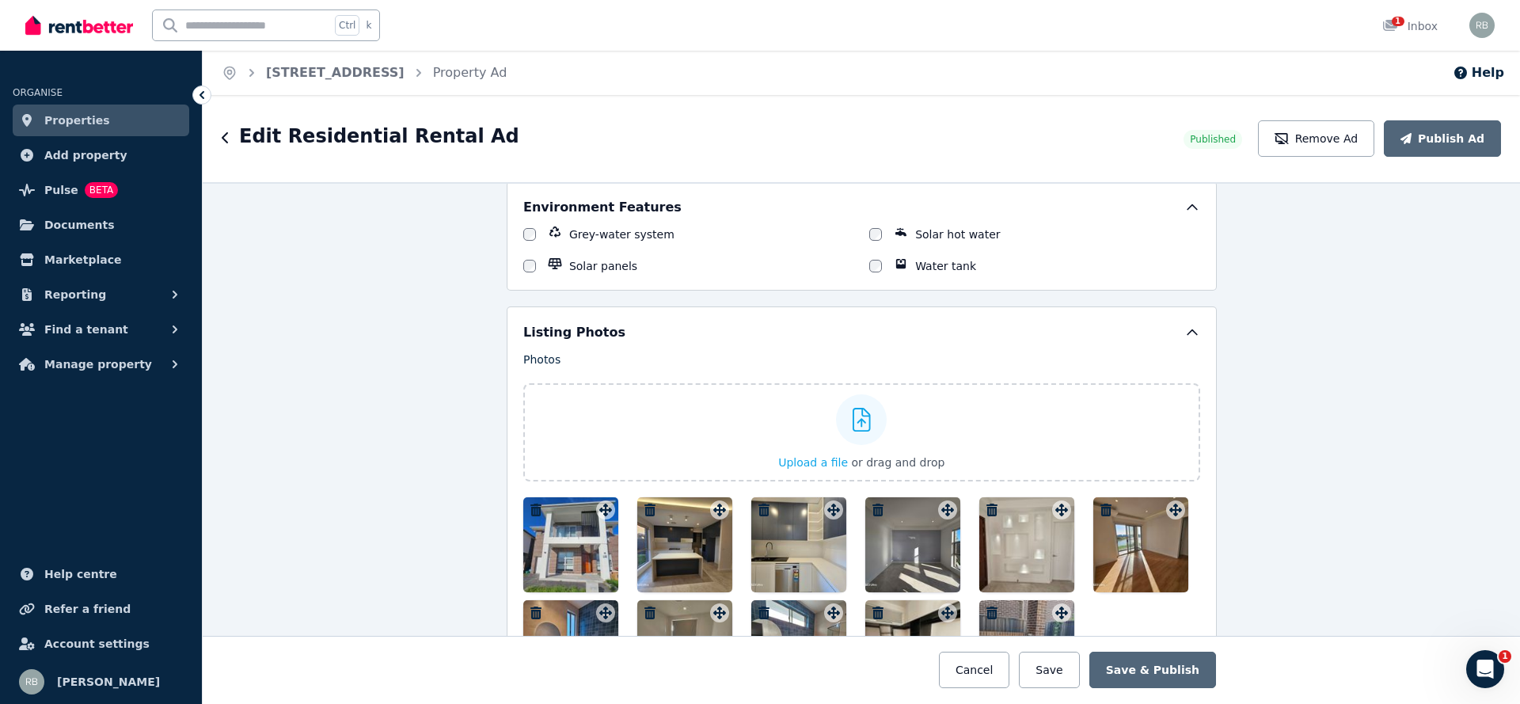
scroll to position [2035, 0]
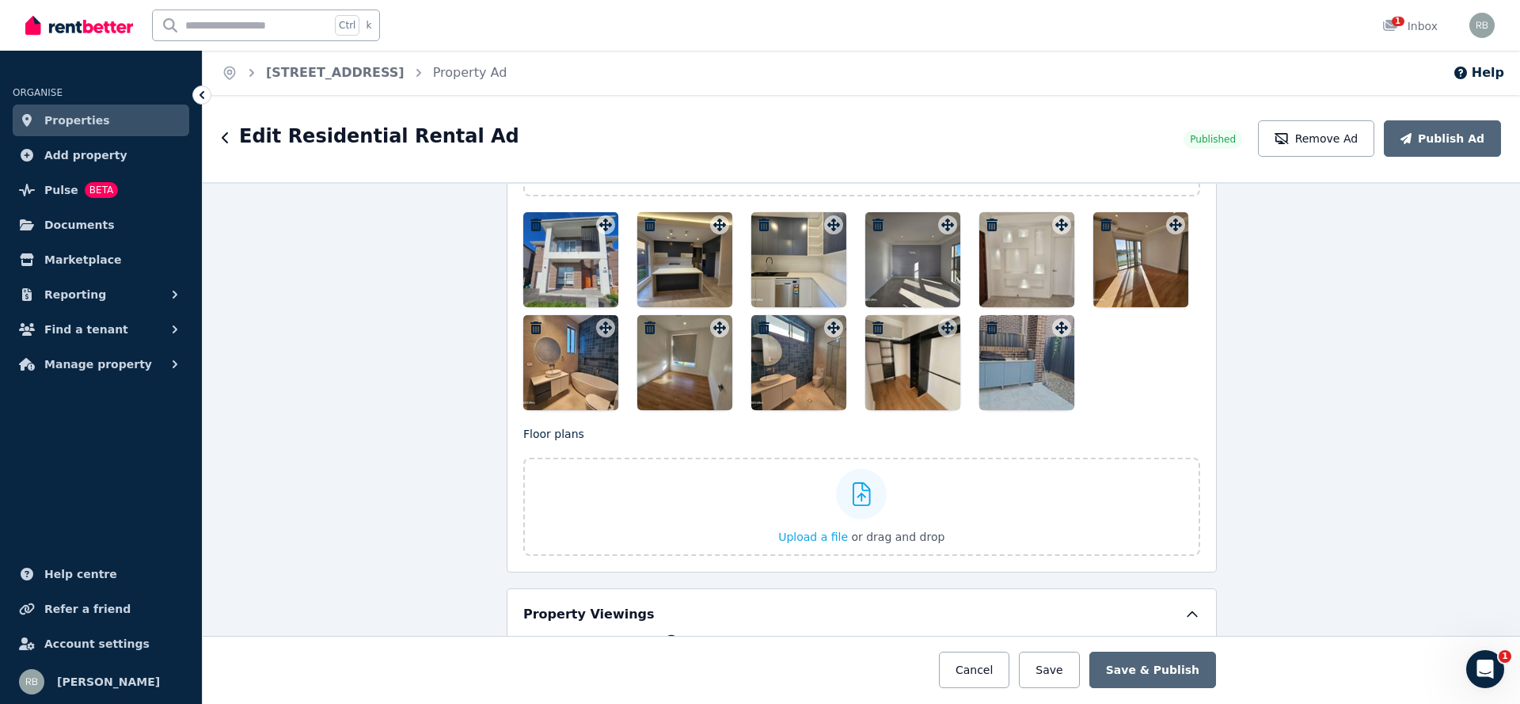
click at [988, 321] on icon "button" at bounding box center [992, 327] width 16 height 13
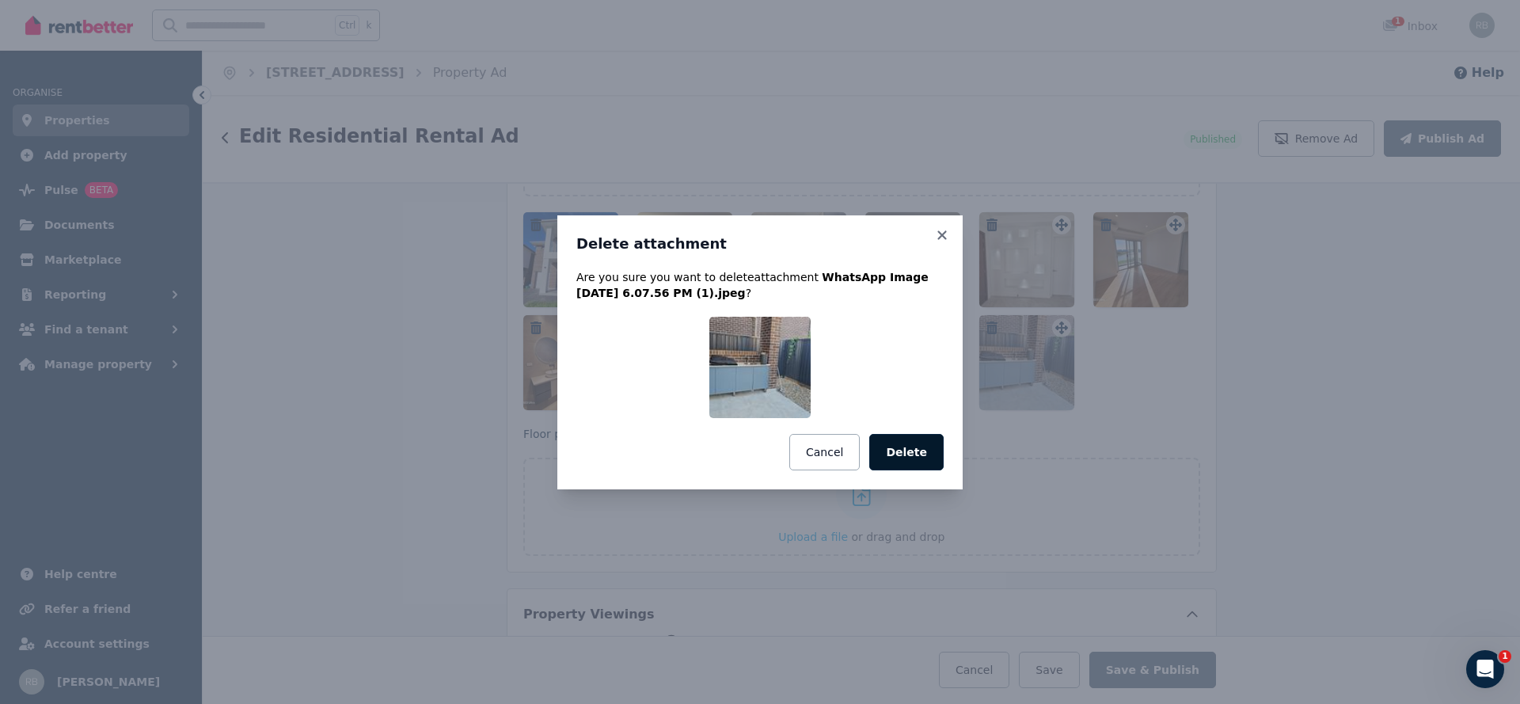
click at [901, 449] on button "Delete" at bounding box center [906, 452] width 74 height 36
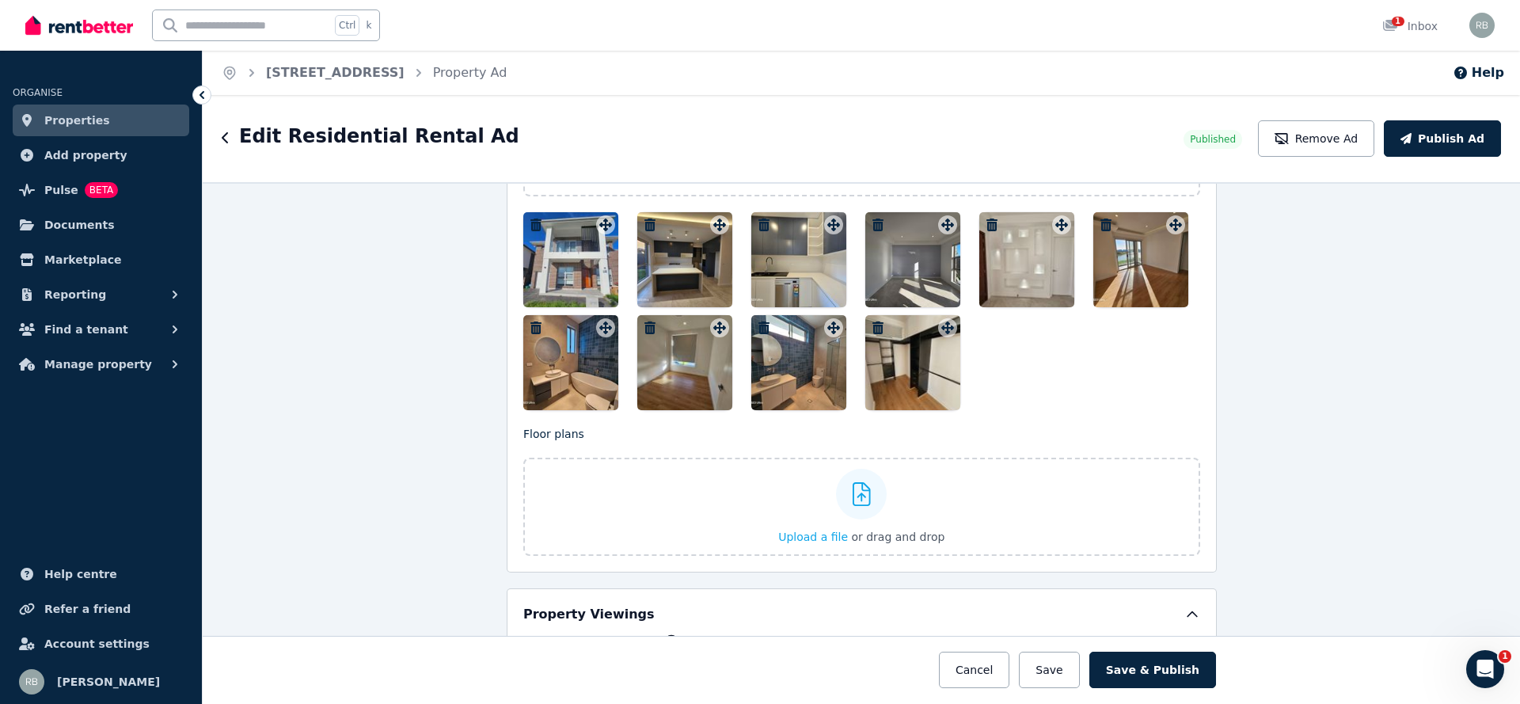
scroll to position [1916, 0]
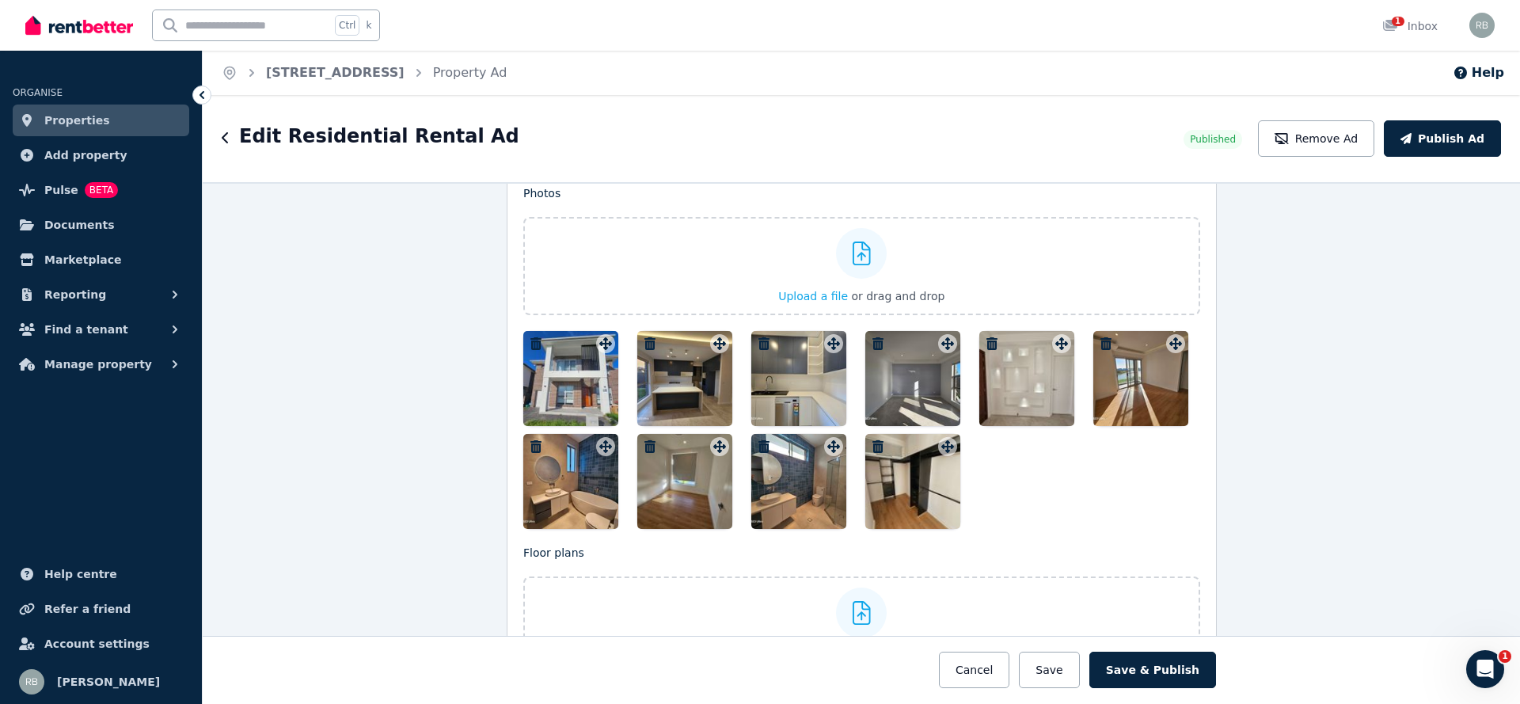
click at [580, 374] on div at bounding box center [570, 378] width 95 height 95
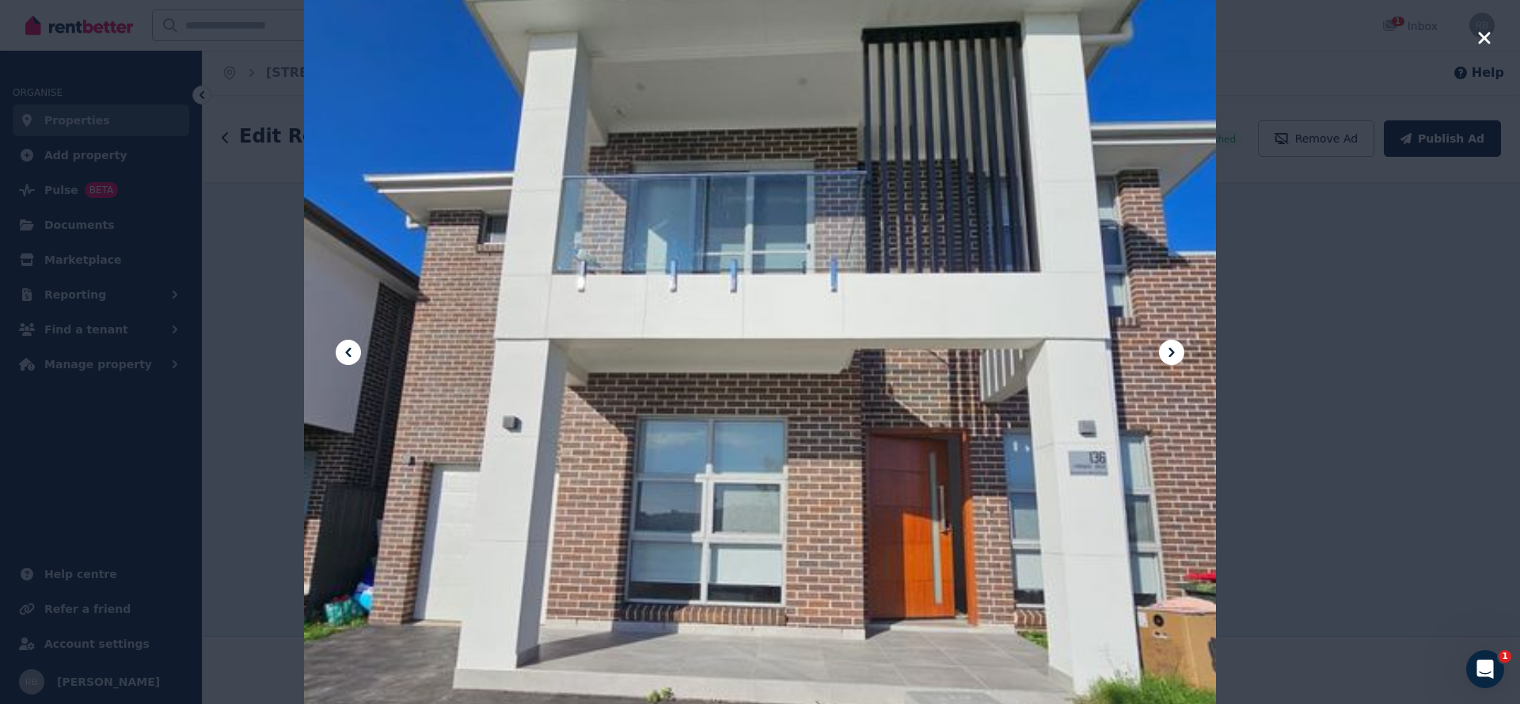
click at [1477, 38] on icon "button" at bounding box center [1484, 37] width 14 height 19
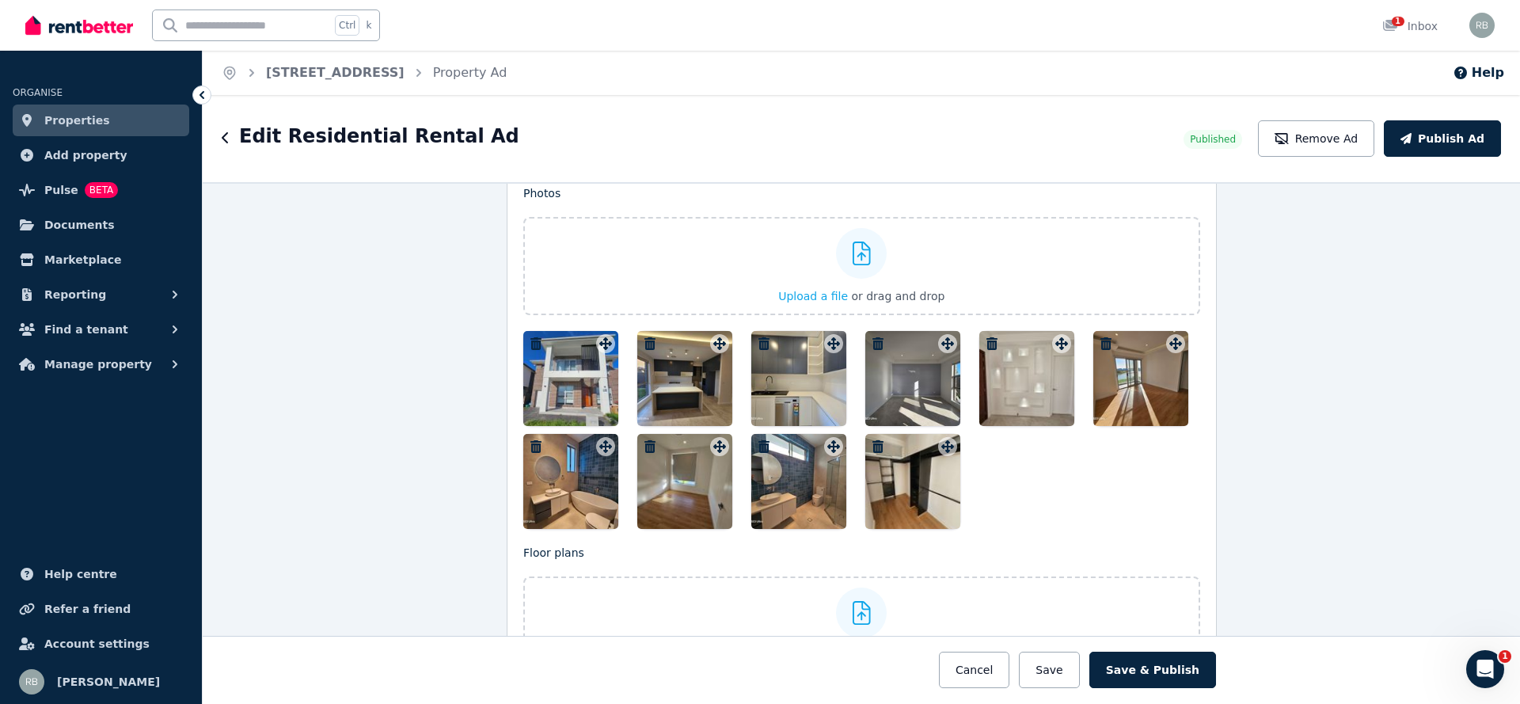
click at [530, 337] on icon "button" at bounding box center [535, 343] width 11 height 13
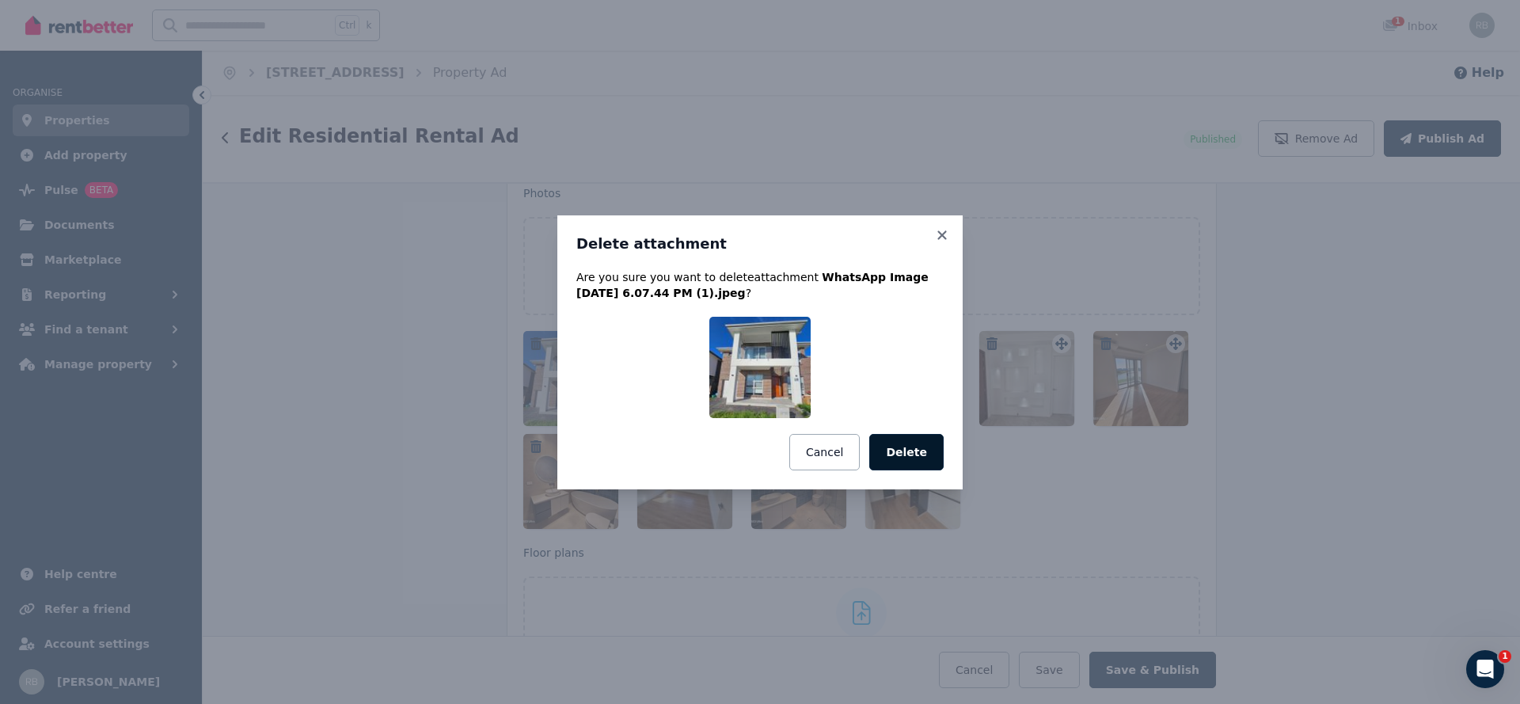
click at [912, 446] on button "Delete" at bounding box center [906, 452] width 74 height 36
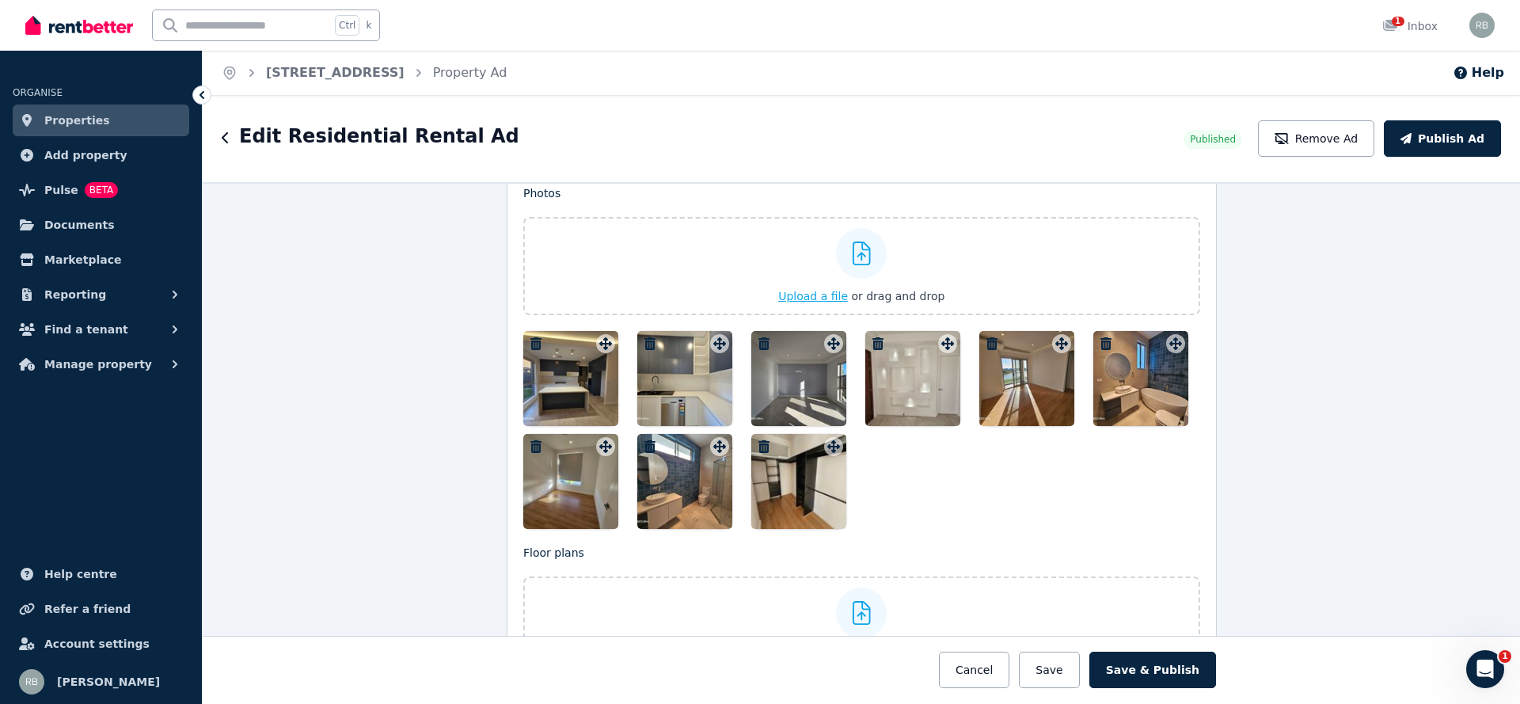
click at [876, 233] on div "Upload a file or drag and drop" at bounding box center [861, 265] width 166 height 95
click at [0, 0] on input "Upload a file or drag and drop" at bounding box center [0, 0] width 0 height 0
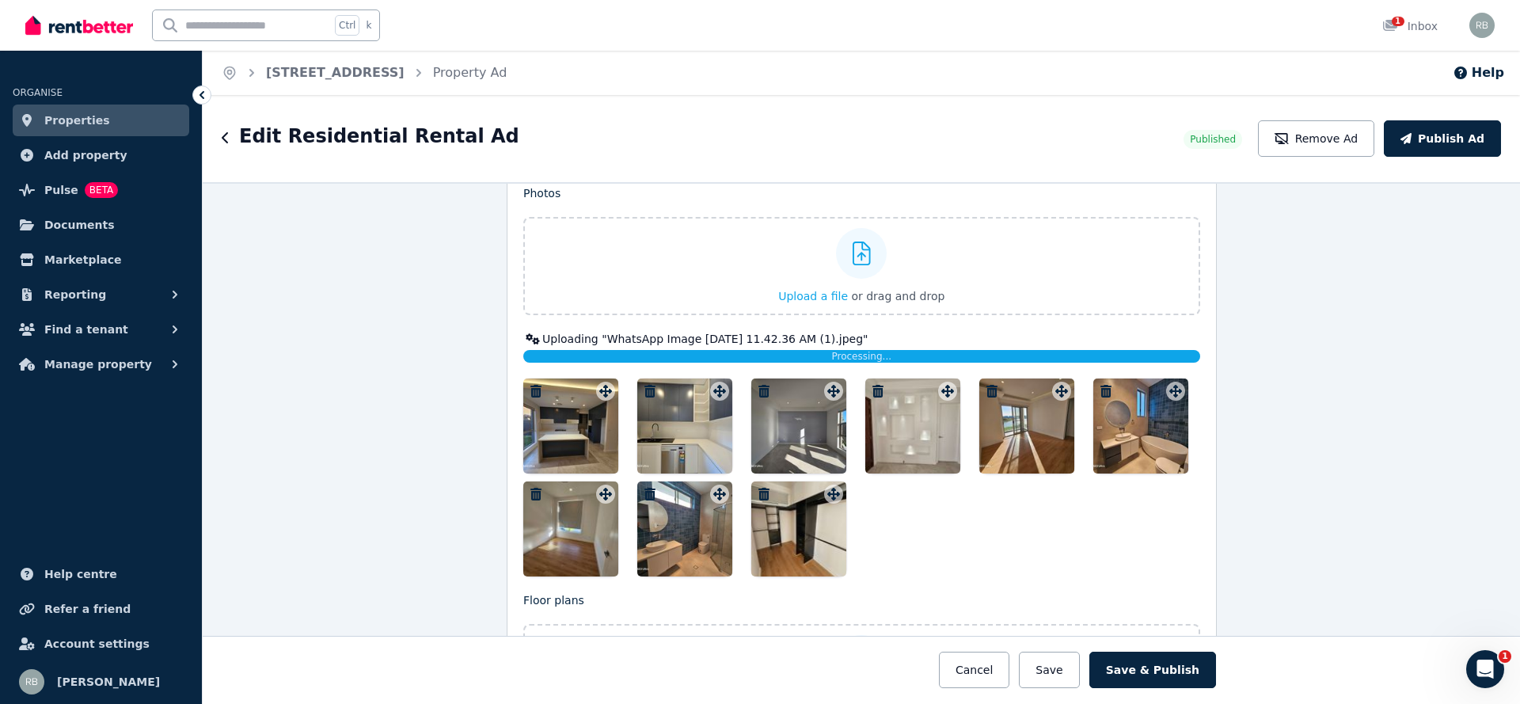
click at [1289, 389] on div "**********" at bounding box center [861, 443] width 1317 height 522
click at [1496, 451] on div "**********" at bounding box center [861, 443] width 1317 height 522
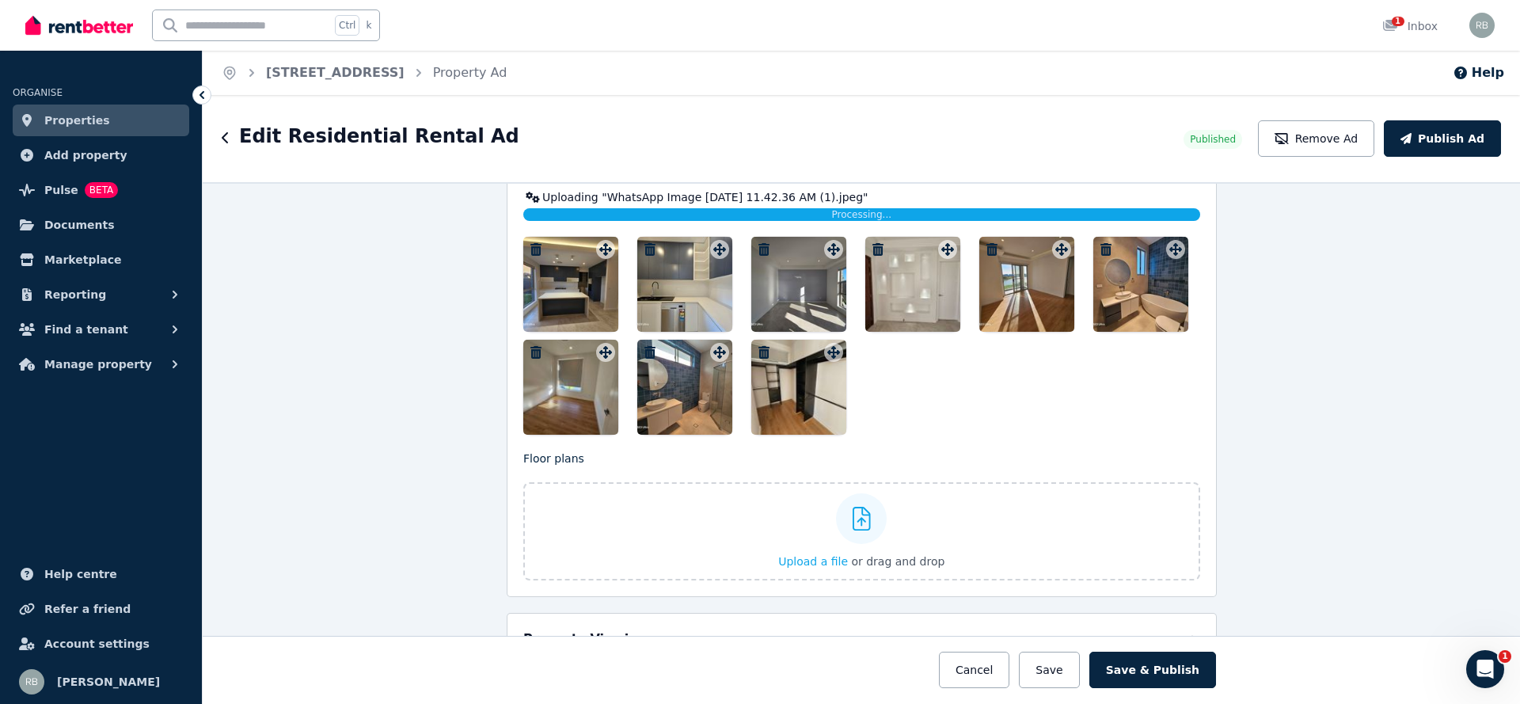
scroll to position [2010, 0]
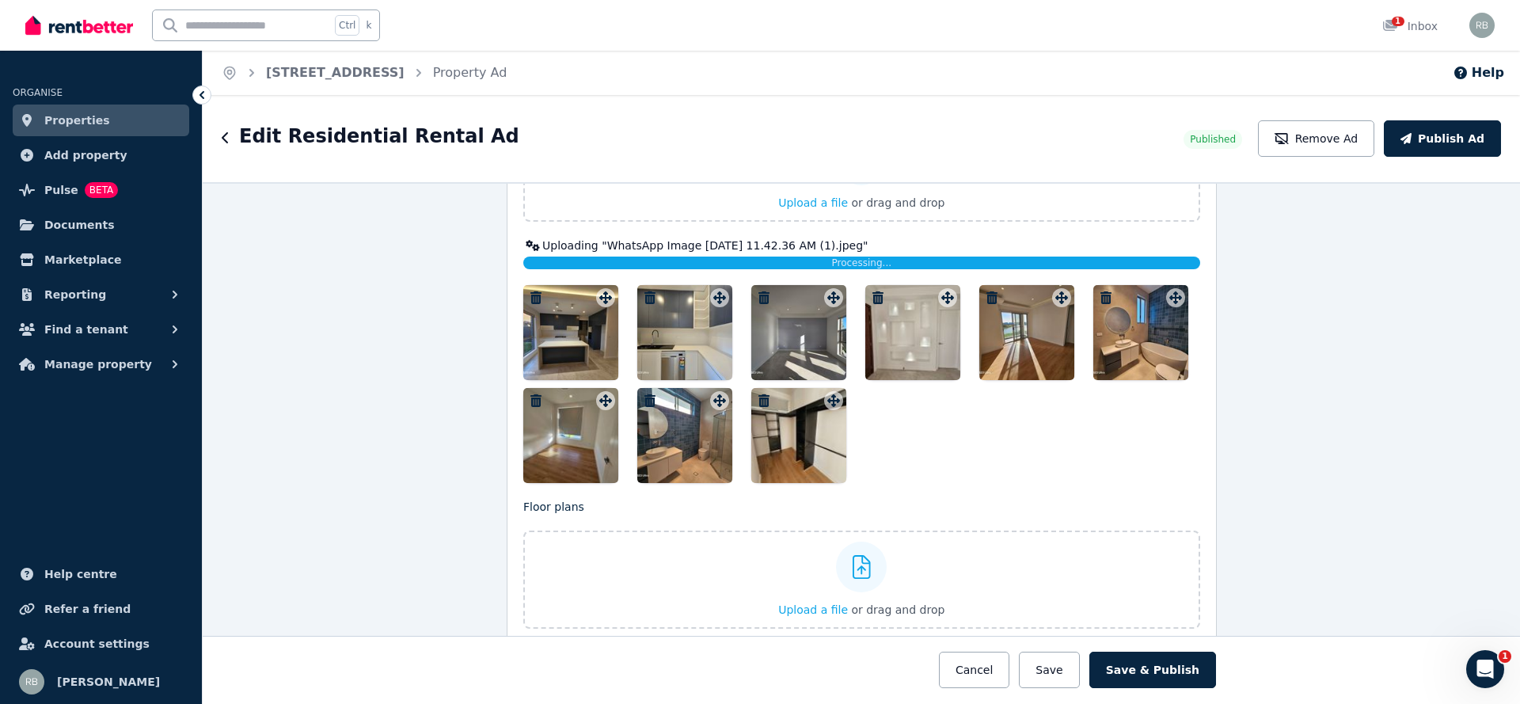
drag, startPoint x: 1351, startPoint y: 362, endPoint x: 1342, endPoint y: 363, distance: 8.8
click at [1351, 362] on div "**********" at bounding box center [861, 443] width 1317 height 522
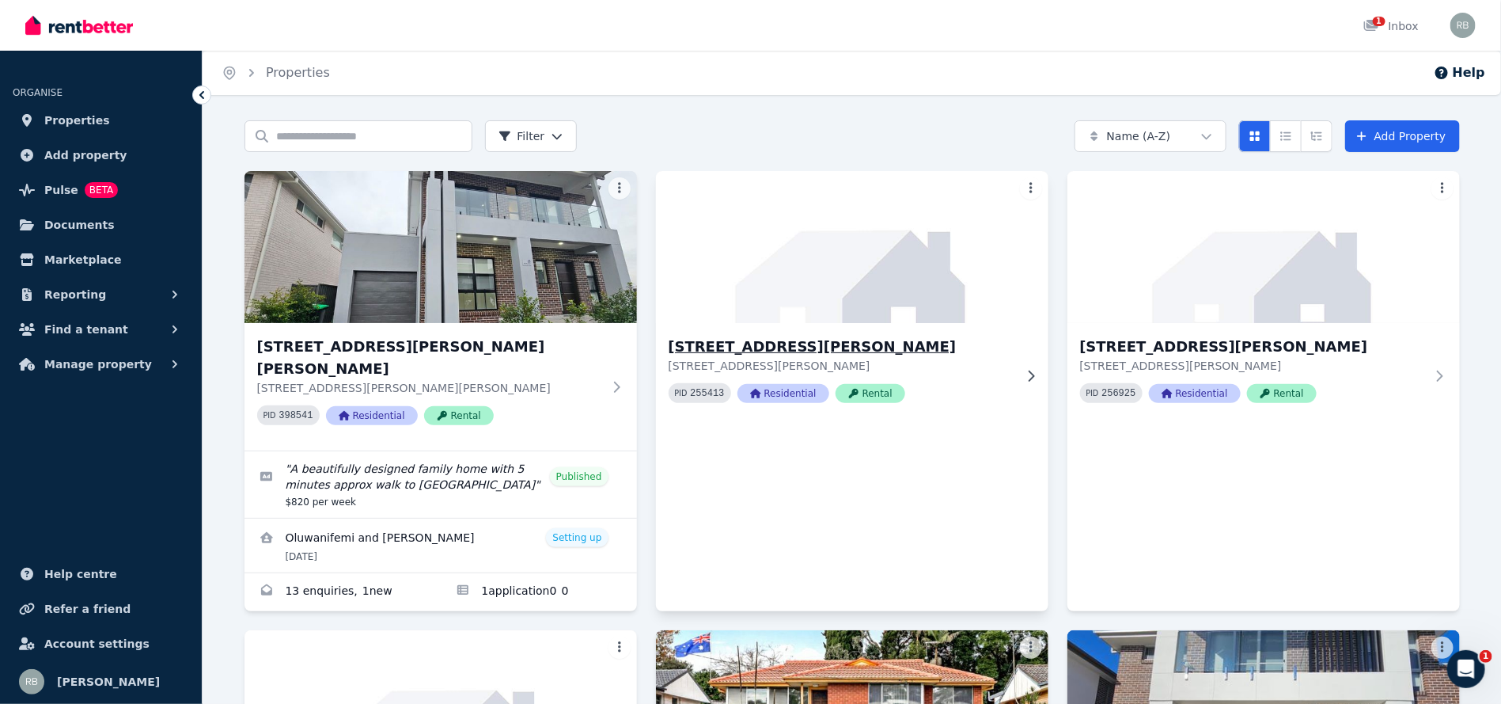
scroll to position [338, 0]
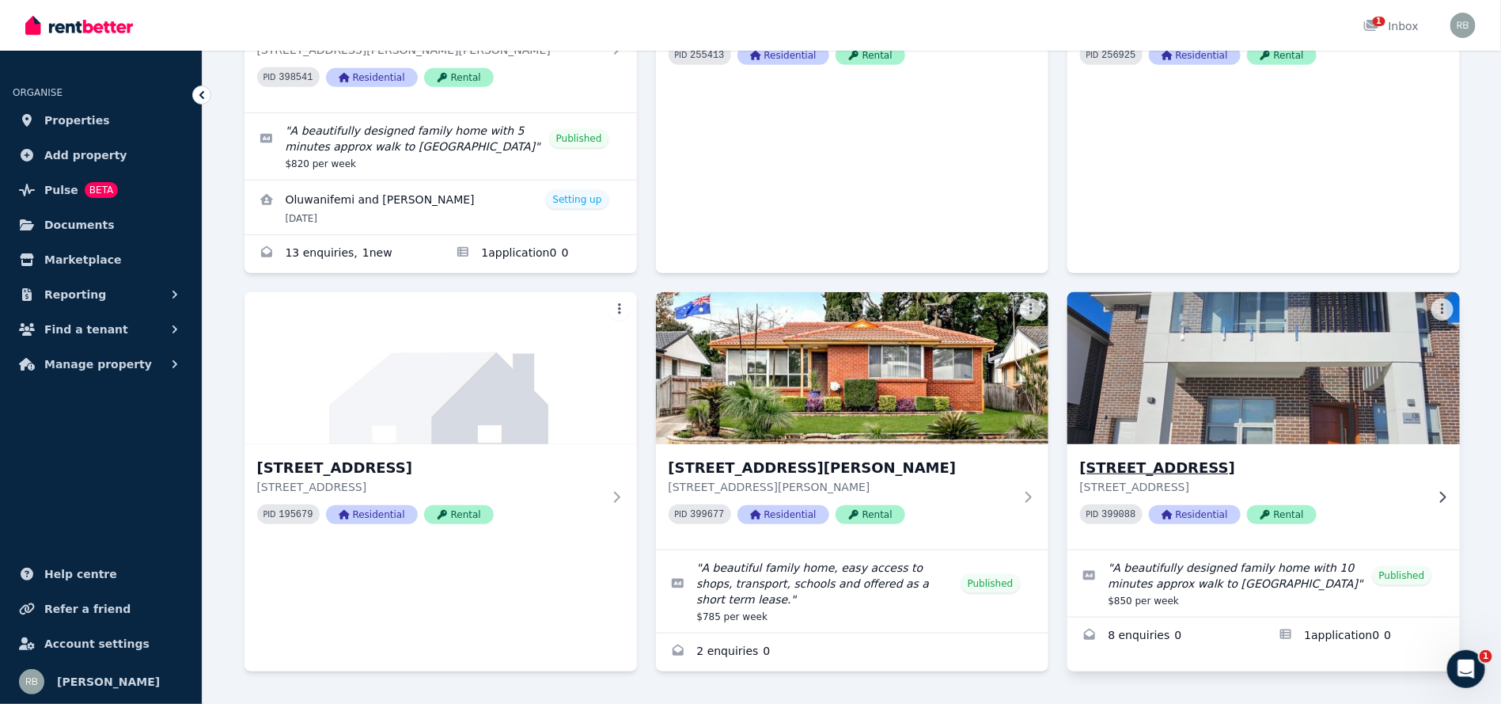
click at [1320, 380] on img at bounding box center [1263, 368] width 412 height 160
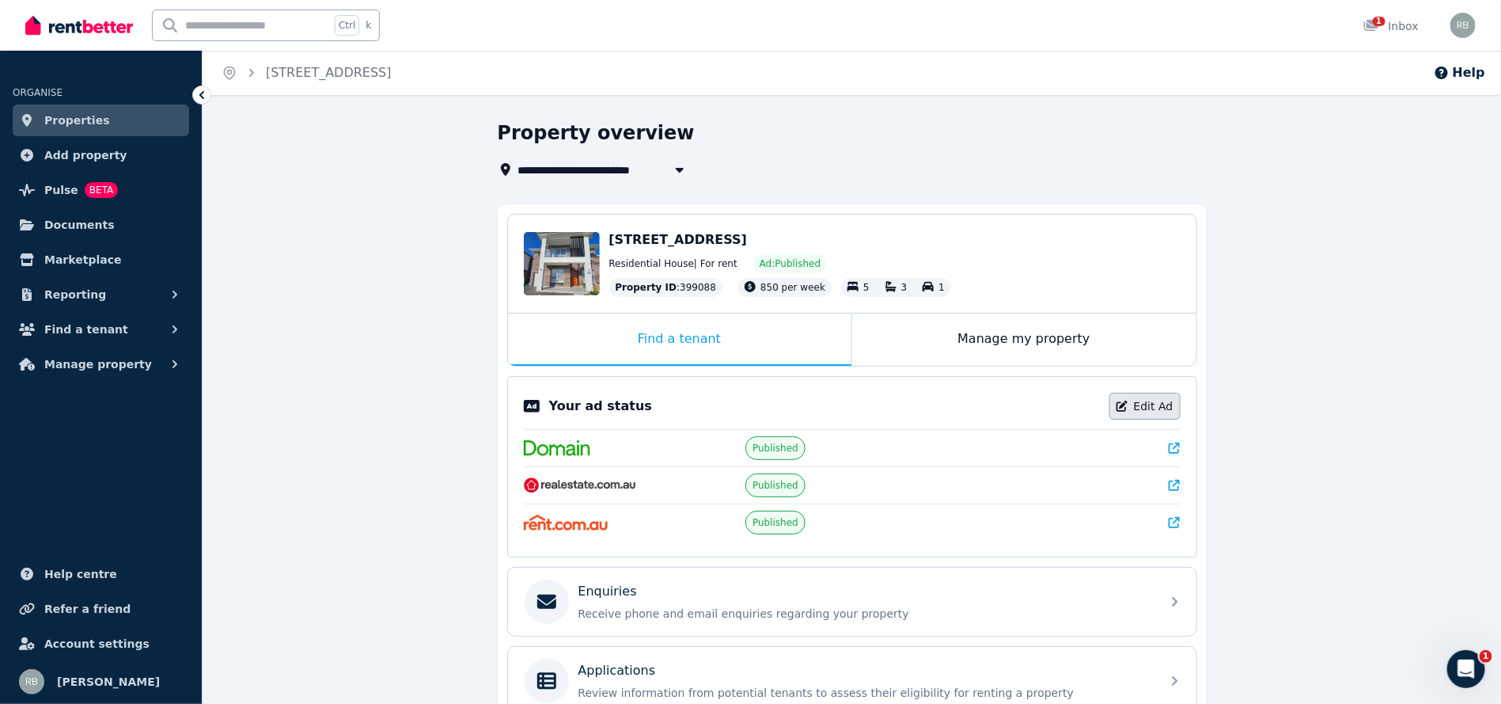
click at [1144, 405] on link "Edit Ad" at bounding box center [1145, 406] width 71 height 27
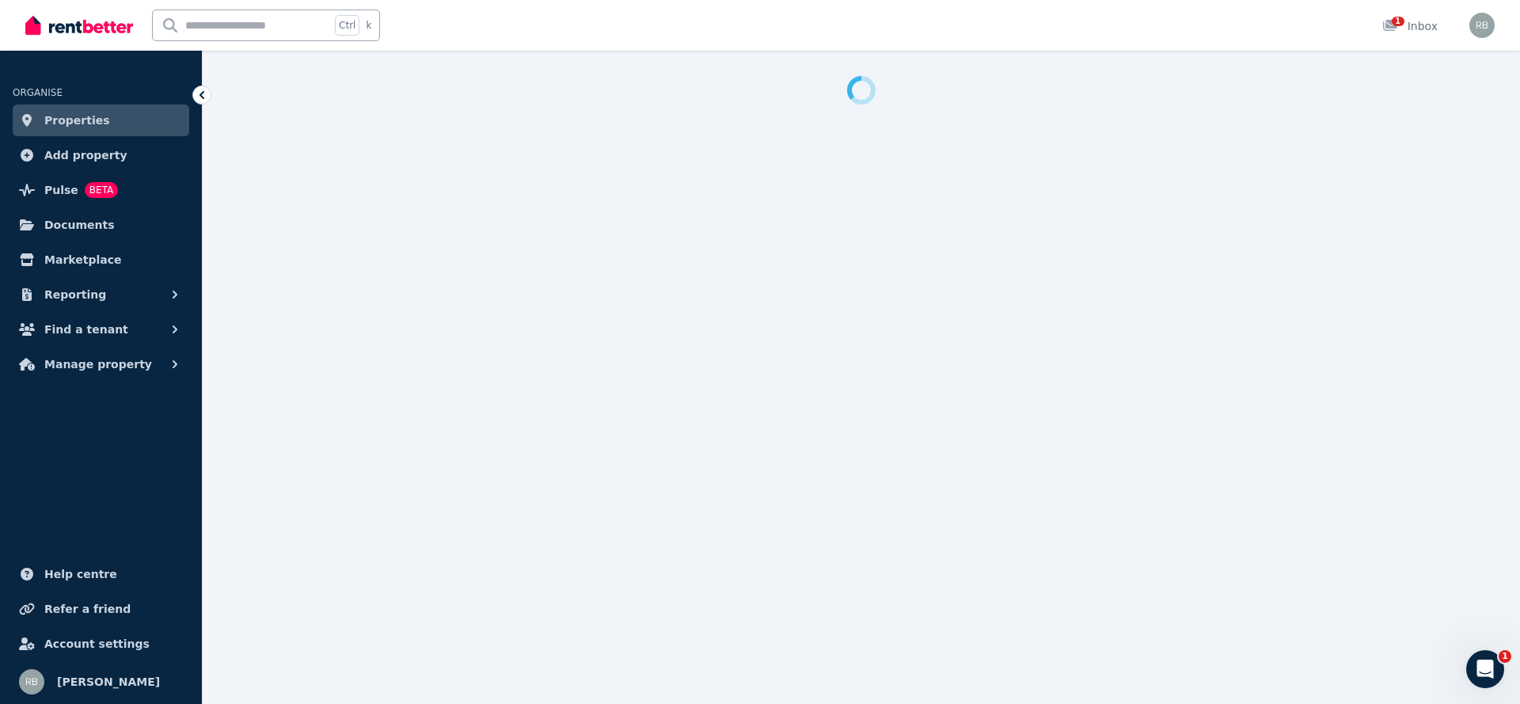
select select "**********"
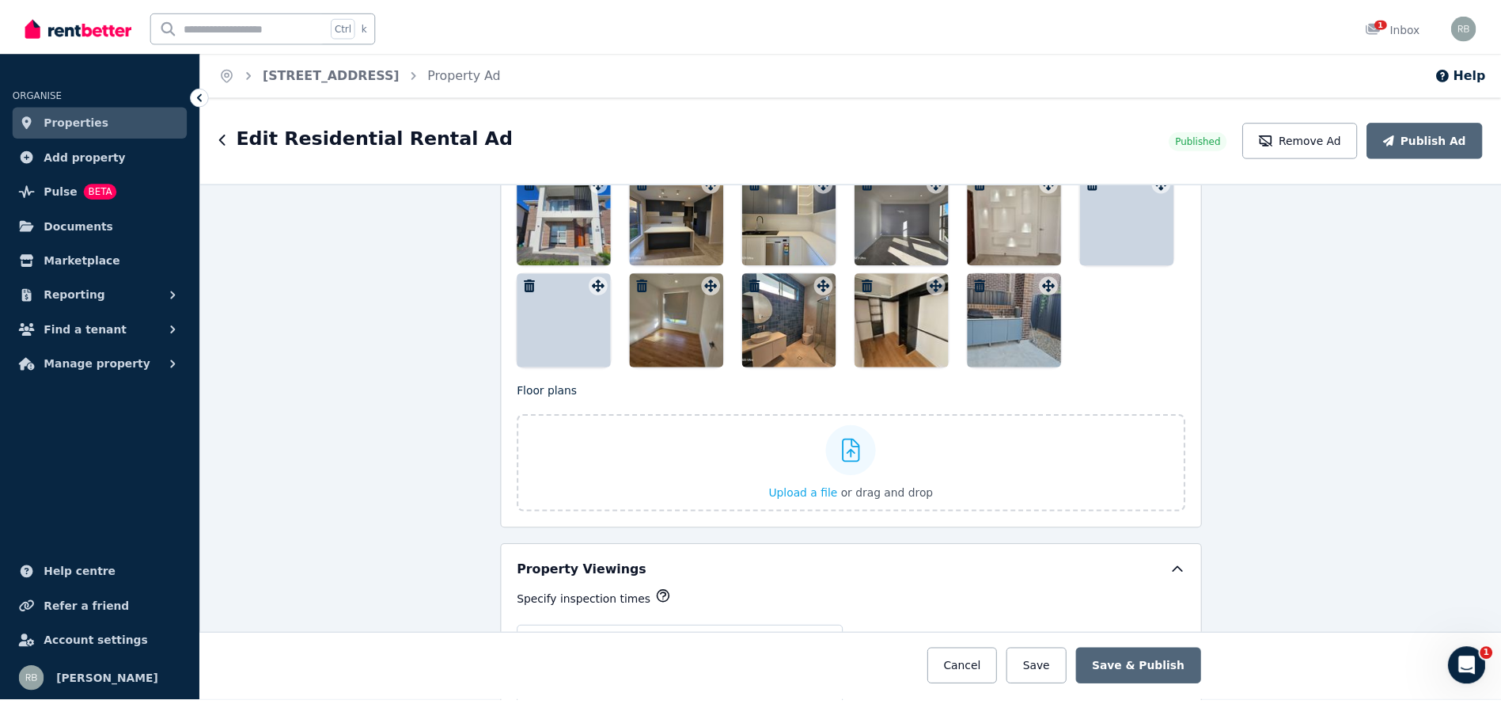
scroll to position [1900, 0]
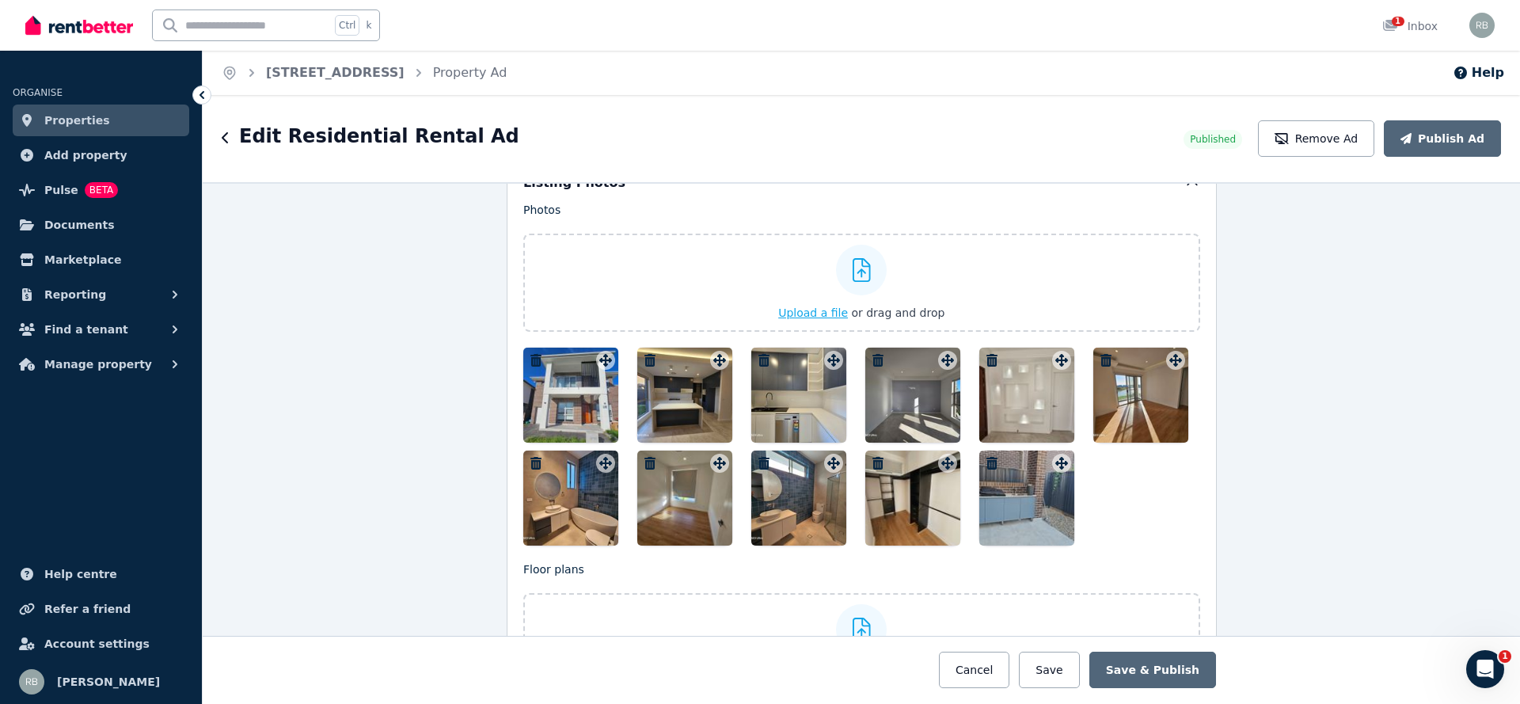
click at [826, 306] on span "Upload a file" at bounding box center [813, 312] width 70 height 13
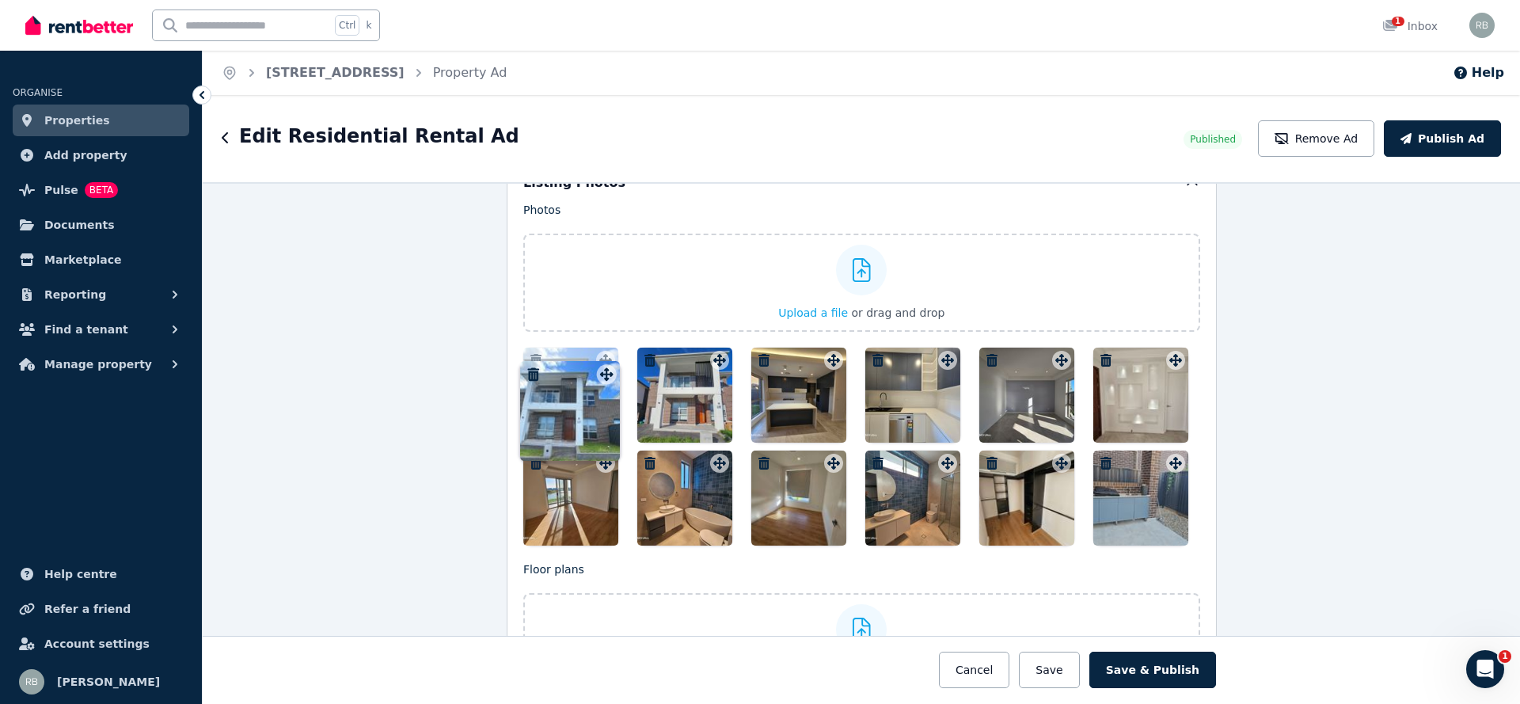
drag, startPoint x: 1167, startPoint y: 489, endPoint x: 605, endPoint y: 359, distance: 576.9
click at [574, 380] on div at bounding box center [570, 394] width 95 height 95
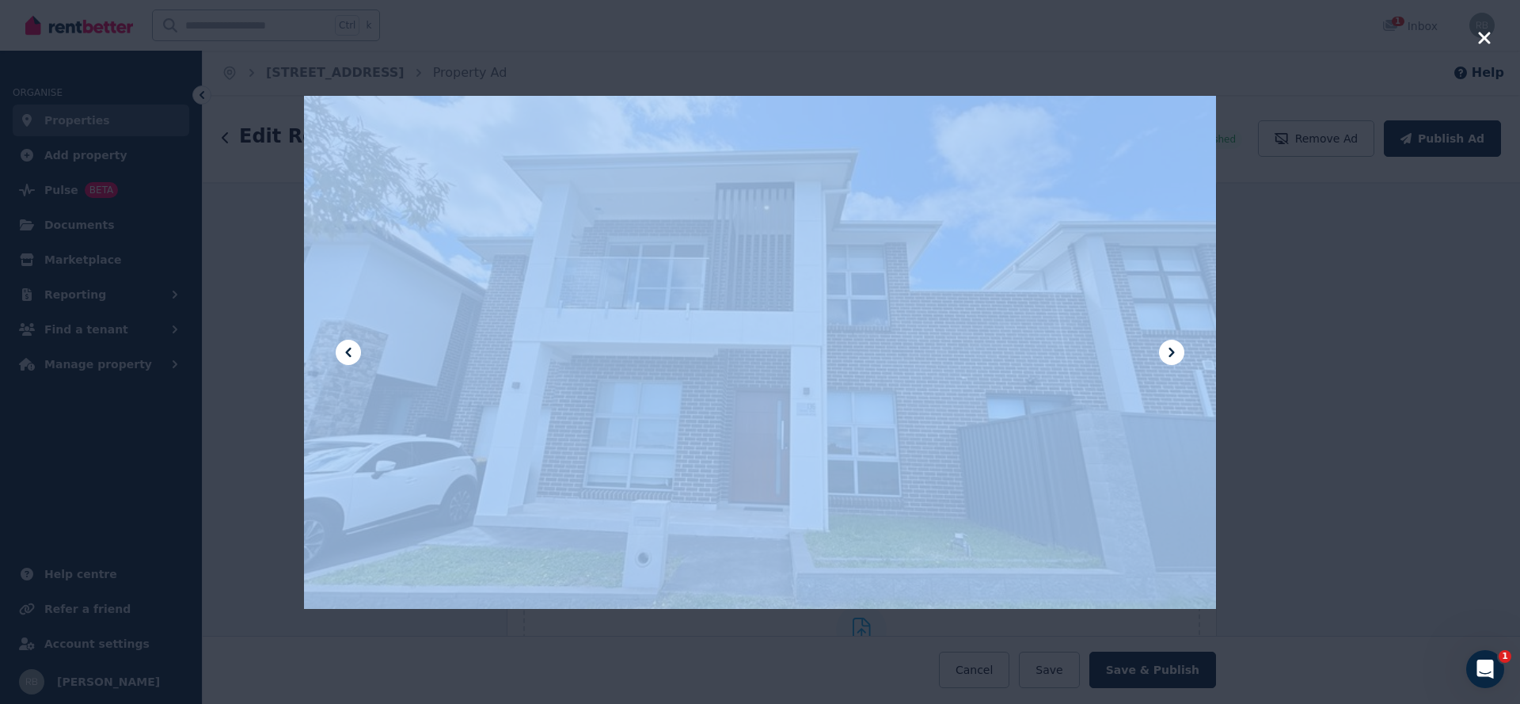
click at [574, 380] on div at bounding box center [760, 352] width 912 height 1216
click at [566, 393] on div at bounding box center [760, 352] width 912 height 1216
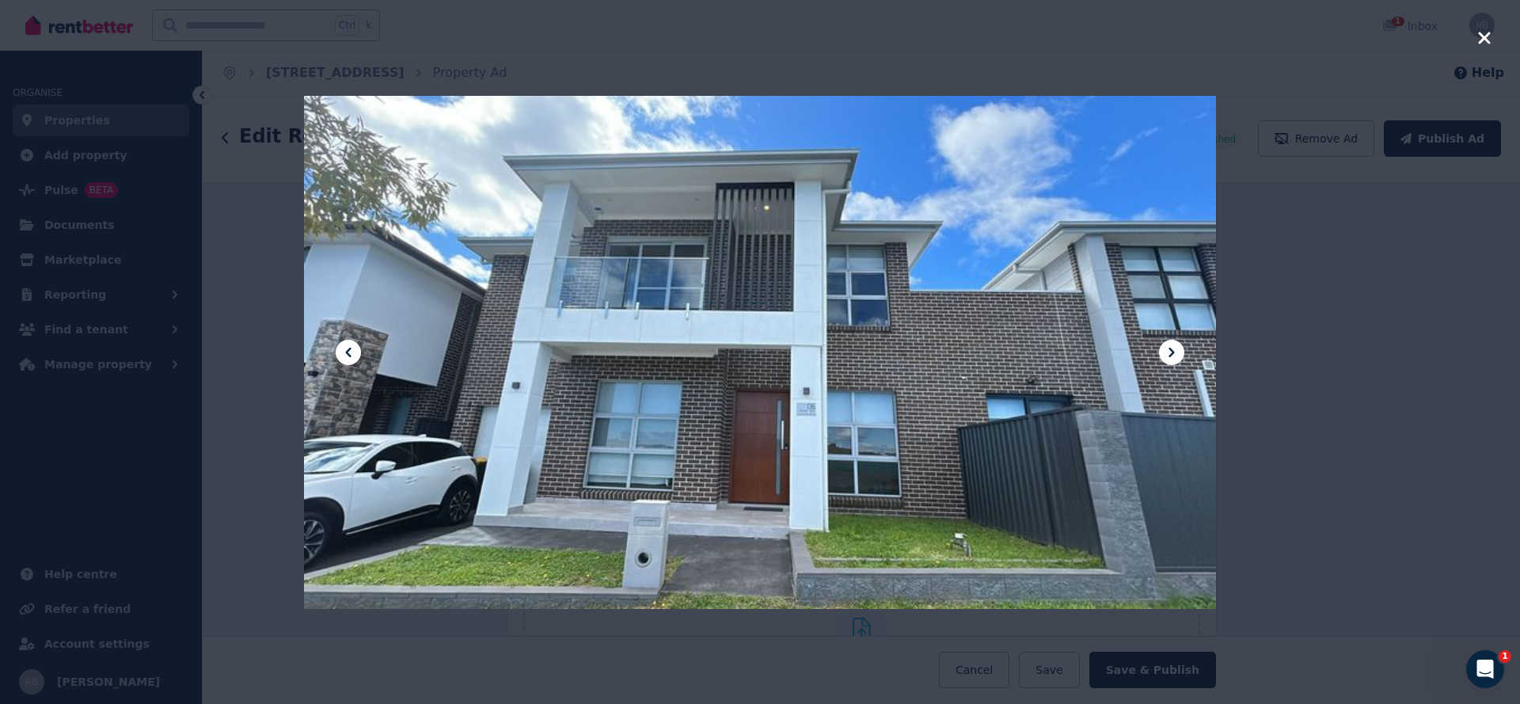
click at [1292, 355] on div at bounding box center [760, 352] width 1520 height 704
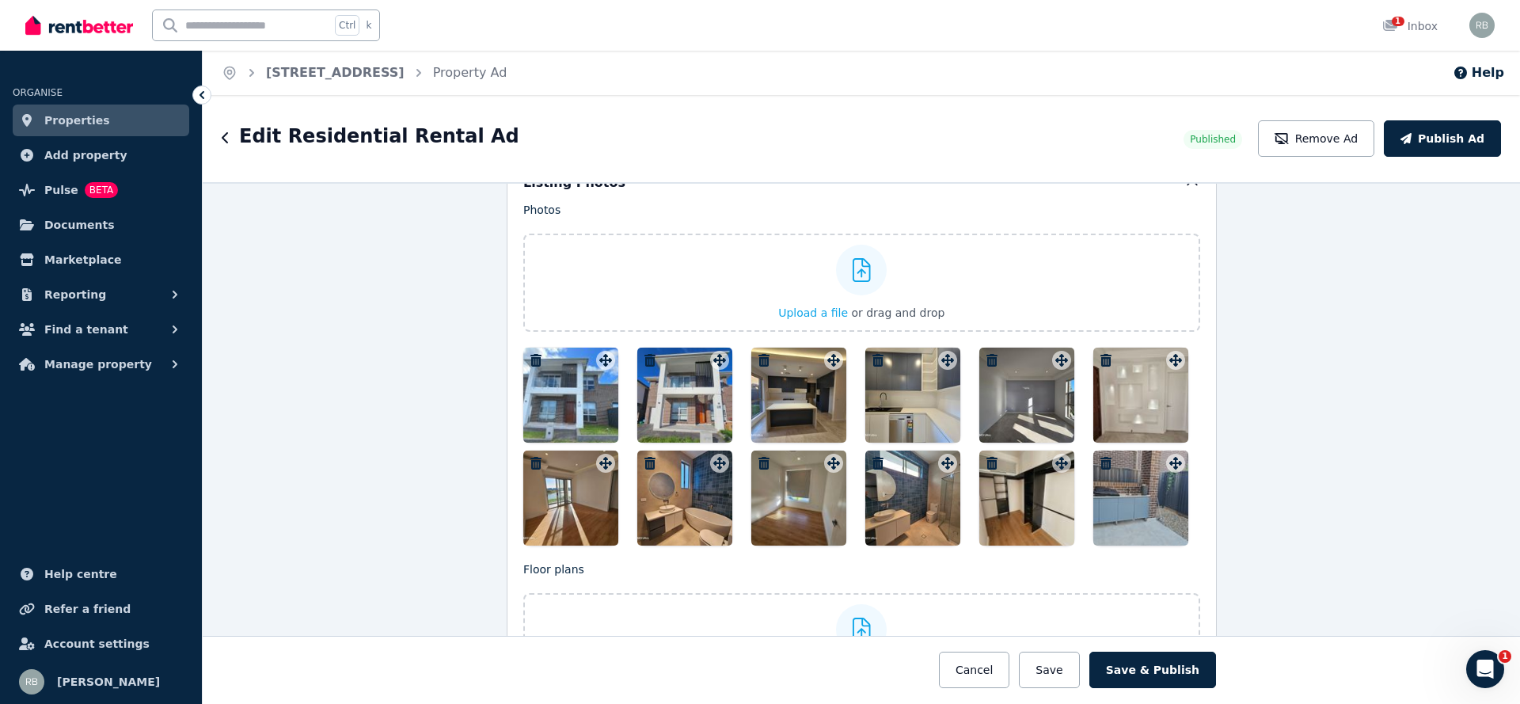
click at [640, 351] on button "button" at bounding box center [649, 360] width 19 height 19
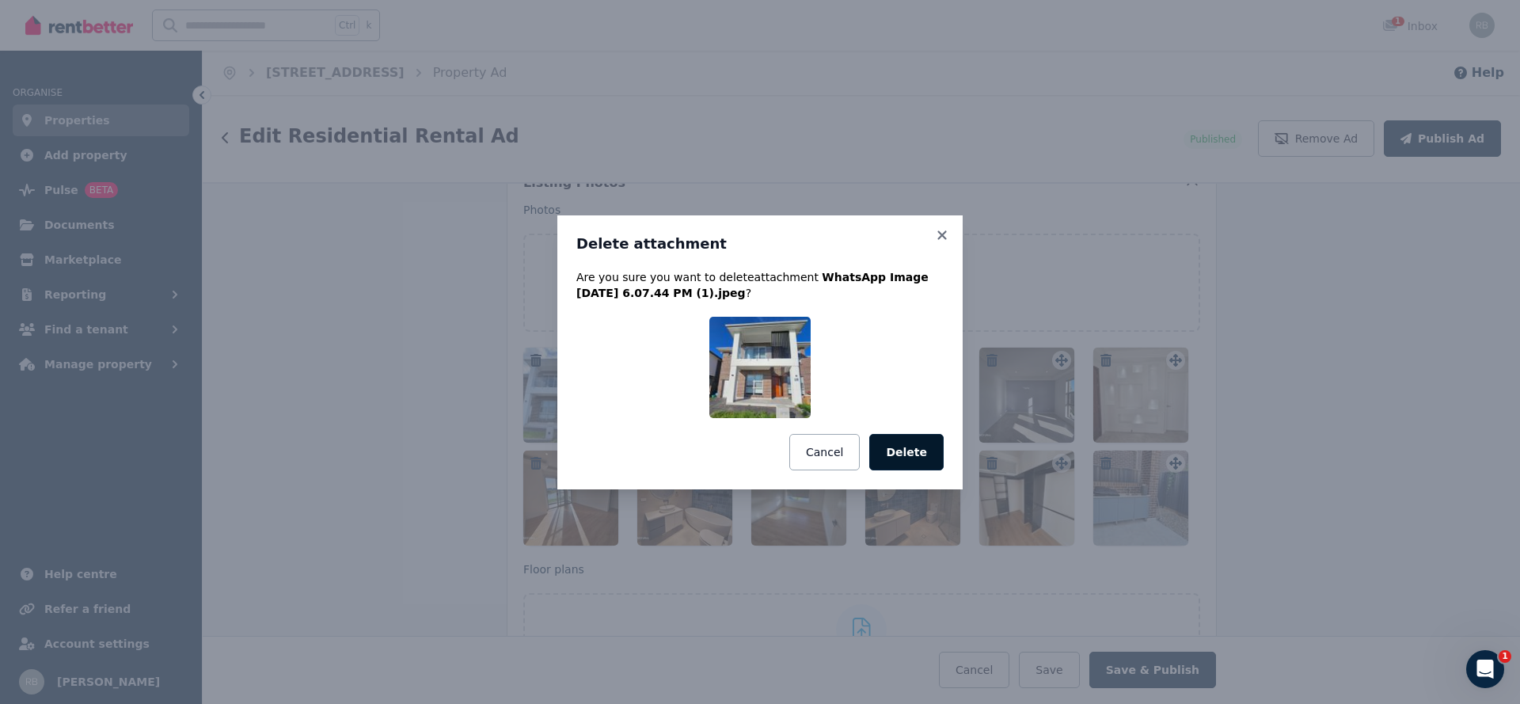
click at [927, 452] on button "Delete" at bounding box center [906, 452] width 74 height 36
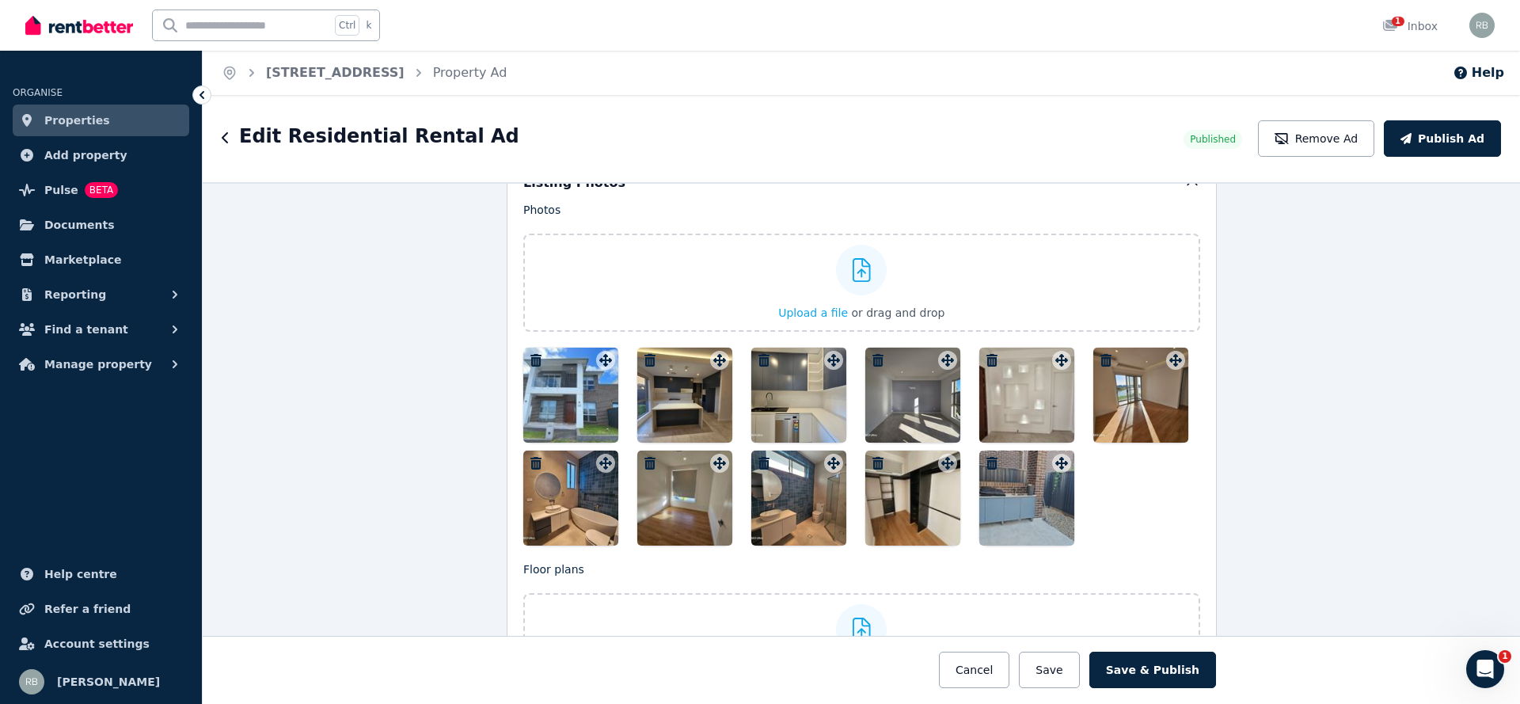
click at [567, 387] on div at bounding box center [570, 394] width 95 height 95
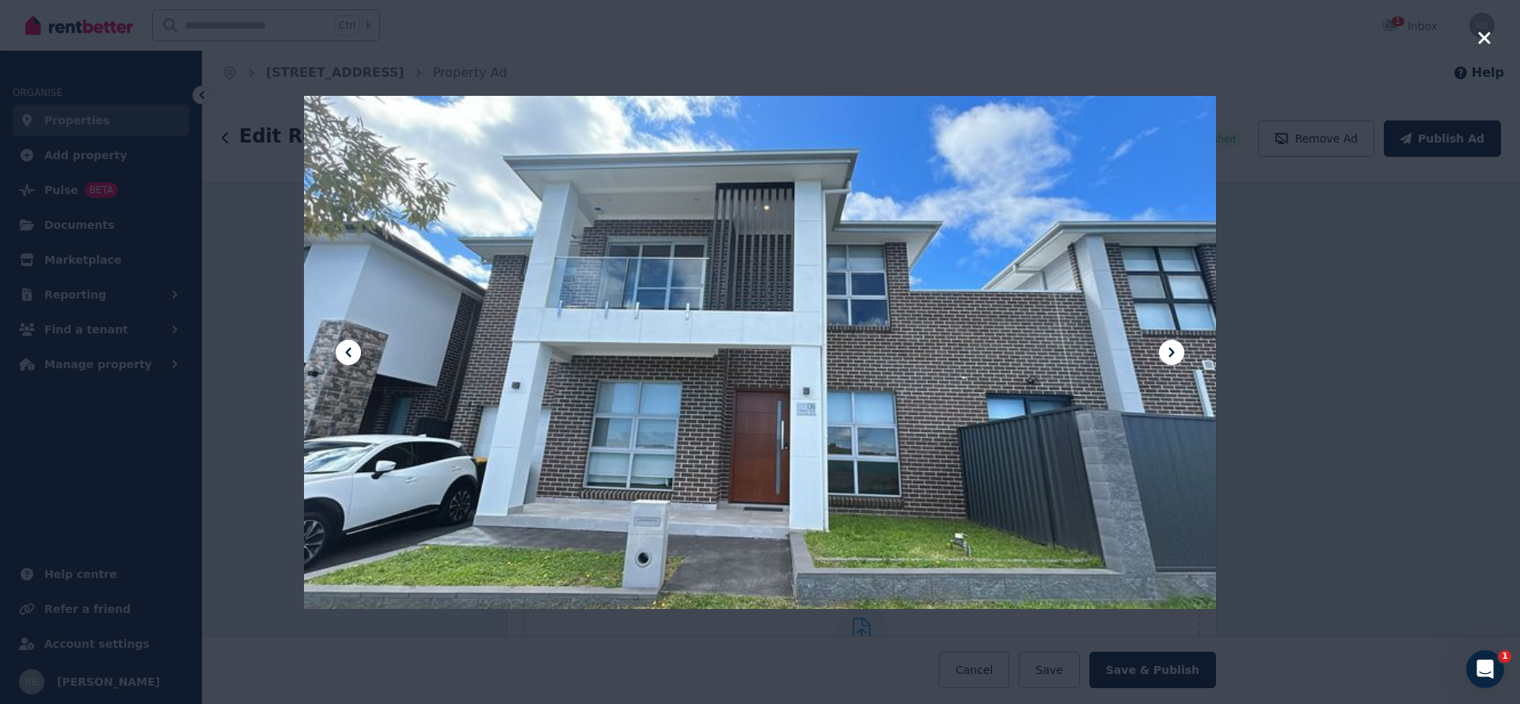
click at [1297, 393] on div at bounding box center [760, 352] width 1520 height 704
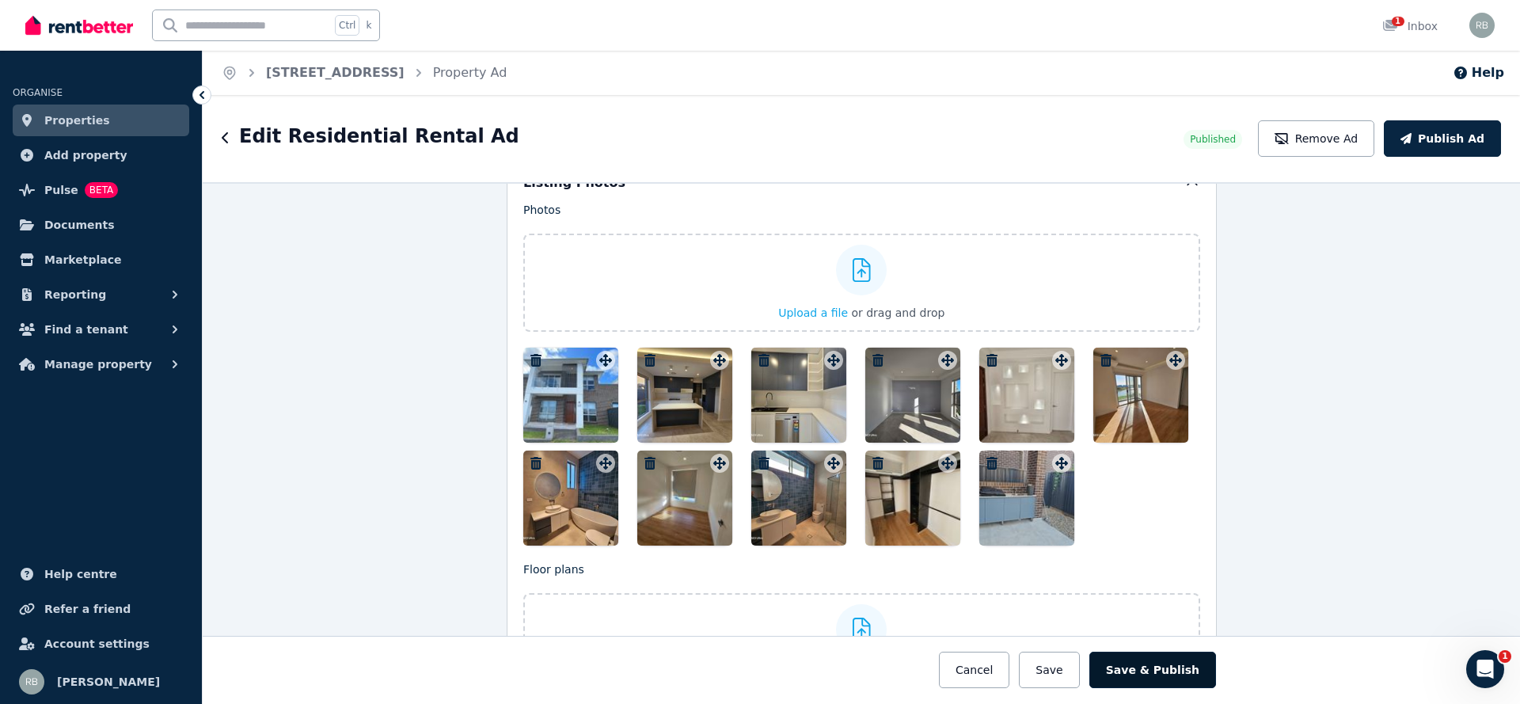
click at [1137, 670] on button "Save & Publish" at bounding box center [1152, 669] width 127 height 36
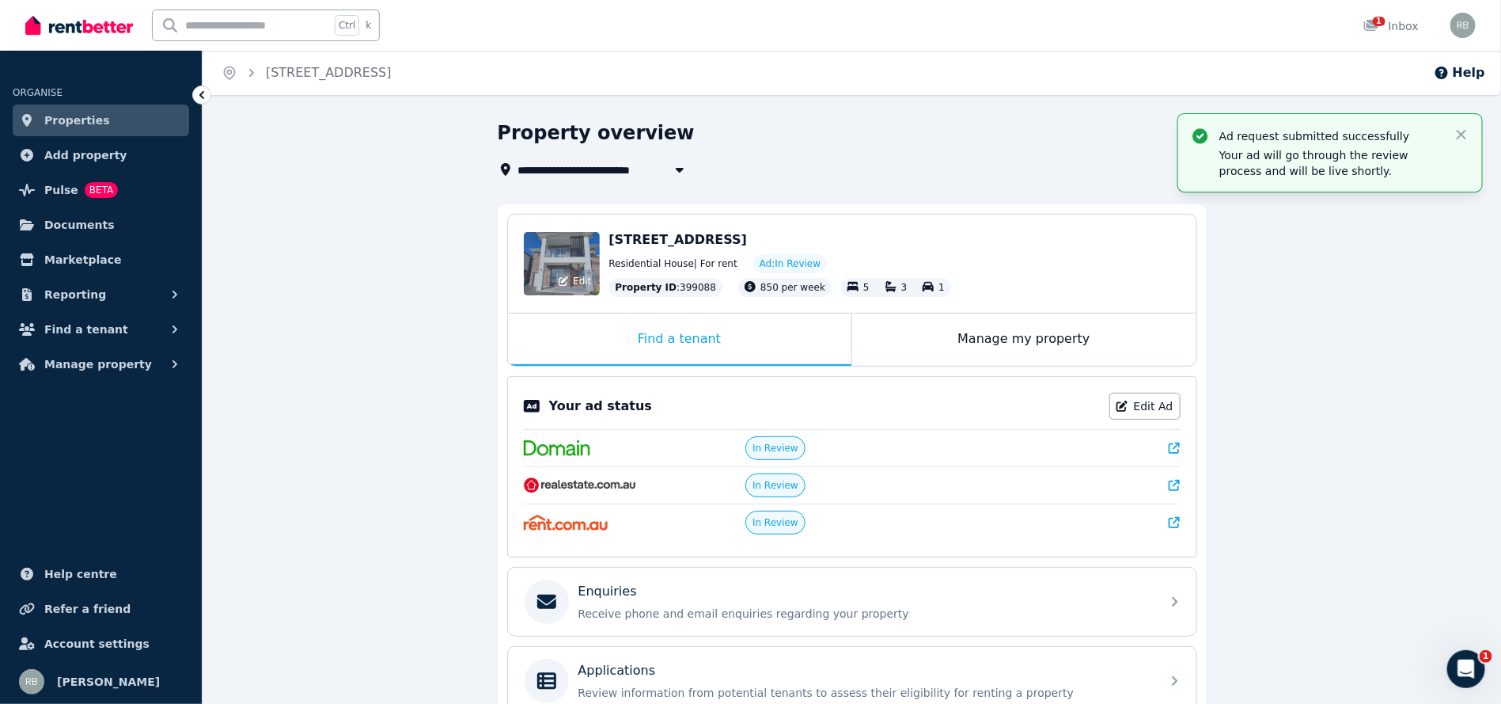
click at [570, 260] on div "Edit" at bounding box center [562, 263] width 76 height 63
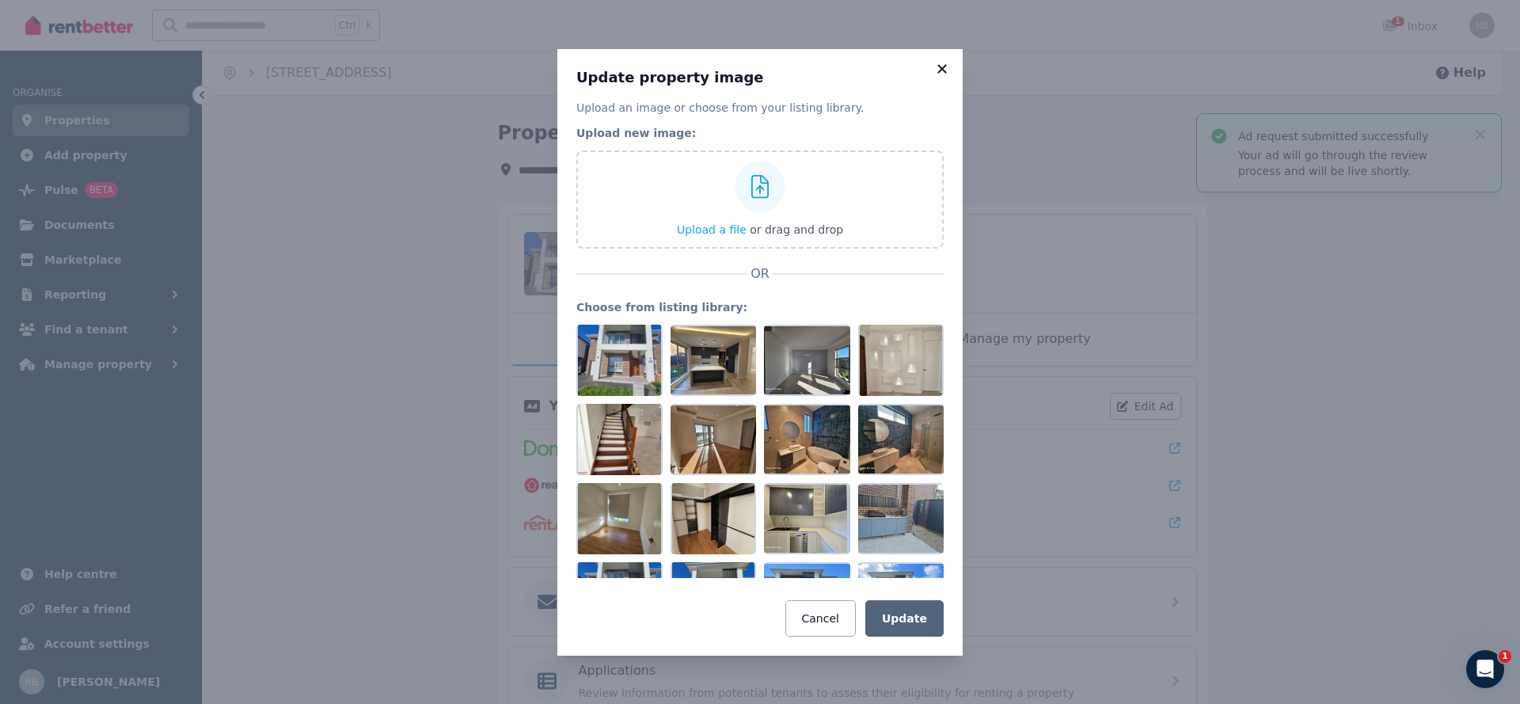
click at [943, 64] on icon at bounding box center [942, 69] width 16 height 14
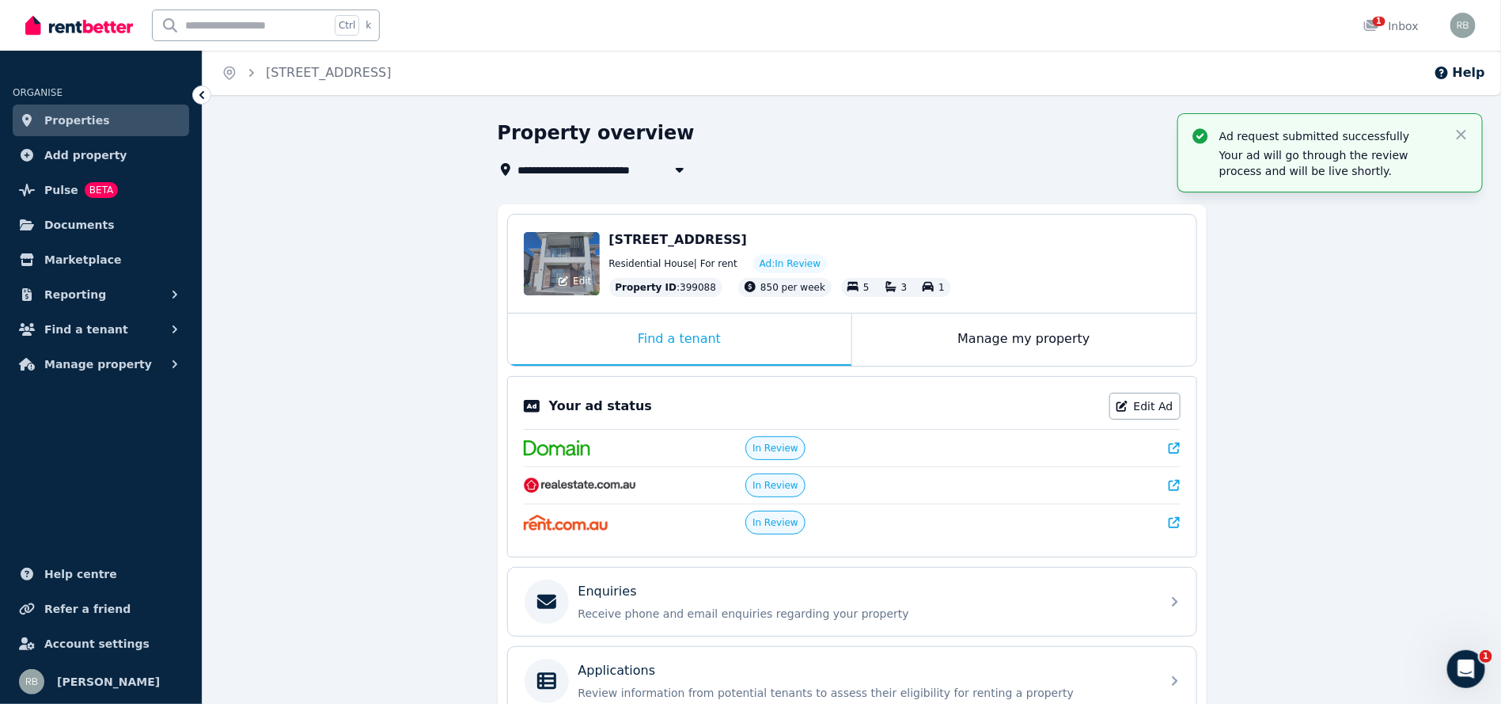
click at [578, 242] on div "Edit" at bounding box center [562, 263] width 76 height 63
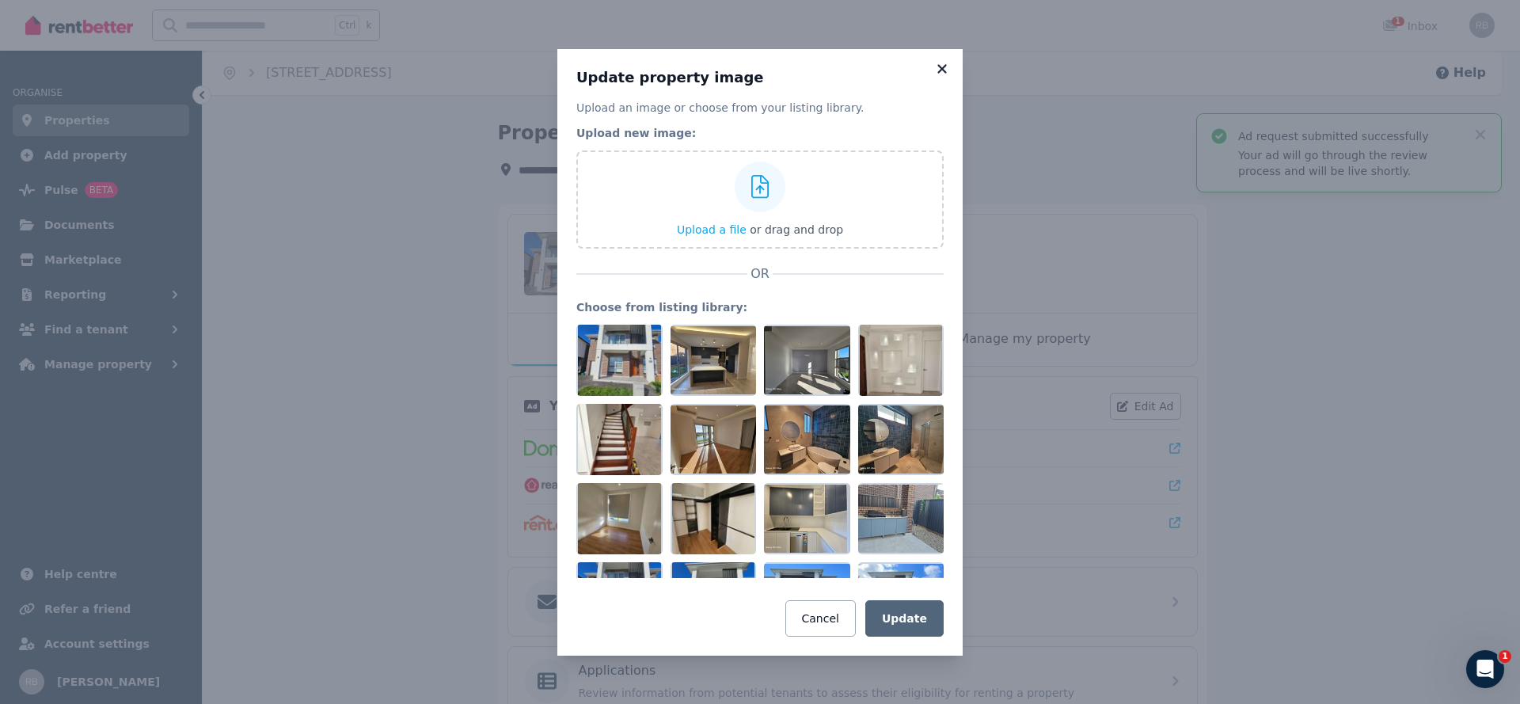
click at [950, 66] on div "Update property image Upload an image or choose from your listing library. Uplo…" at bounding box center [759, 352] width 405 height 606
click at [947, 66] on icon at bounding box center [942, 69] width 16 height 14
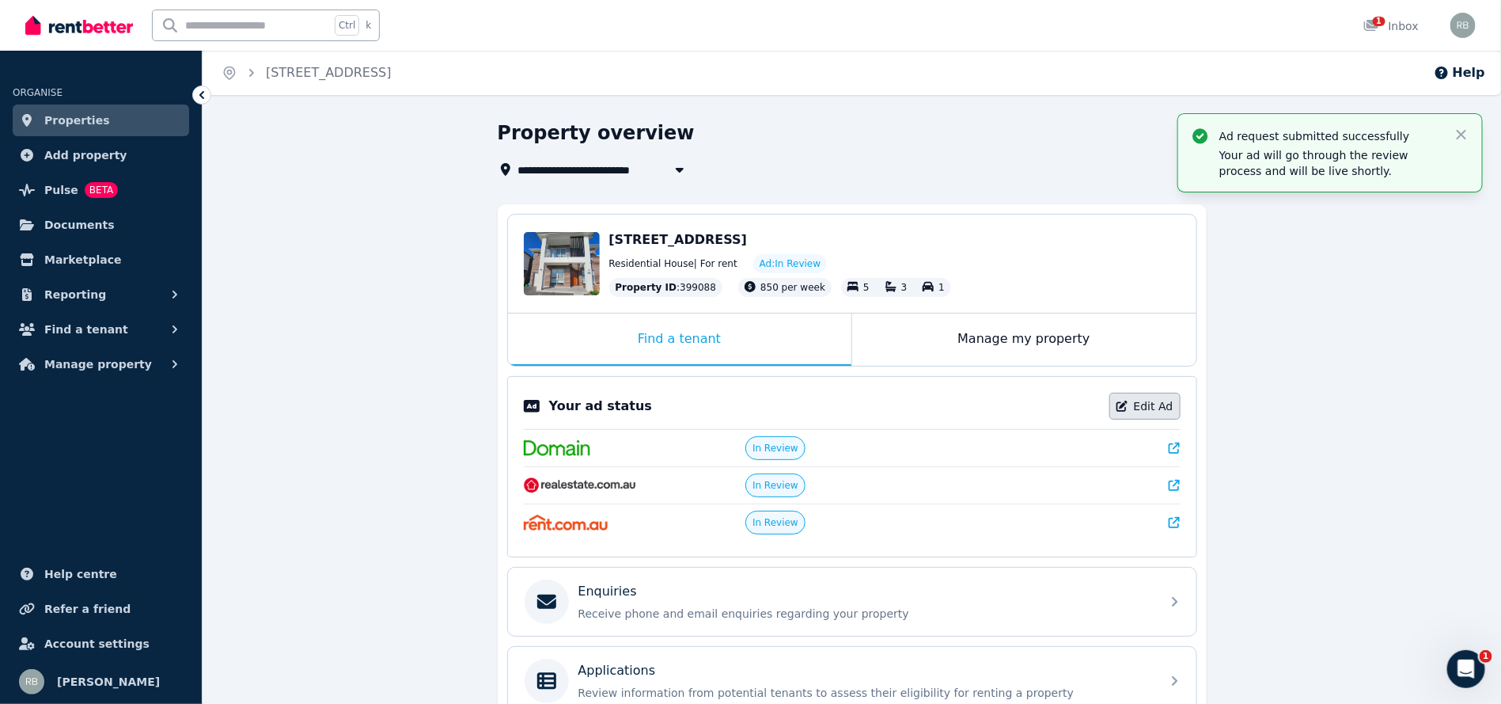
click at [1135, 408] on link "Edit Ad" at bounding box center [1145, 406] width 71 height 27
select select "**********"
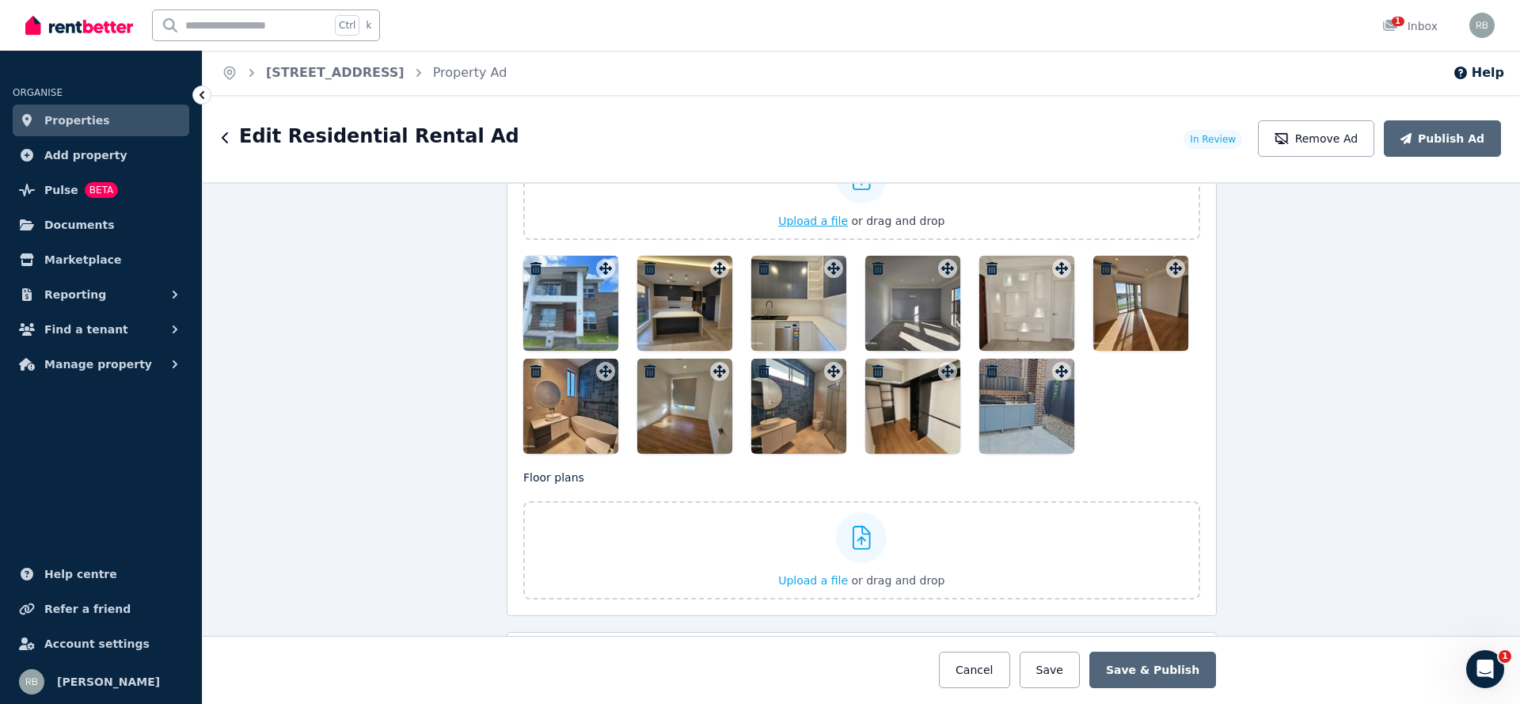
scroll to position [1781, 0]
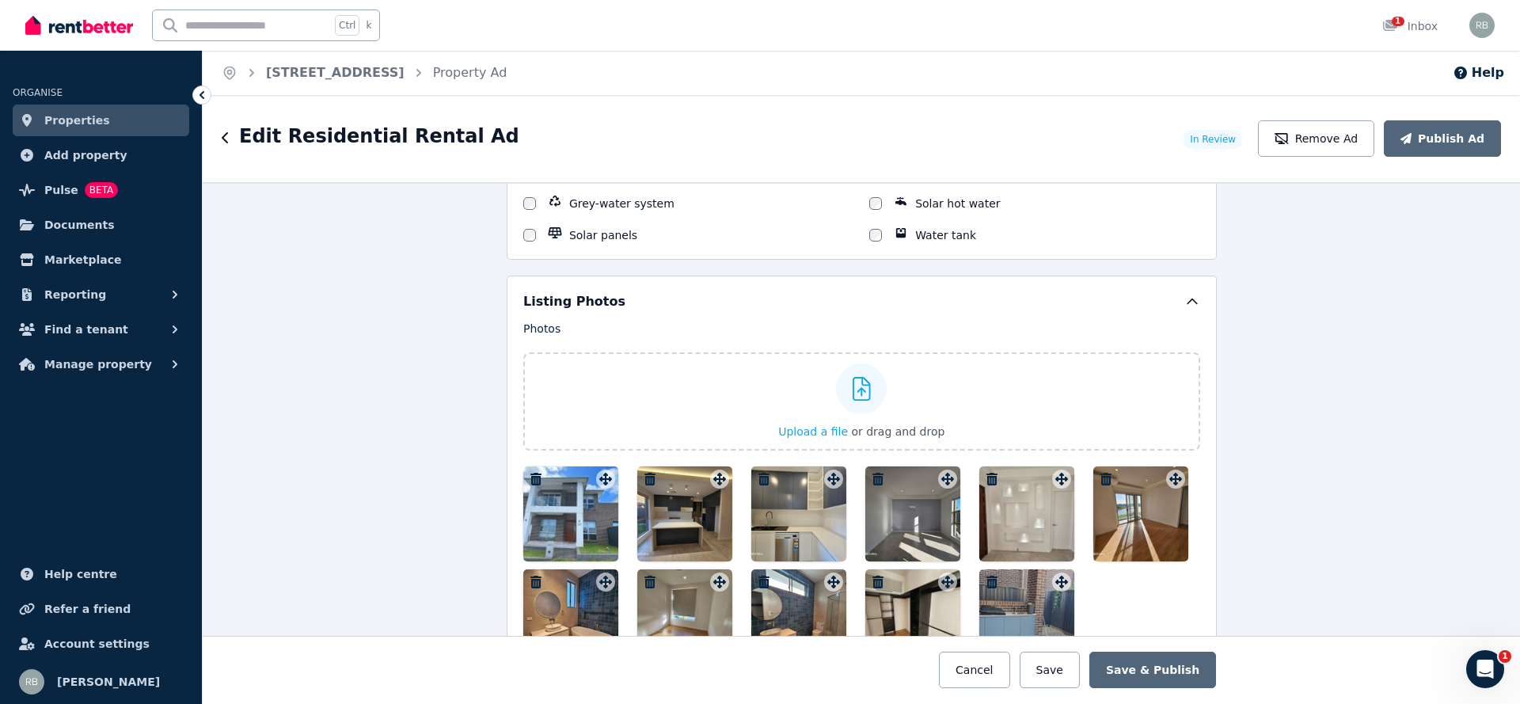
click at [986, 575] on icon "button" at bounding box center [991, 581] width 11 height 13
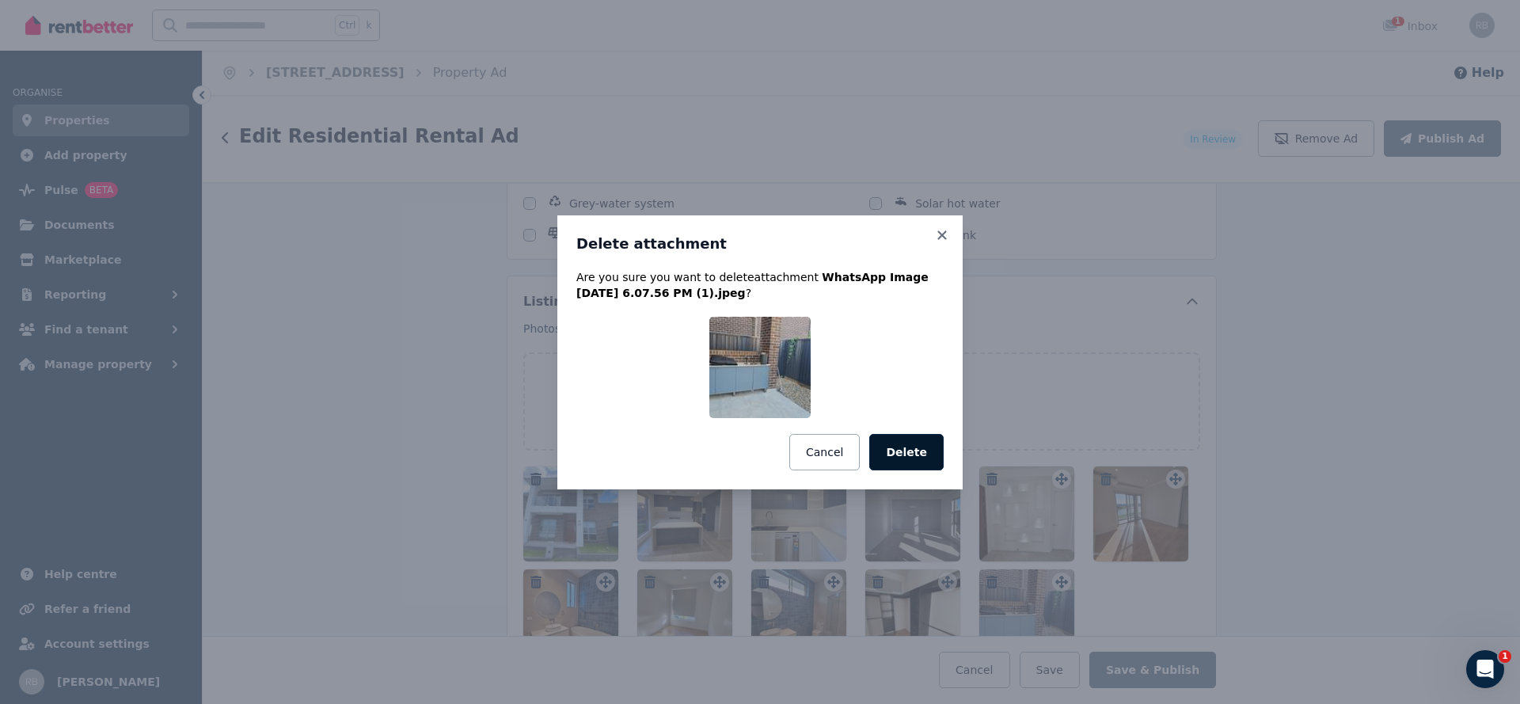
click at [917, 442] on button "Delete" at bounding box center [906, 452] width 74 height 36
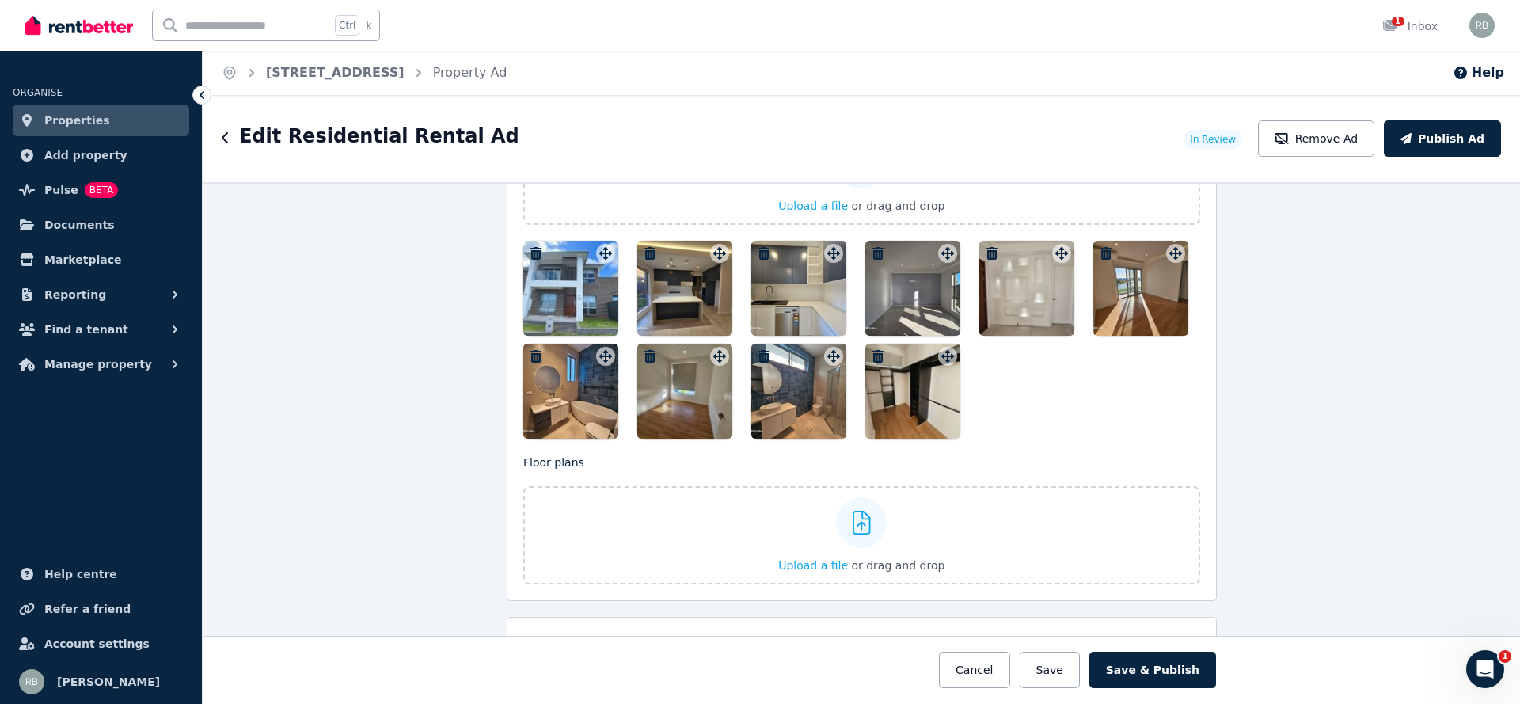
scroll to position [2256, 0]
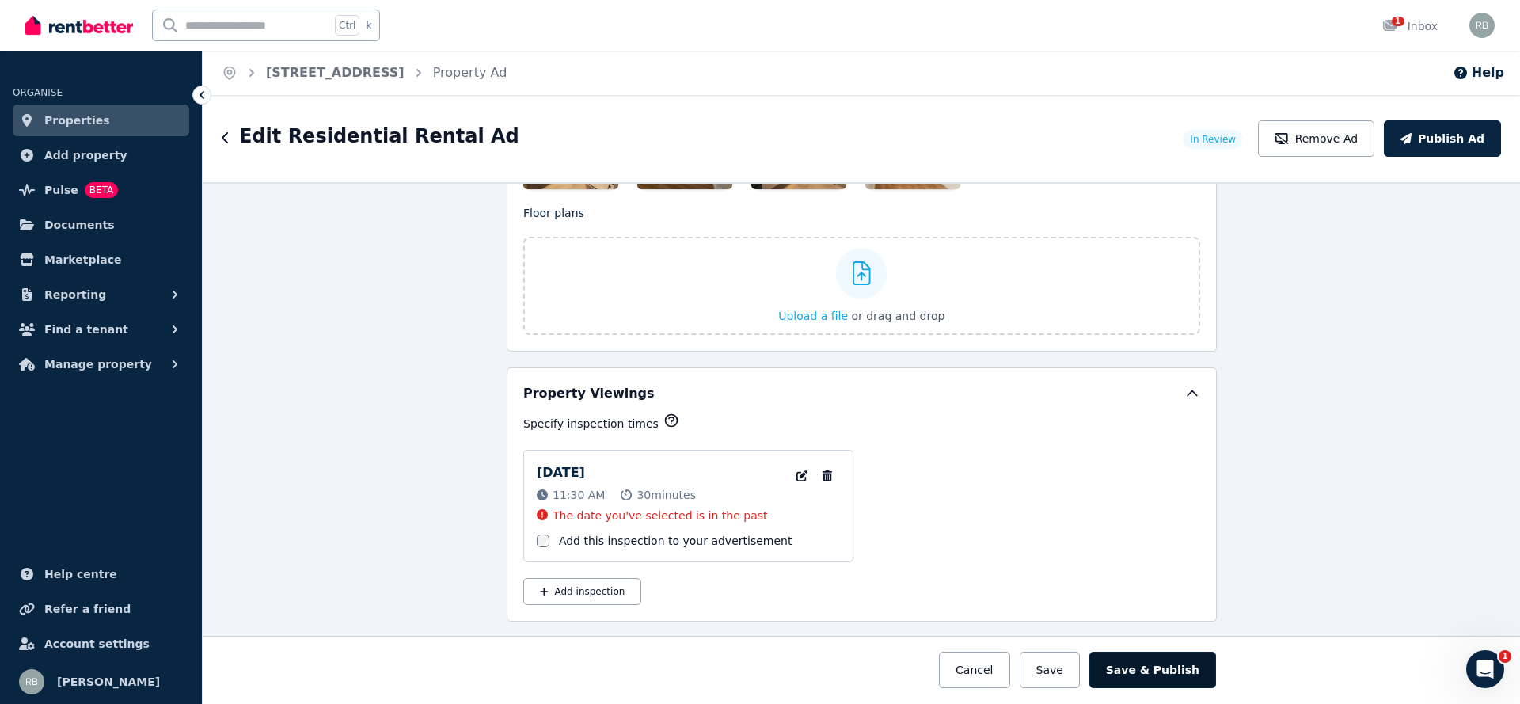
click at [1166, 674] on button "Save & Publish" at bounding box center [1152, 669] width 127 height 36
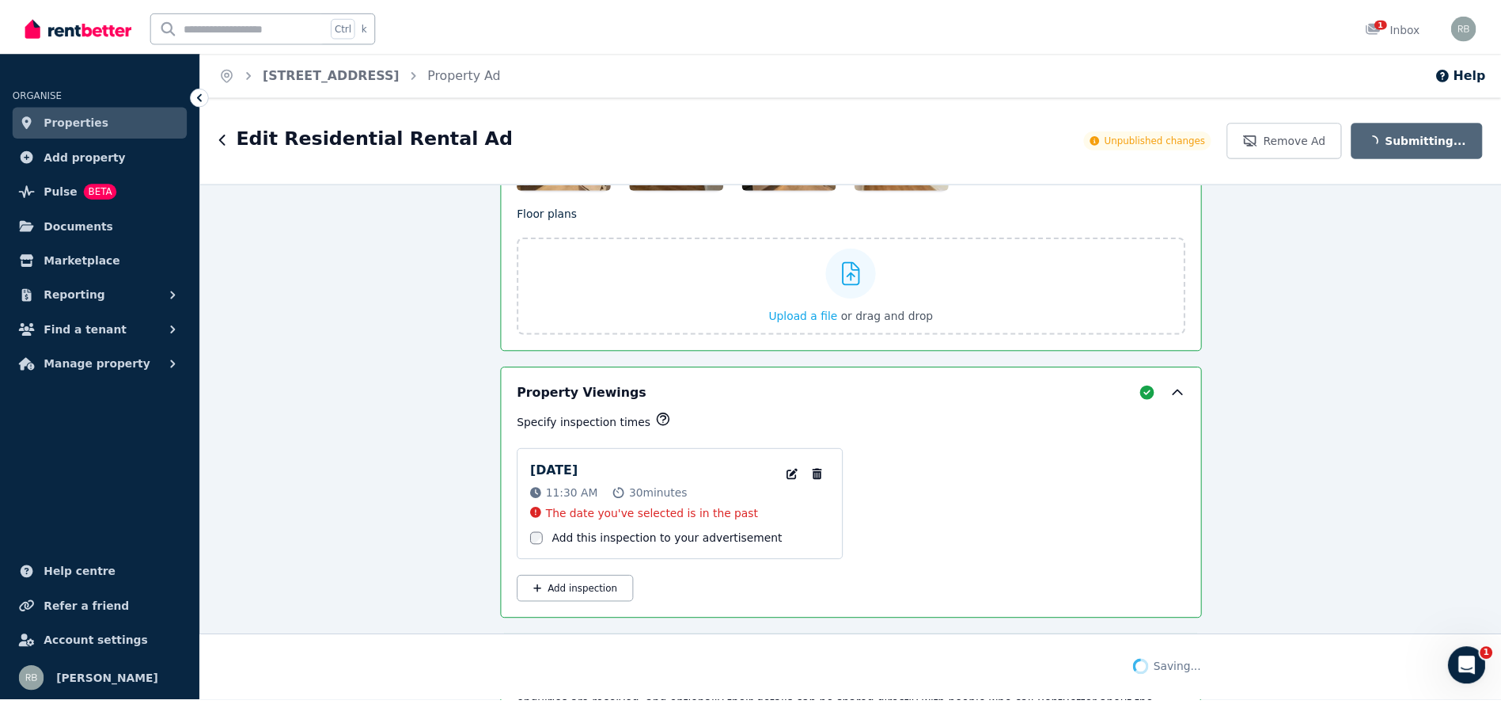
scroll to position [1781, 0]
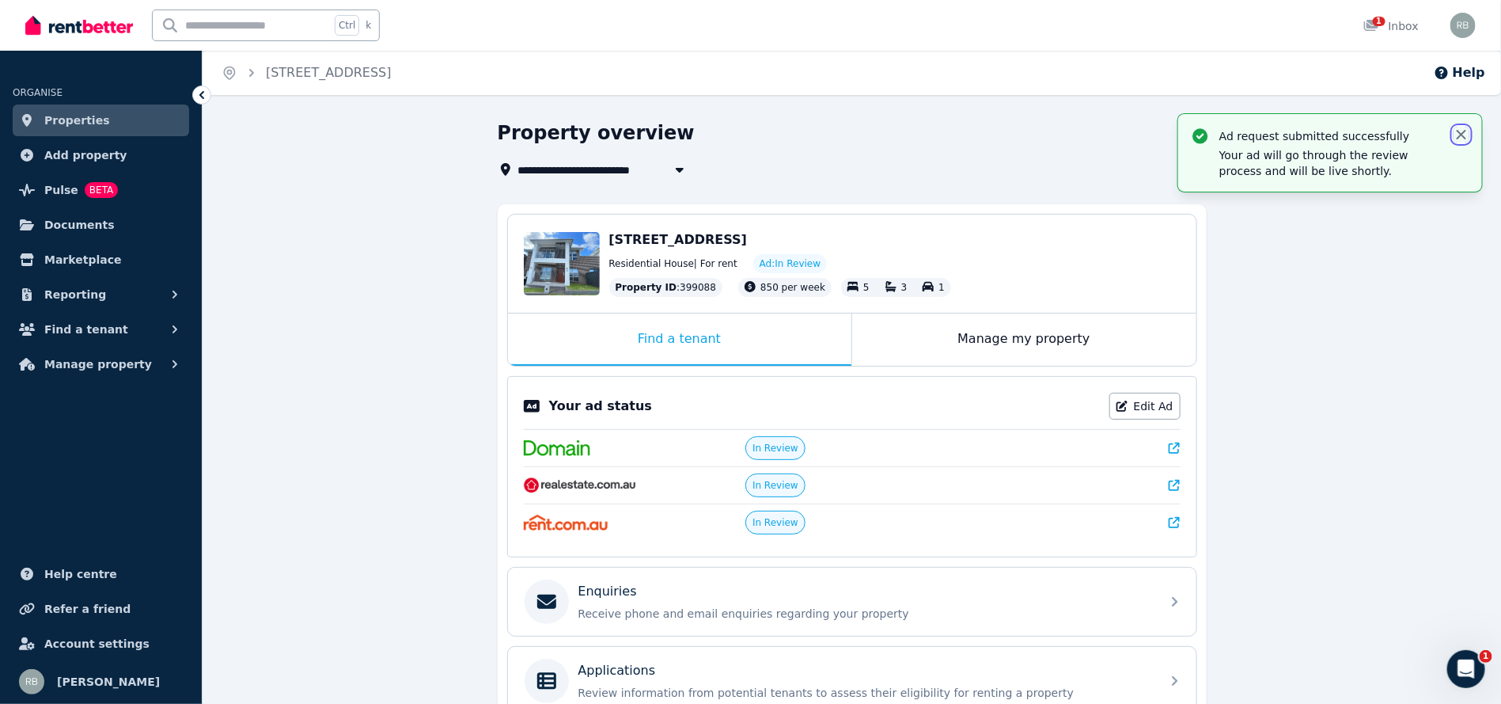
click at [1459, 137] on icon "button" at bounding box center [1461, 134] width 9 height 9
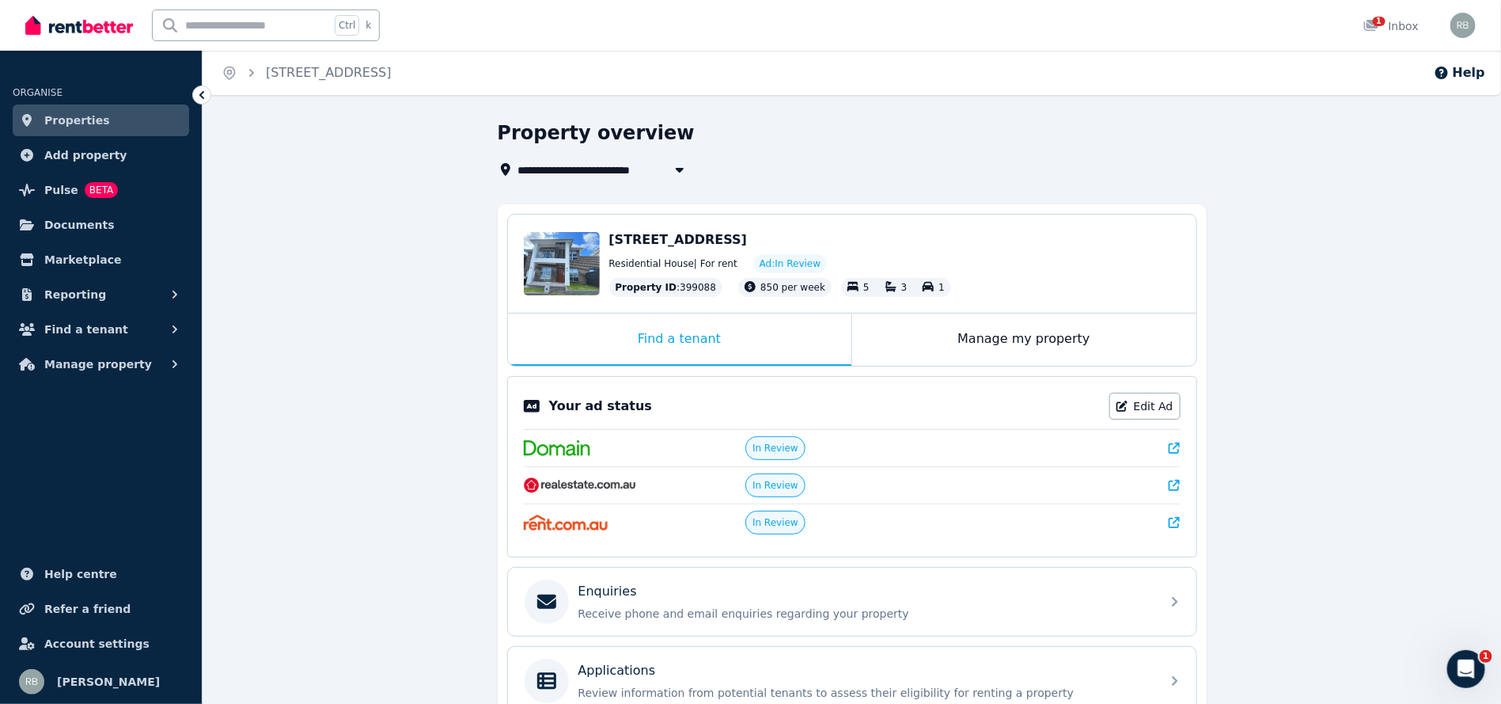
click at [1276, 354] on div "**********" at bounding box center [852, 531] width 1299 height 823
click at [1330, 246] on div "**********" at bounding box center [852, 531] width 1299 height 823
click at [1421, 431] on div "**********" at bounding box center [852, 531] width 1299 height 823
click at [1364, 427] on div "**********" at bounding box center [852, 531] width 1299 height 823
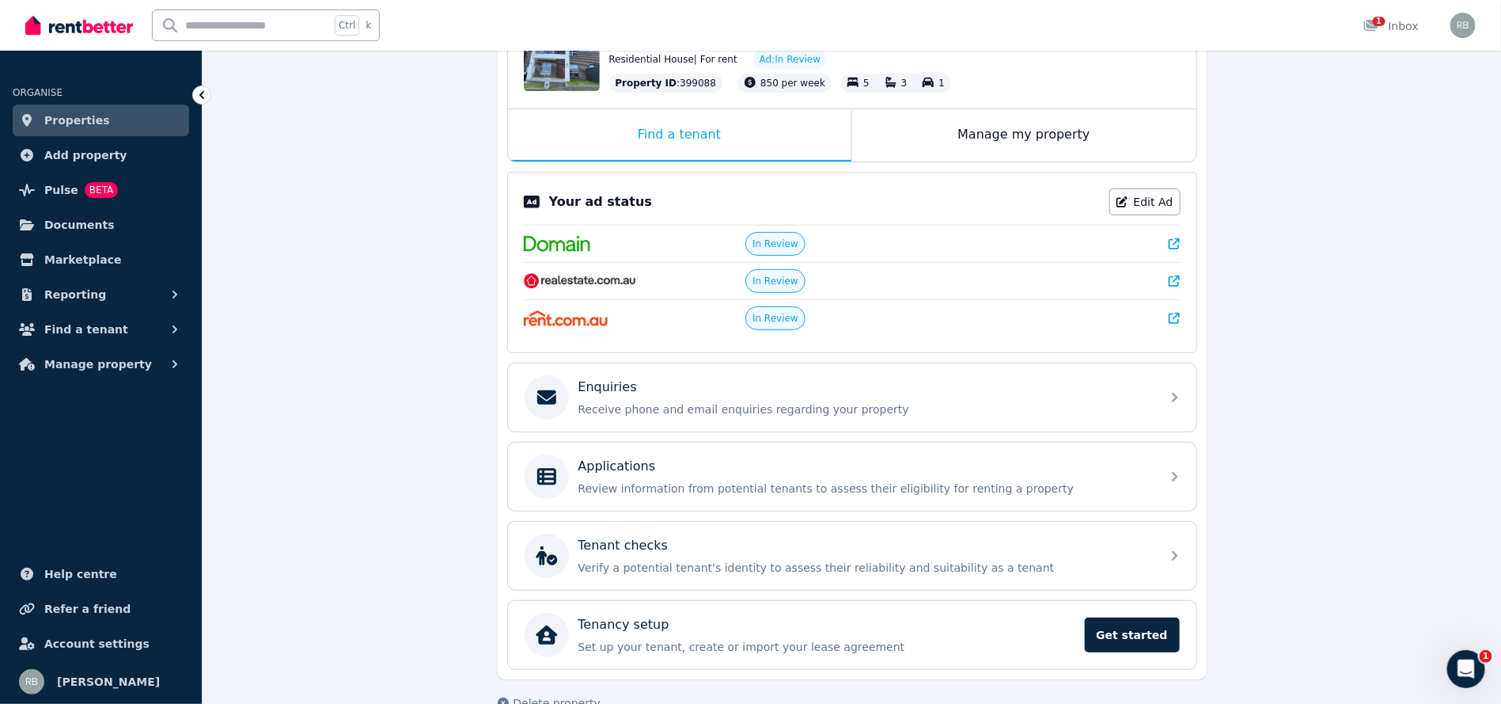
scroll to position [233, 0]
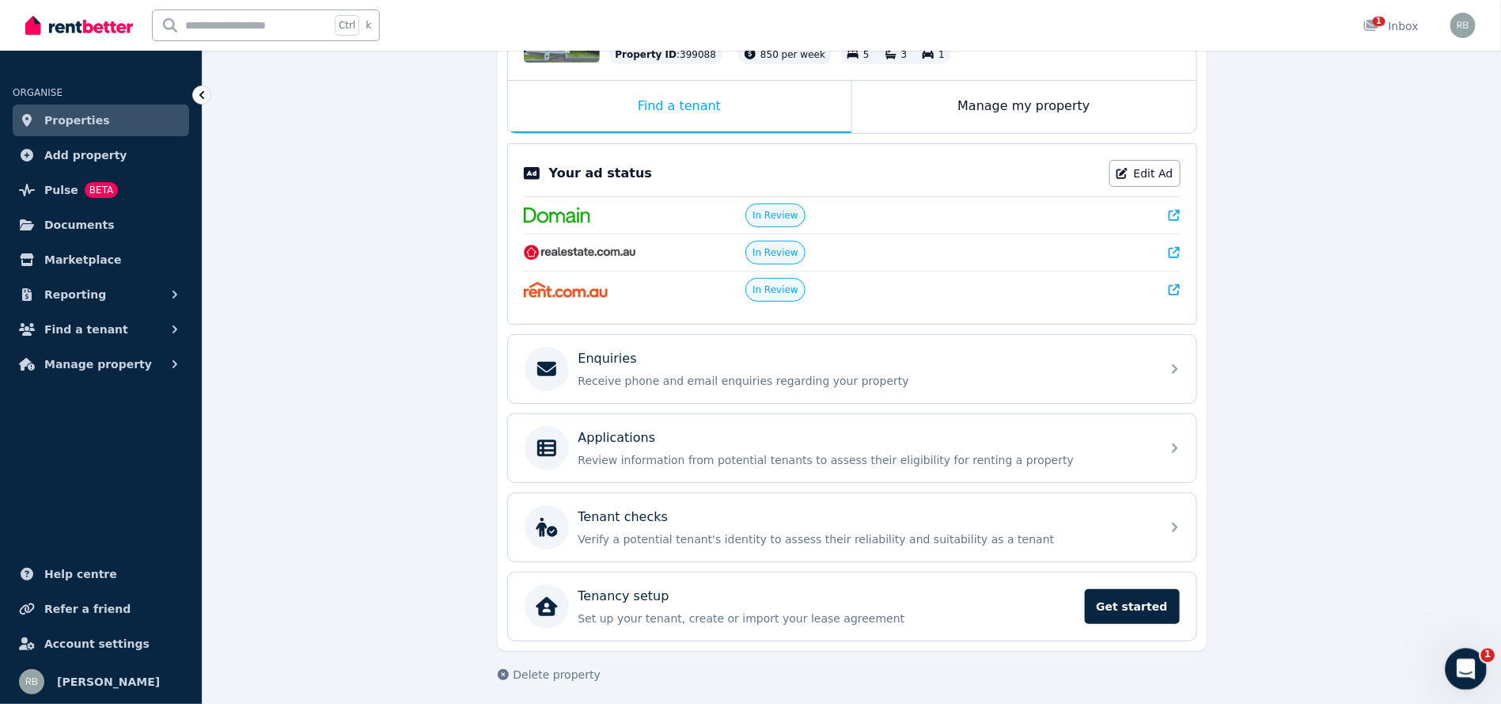
click at [1456, 655] on div "Open Intercom Messenger" at bounding box center [1464, 666] width 52 height 52
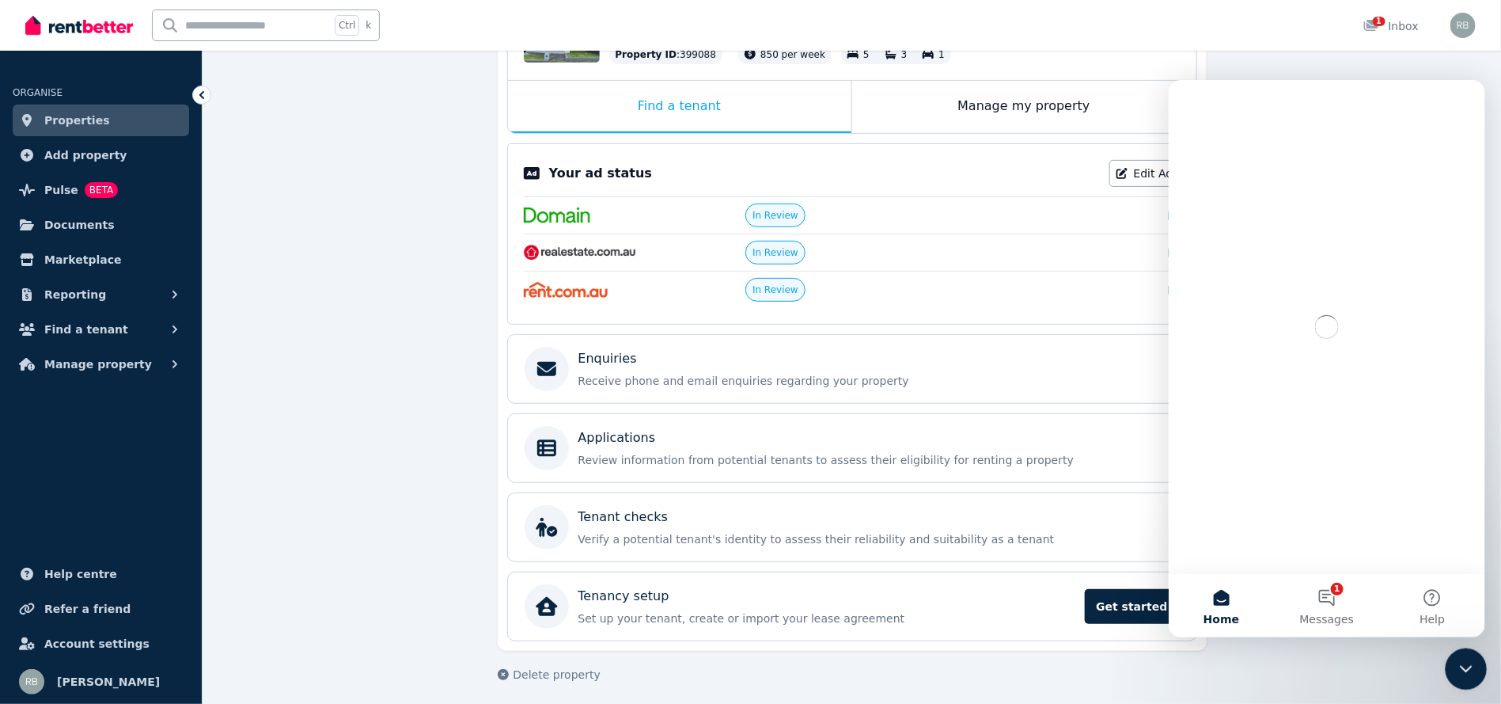
scroll to position [0, 0]
click at [1456, 655] on div "Close Intercom Messenger" at bounding box center [1464, 666] width 38 height 38
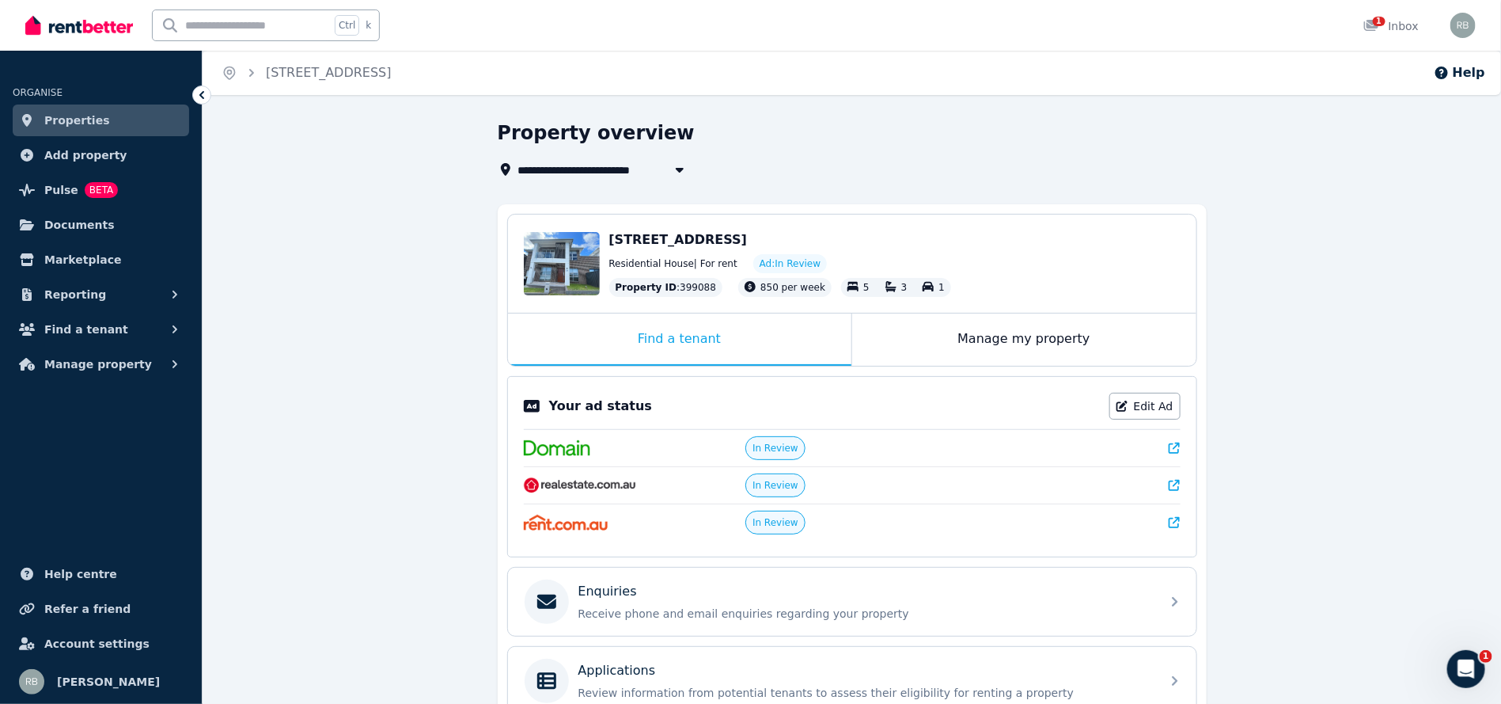
click at [1384, 371] on div "**********" at bounding box center [852, 531] width 1299 height 823
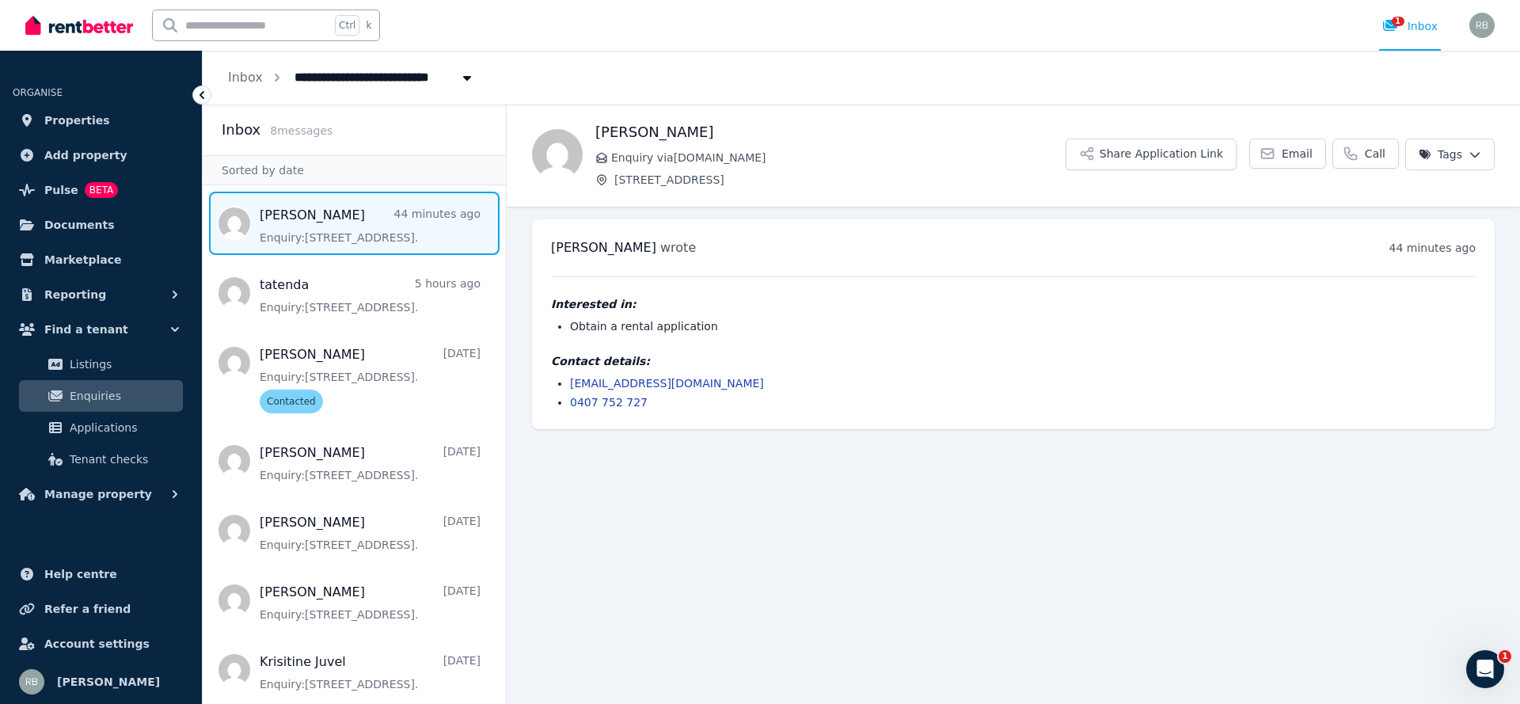
click at [1365, 442] on main "Back [PERSON_NAME] Enquiry via [DOMAIN_NAME] [STREET_ADDRESS] Share Application…" at bounding box center [1013, 403] width 1013 height 599
click at [95, 128] on span "Properties" at bounding box center [77, 120] width 66 height 19
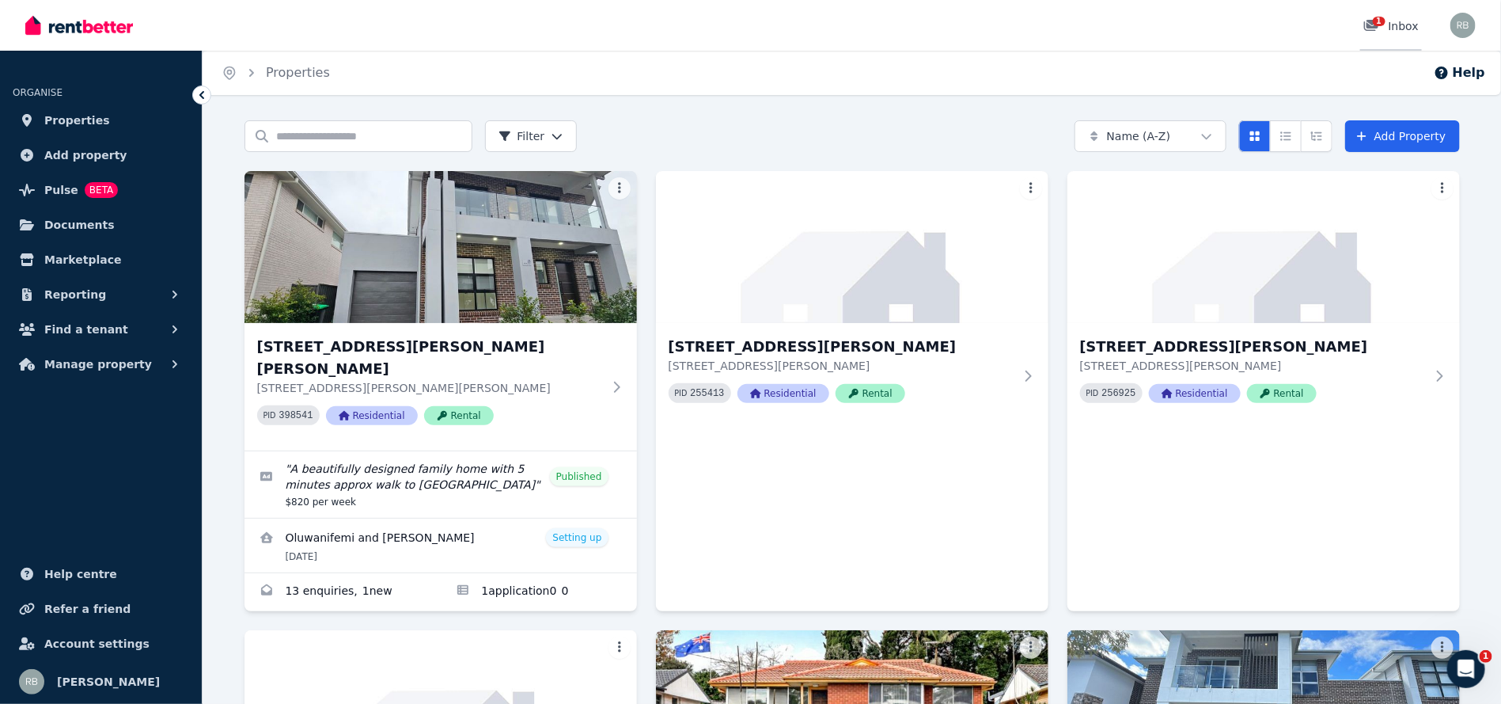
click at [1401, 36] on link "1 Inbox" at bounding box center [1392, 25] width 62 height 51
